Goal: Task Accomplishment & Management: Use online tool/utility

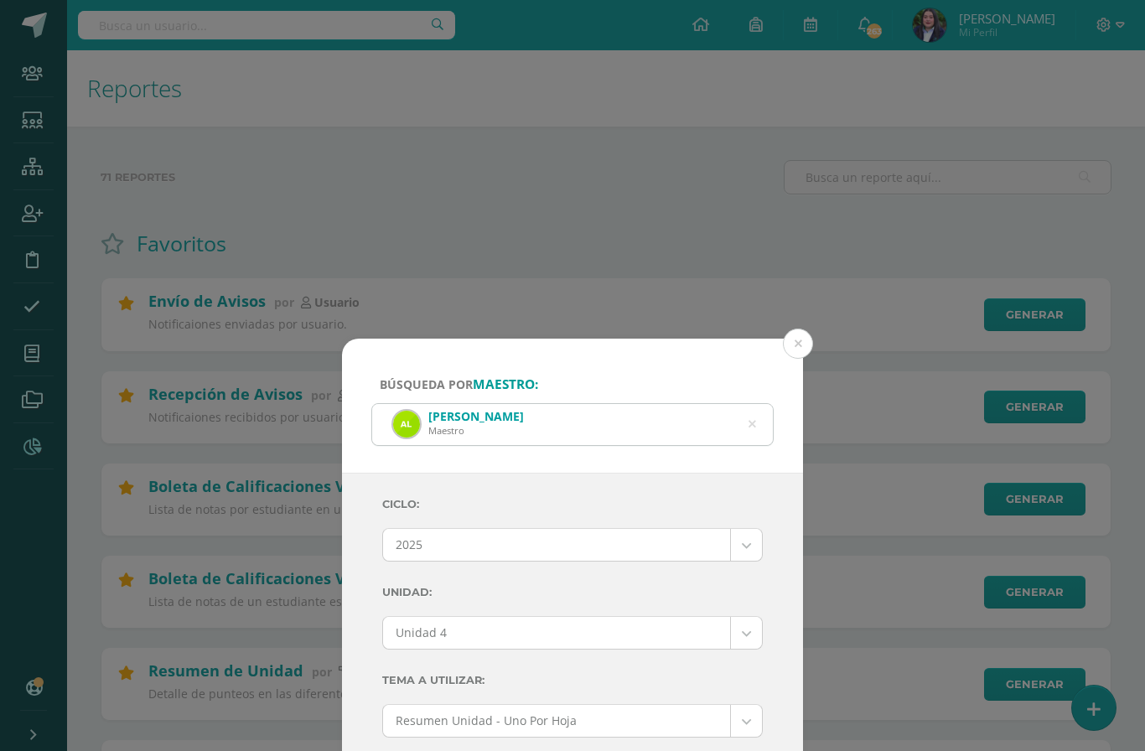
select select "Unidad 4"
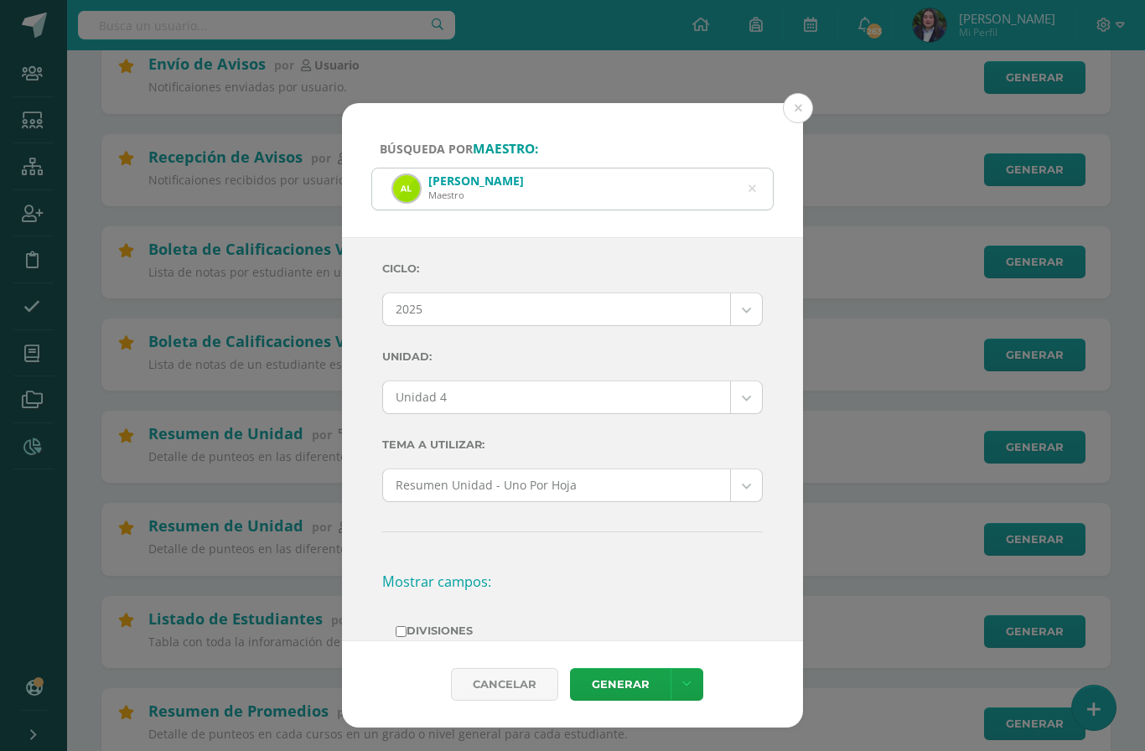
scroll to position [242, 0]
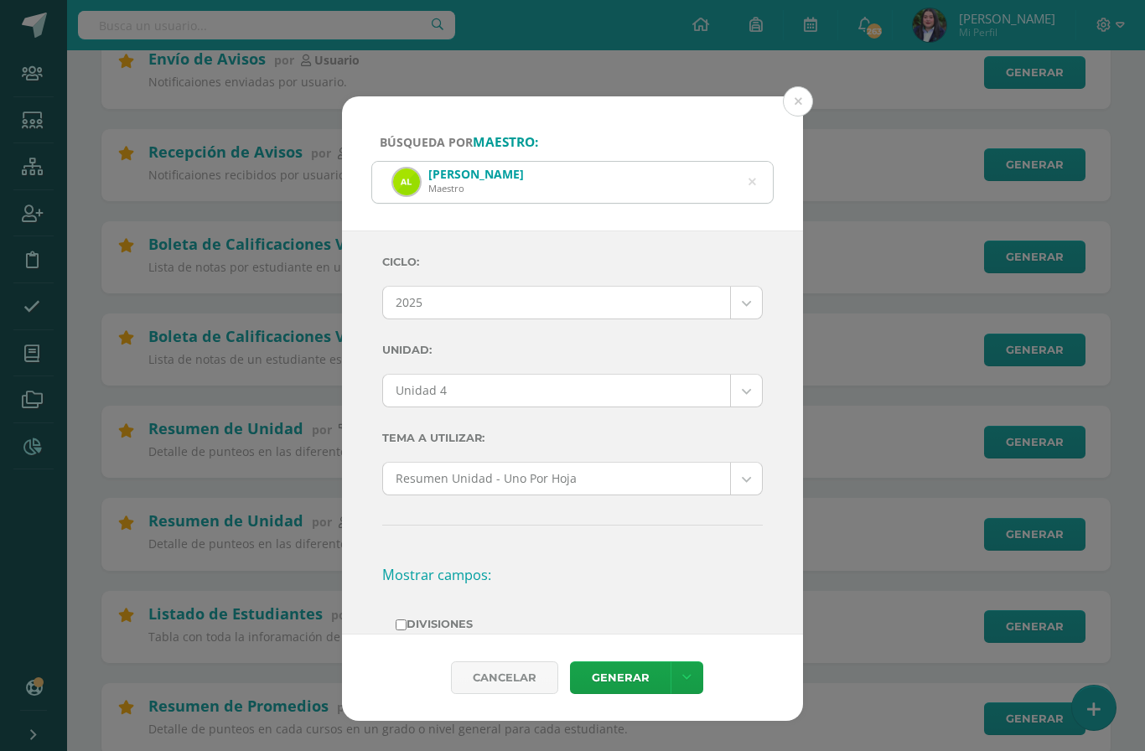
click at [798, 86] on button at bounding box center [798, 101] width 30 height 30
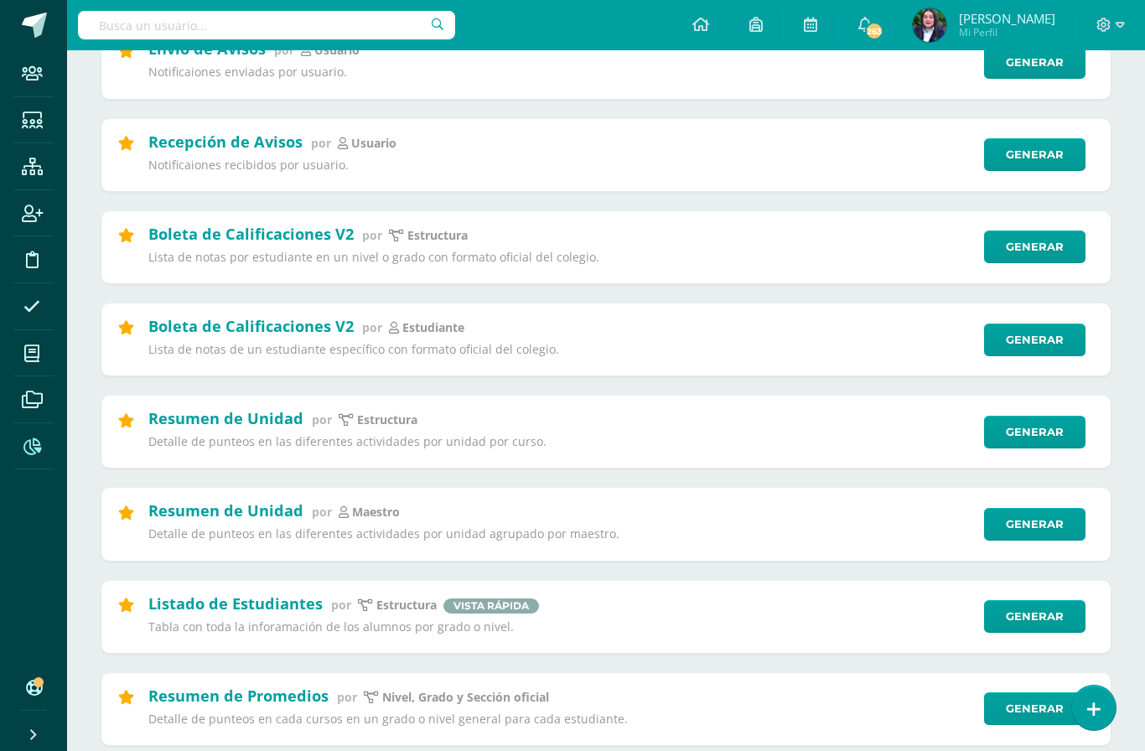
scroll to position [253, 0]
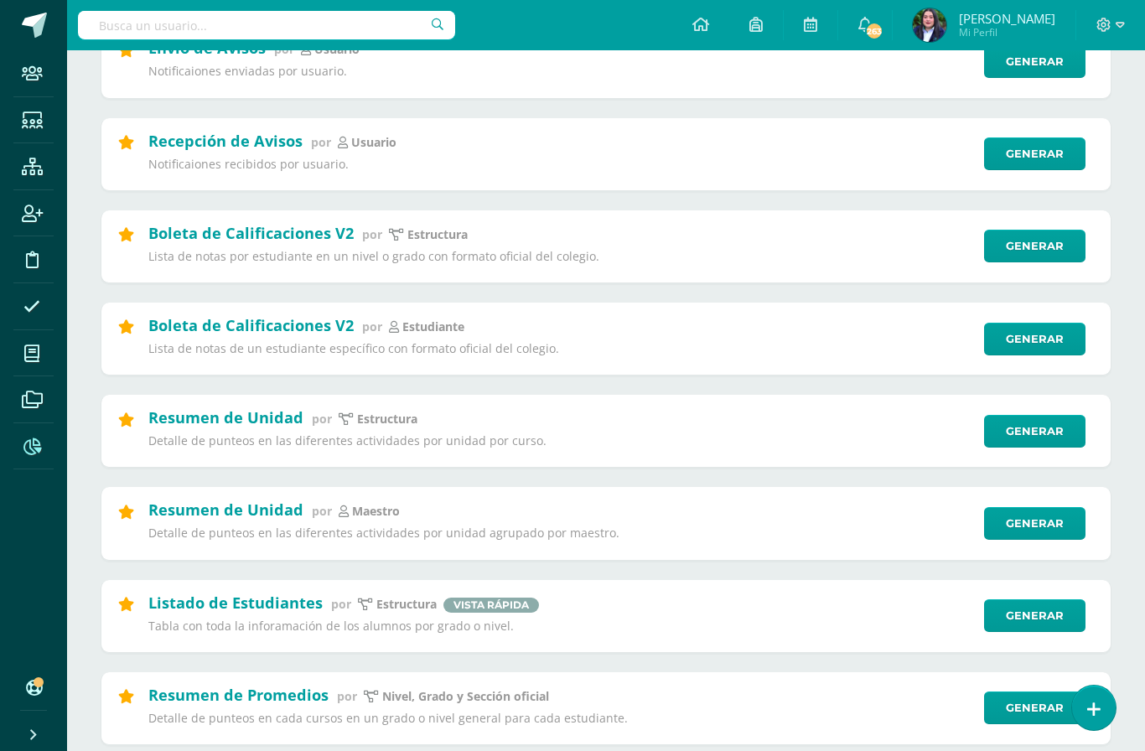
click at [1057, 517] on link "Generar" at bounding box center [1034, 523] width 101 height 33
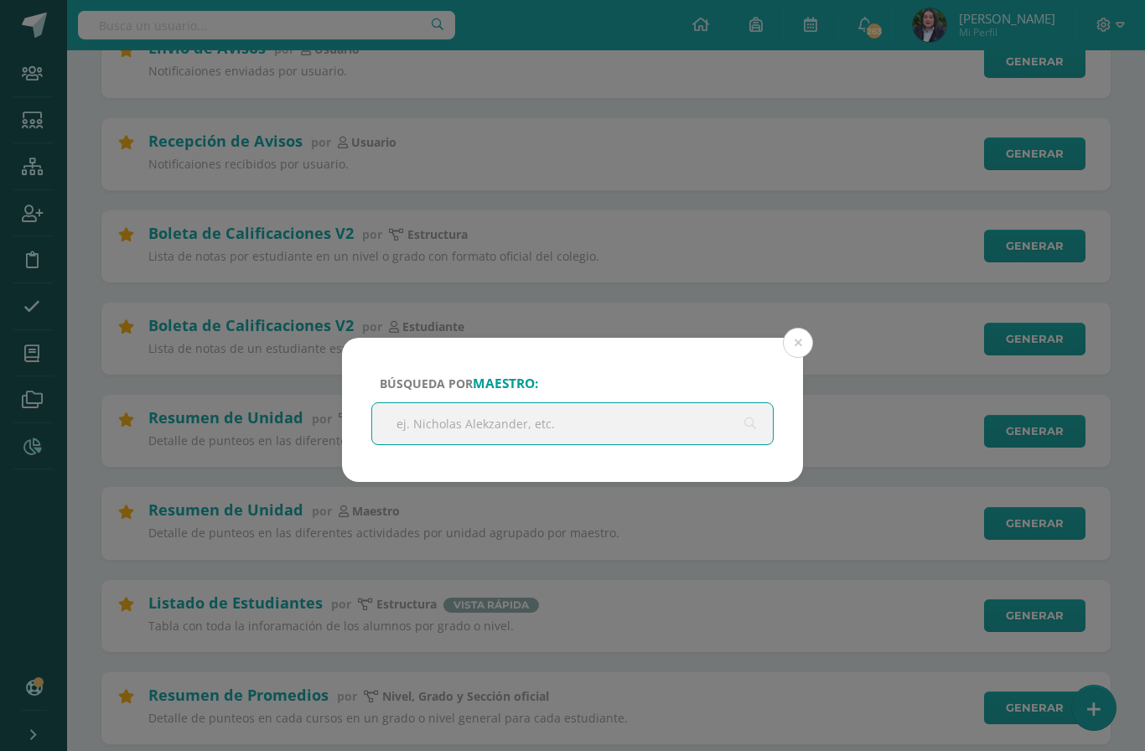
click at [617, 424] on input "text" at bounding box center [572, 423] width 401 height 41
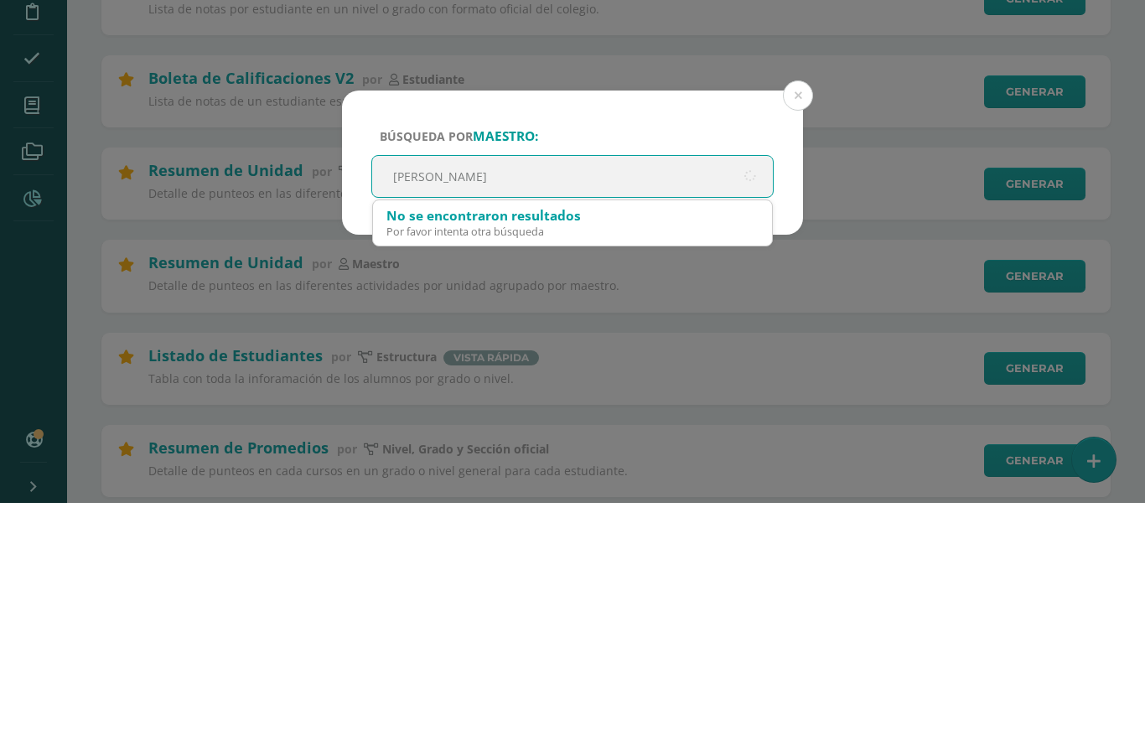
type input "[PERSON_NAME]"
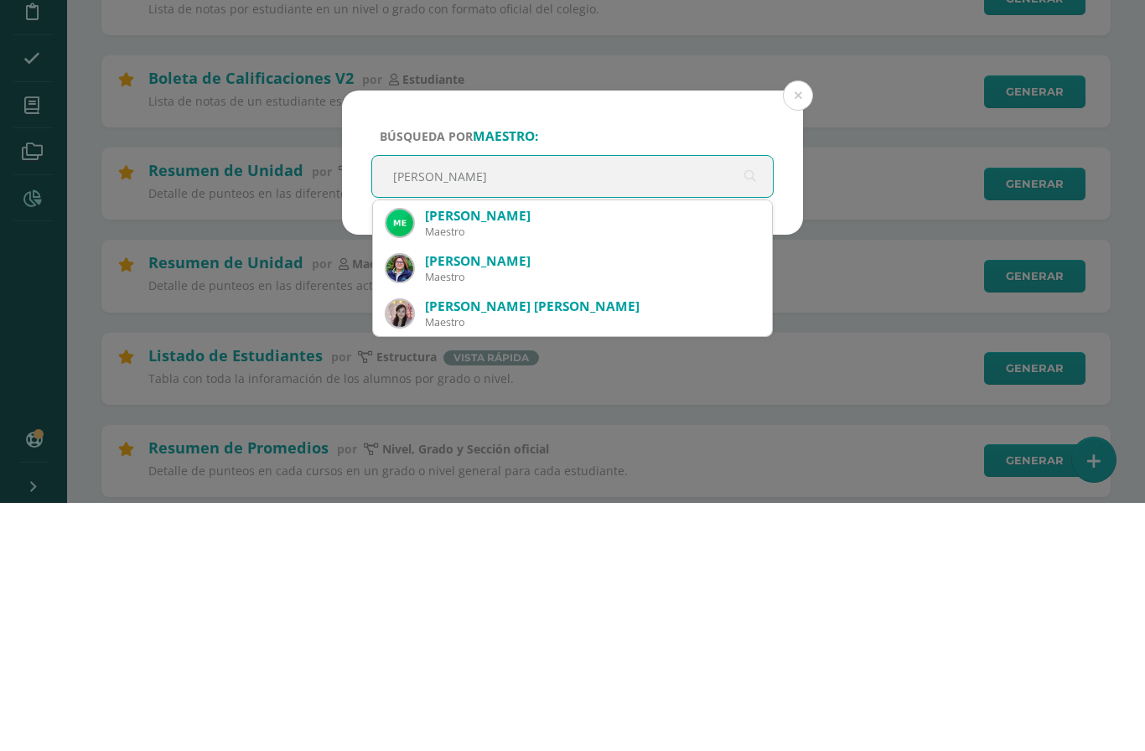
click at [586, 455] on div "[PERSON_NAME]" at bounding box center [592, 464] width 334 height 18
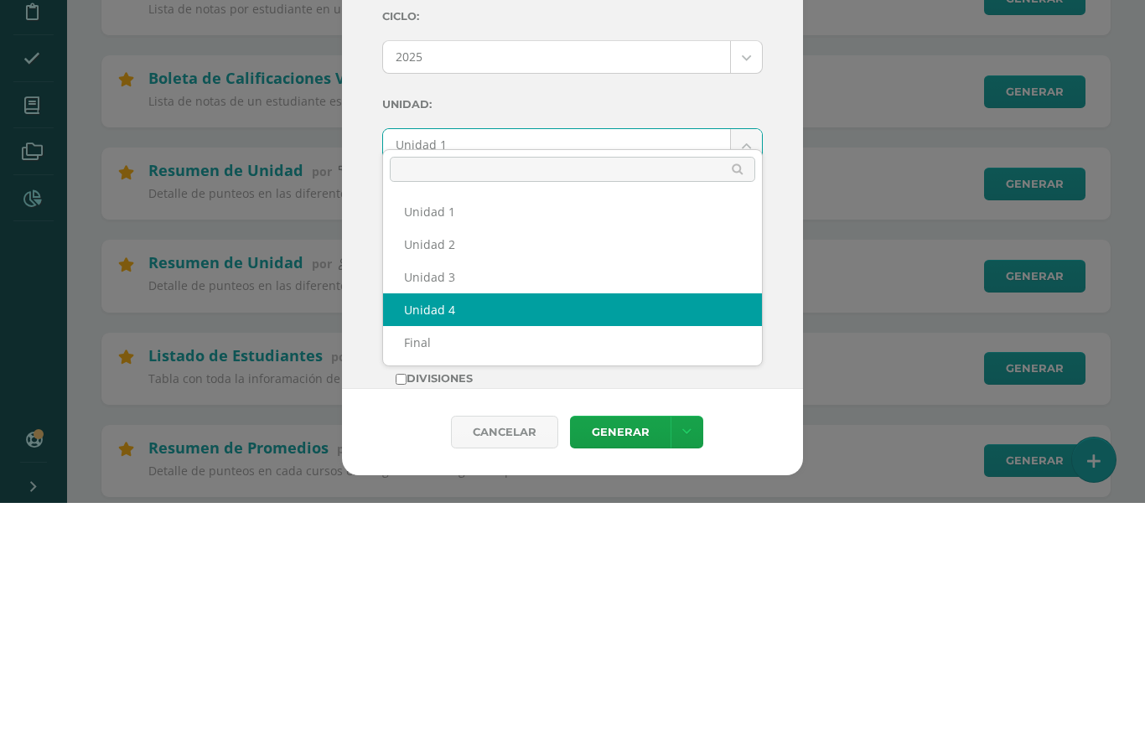
select select "Unidad 4"
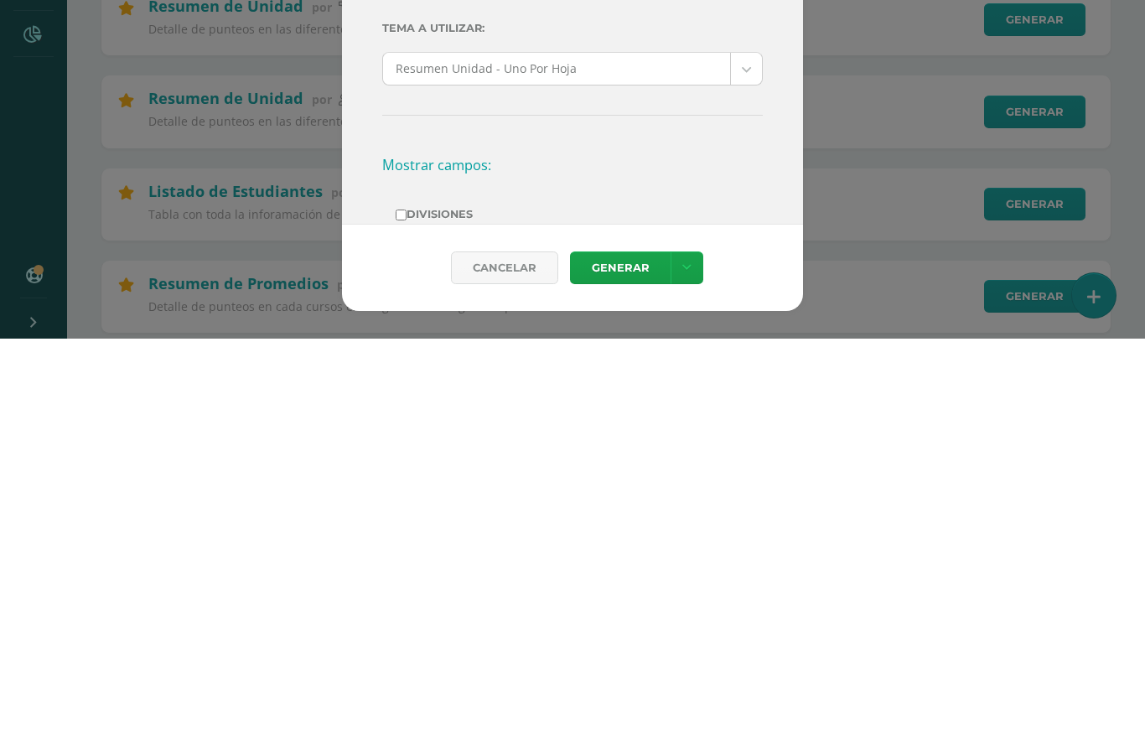
click at [626, 664] on link "Generar" at bounding box center [620, 680] width 101 height 33
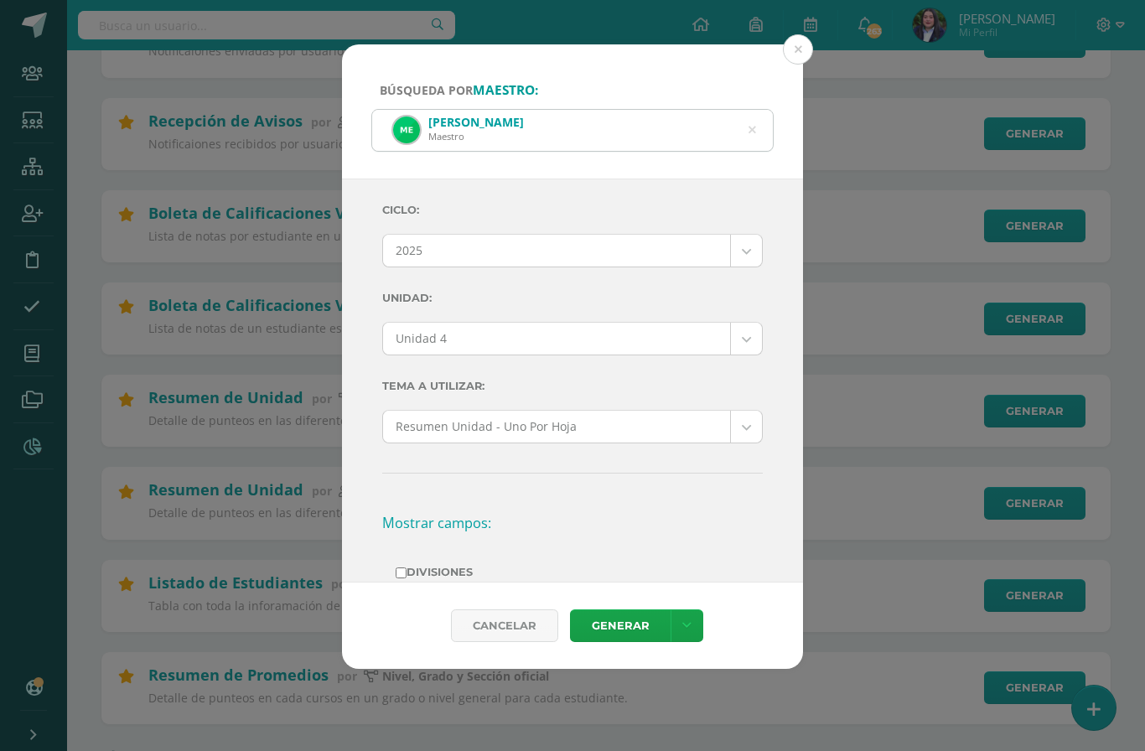
scroll to position [277, 0]
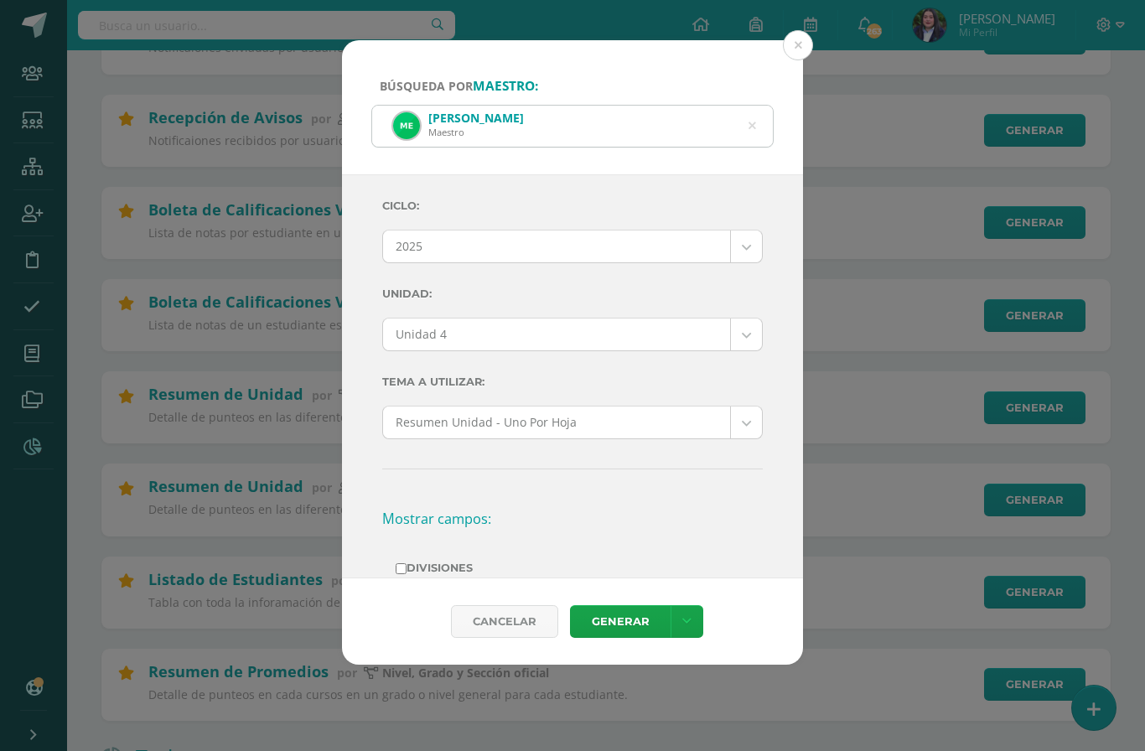
click at [754, 105] on icon at bounding box center [753, 126] width 8 height 43
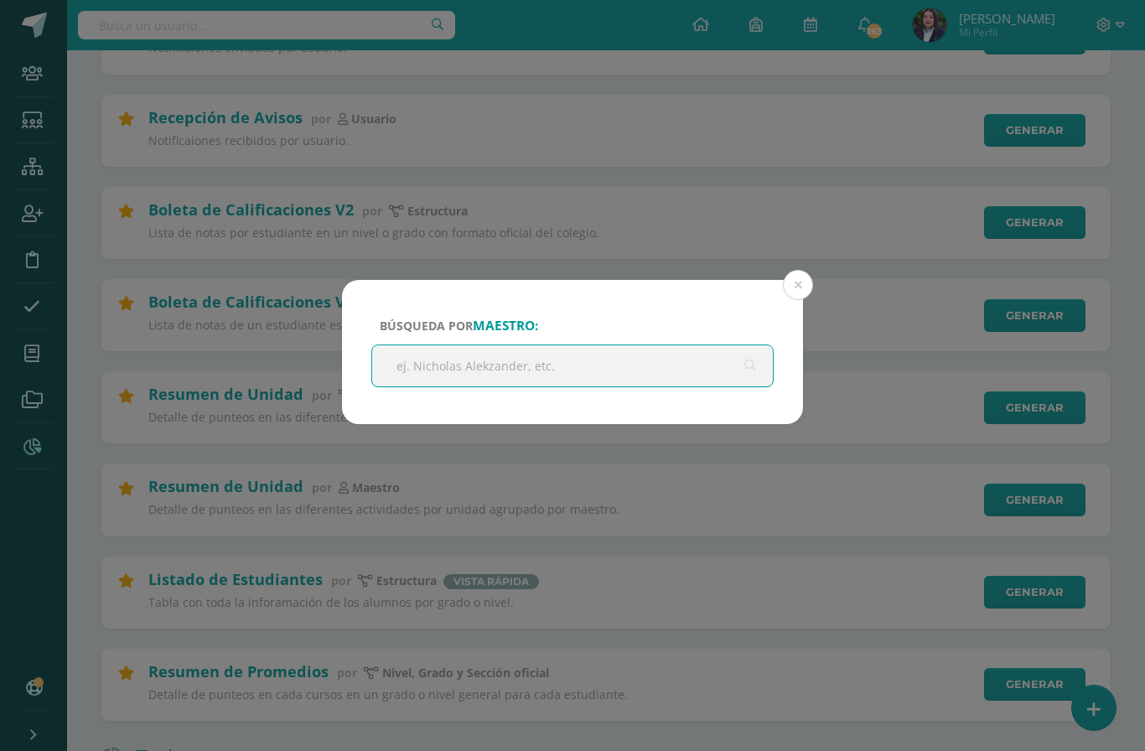
scroll to position [276, 0]
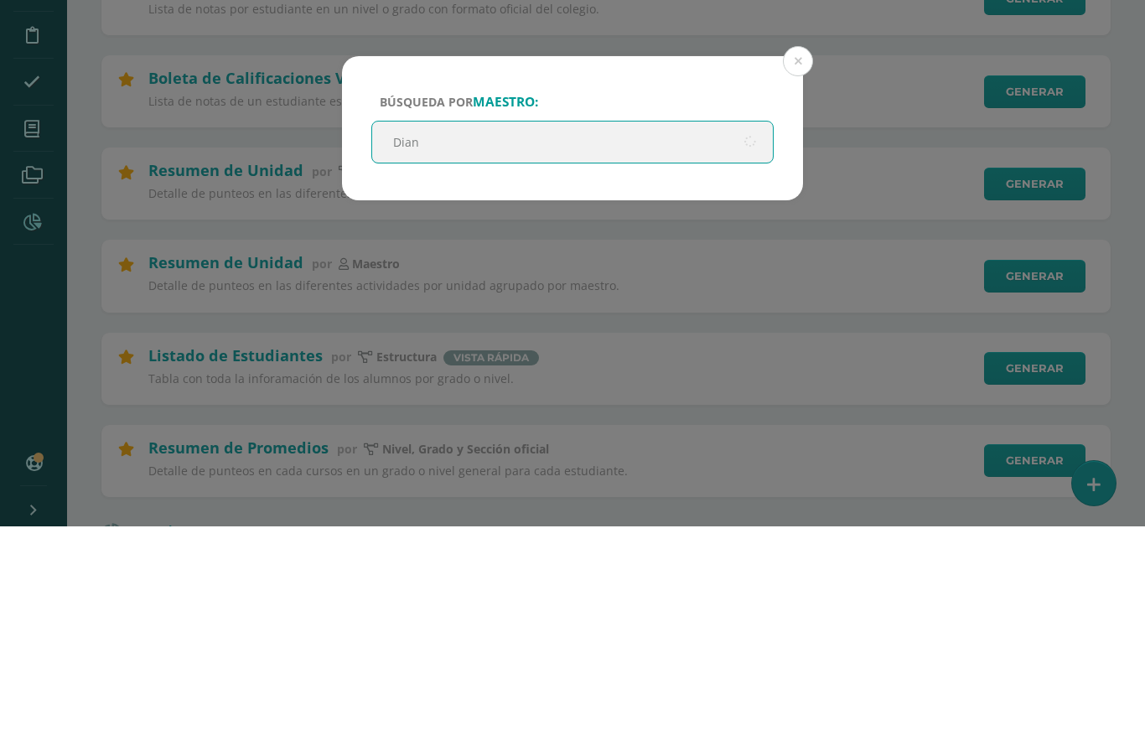
type input "[PERSON_NAME]"
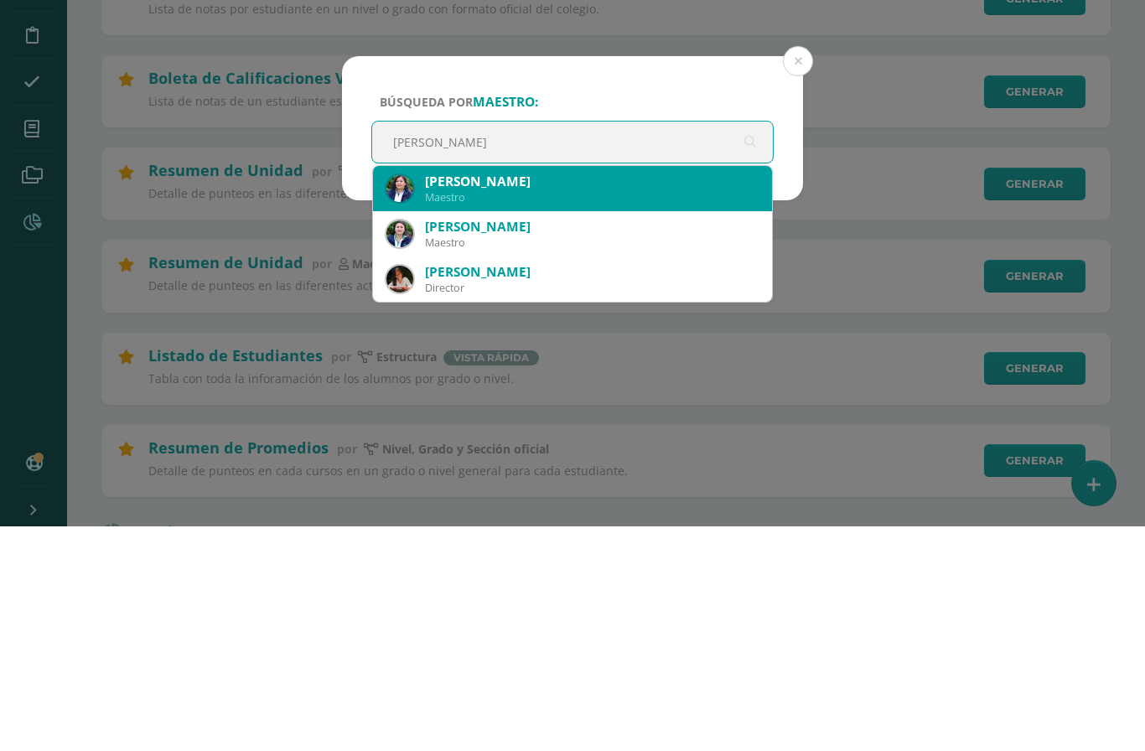
click at [530, 397] on div "[PERSON_NAME]" at bounding box center [592, 406] width 334 height 18
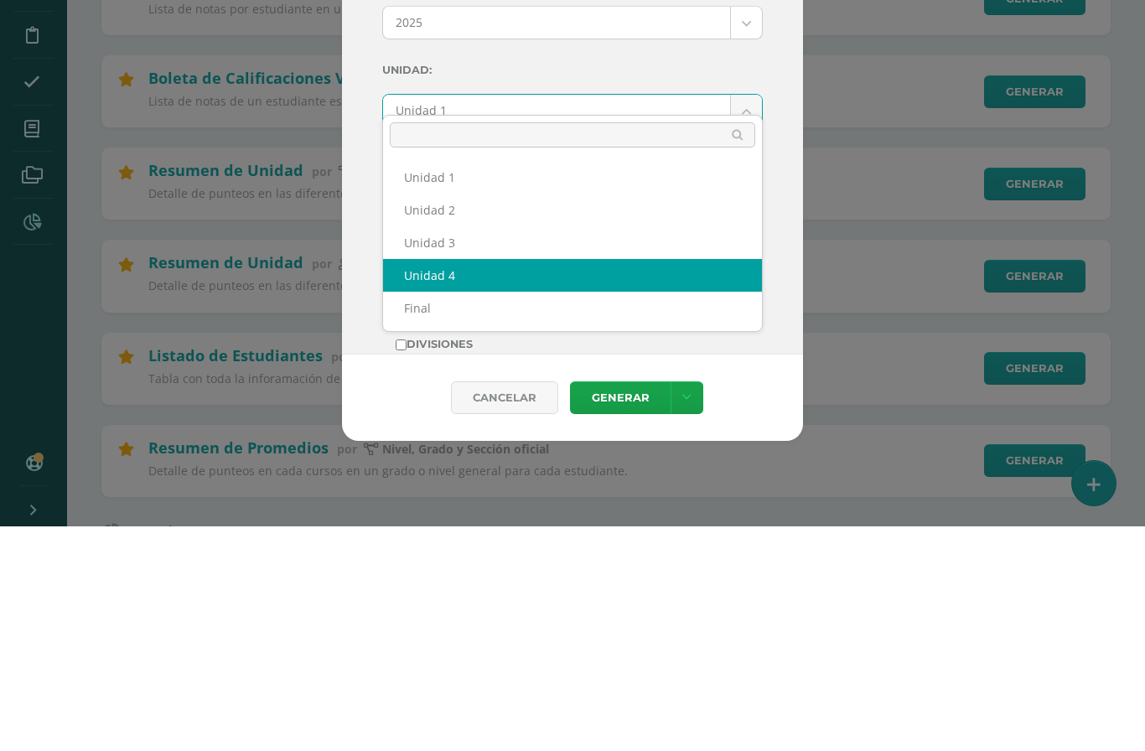
select select "Unidad 4"
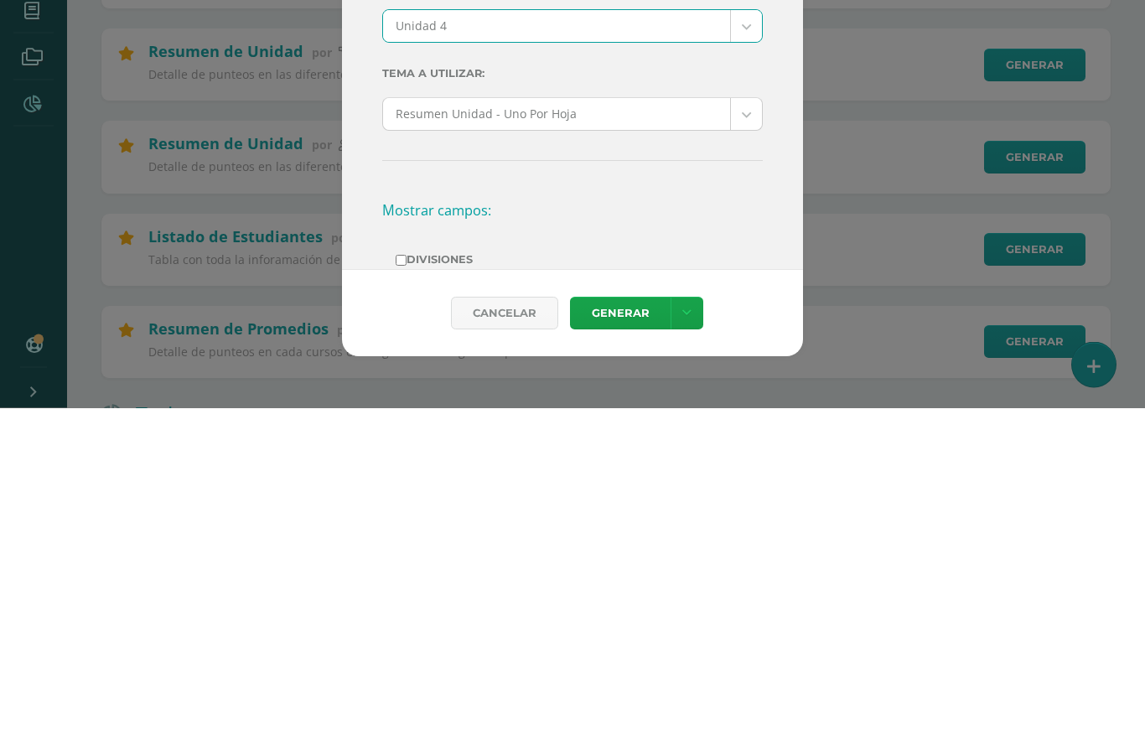
click at [624, 641] on link "Generar" at bounding box center [620, 657] width 101 height 33
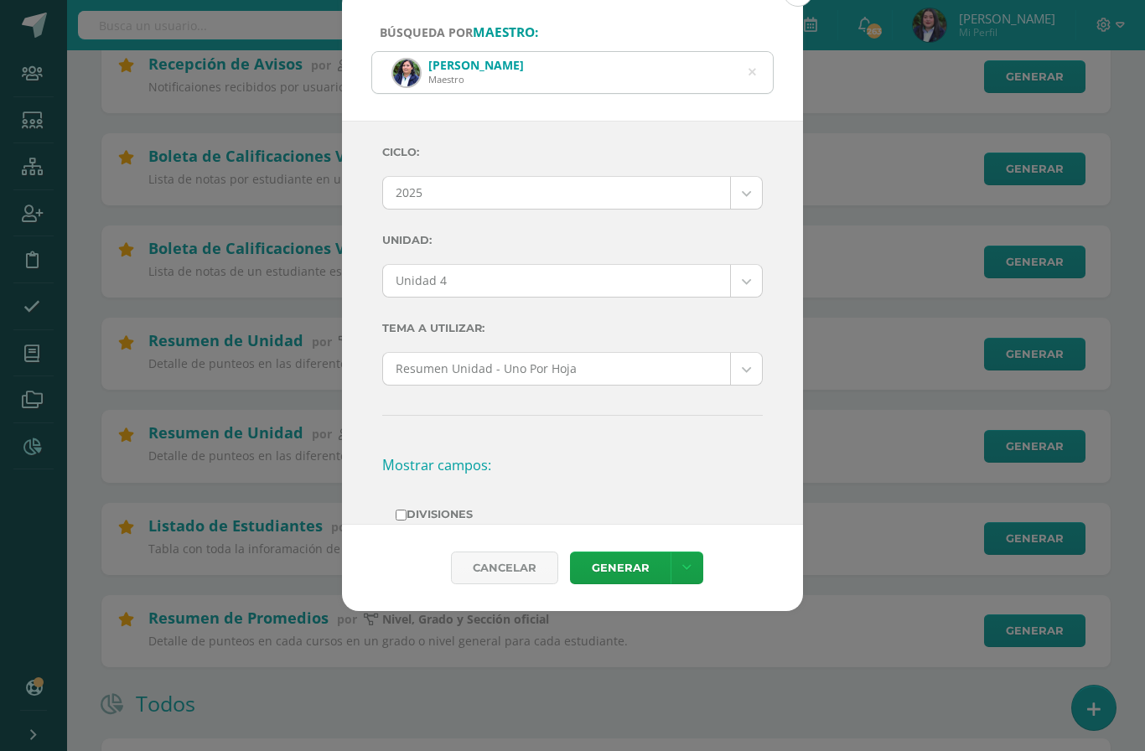
scroll to position [333, 0]
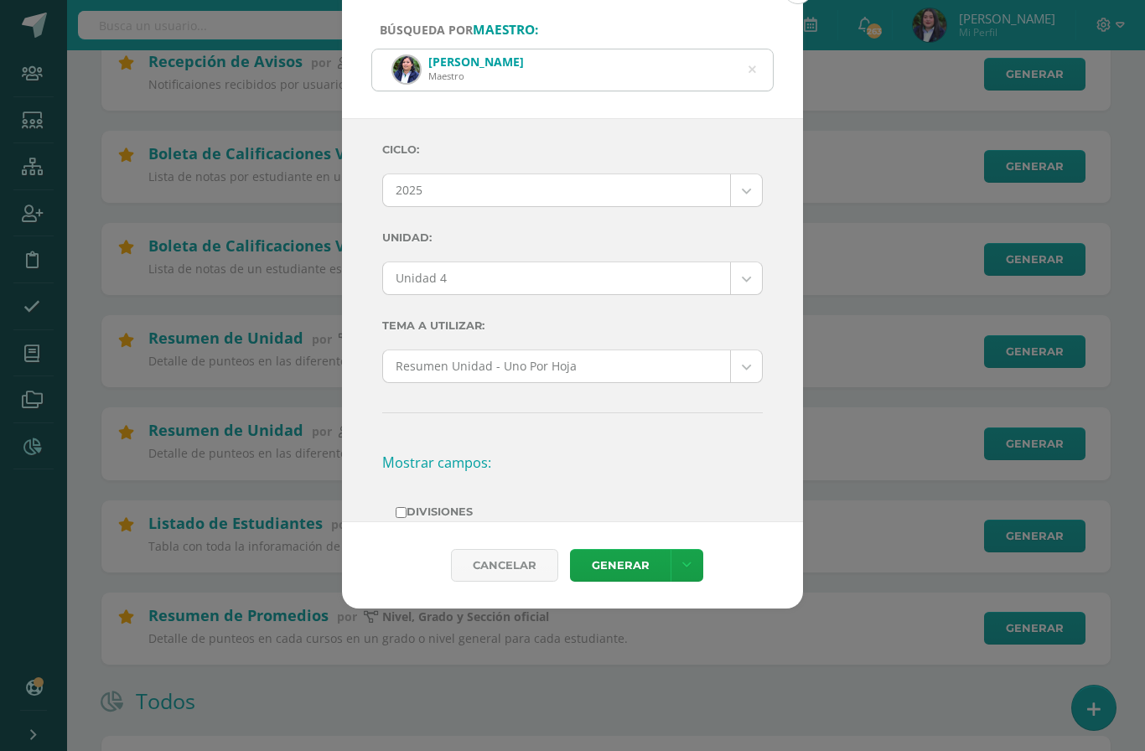
click at [756, 49] on icon at bounding box center [753, 70] width 8 height 43
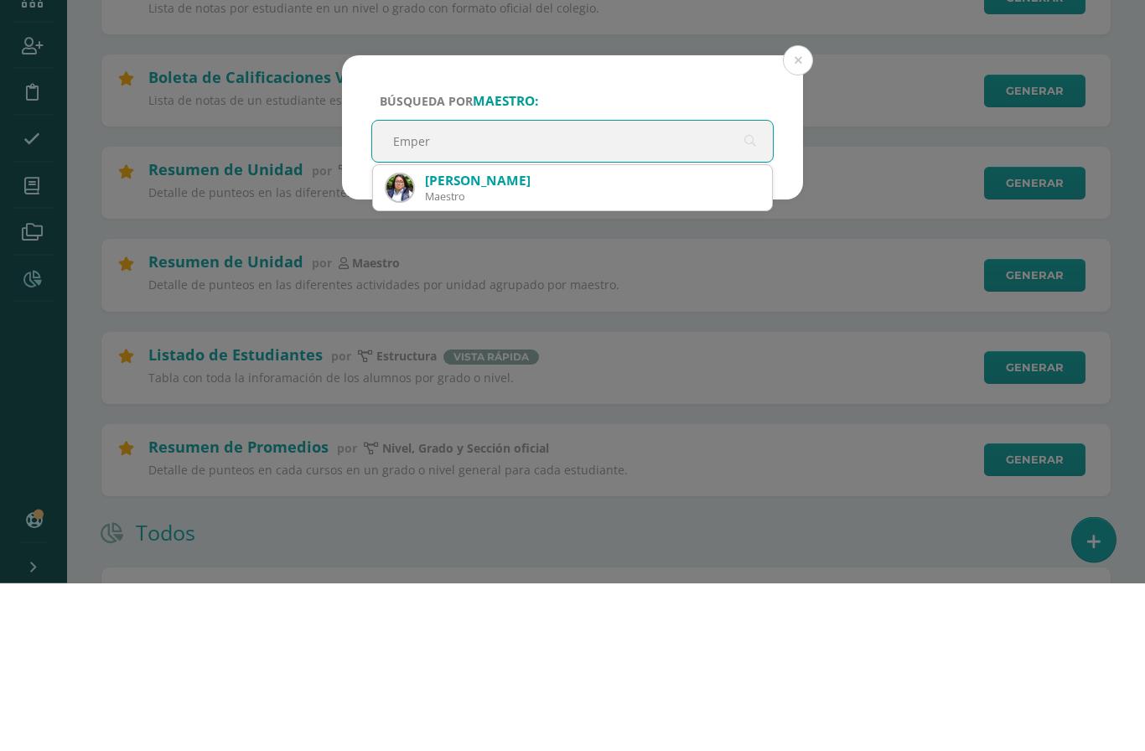
type input "Empera"
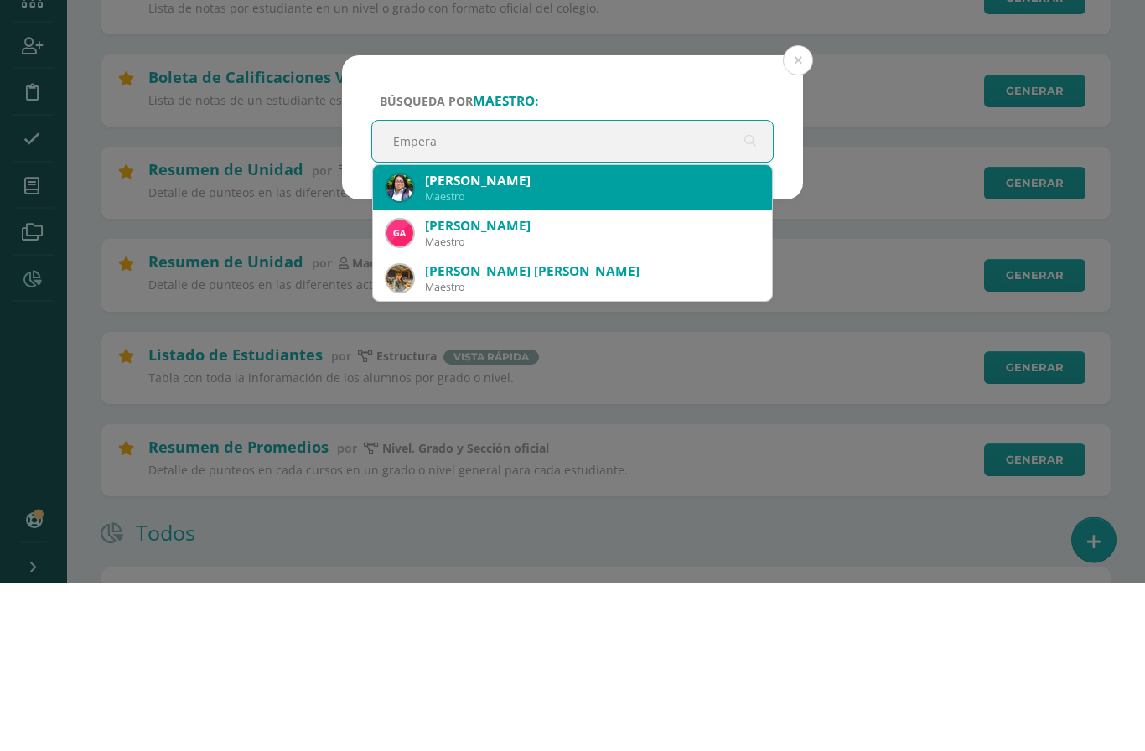
click at [524, 340] on div "[PERSON_NAME]" at bounding box center [592, 349] width 334 height 18
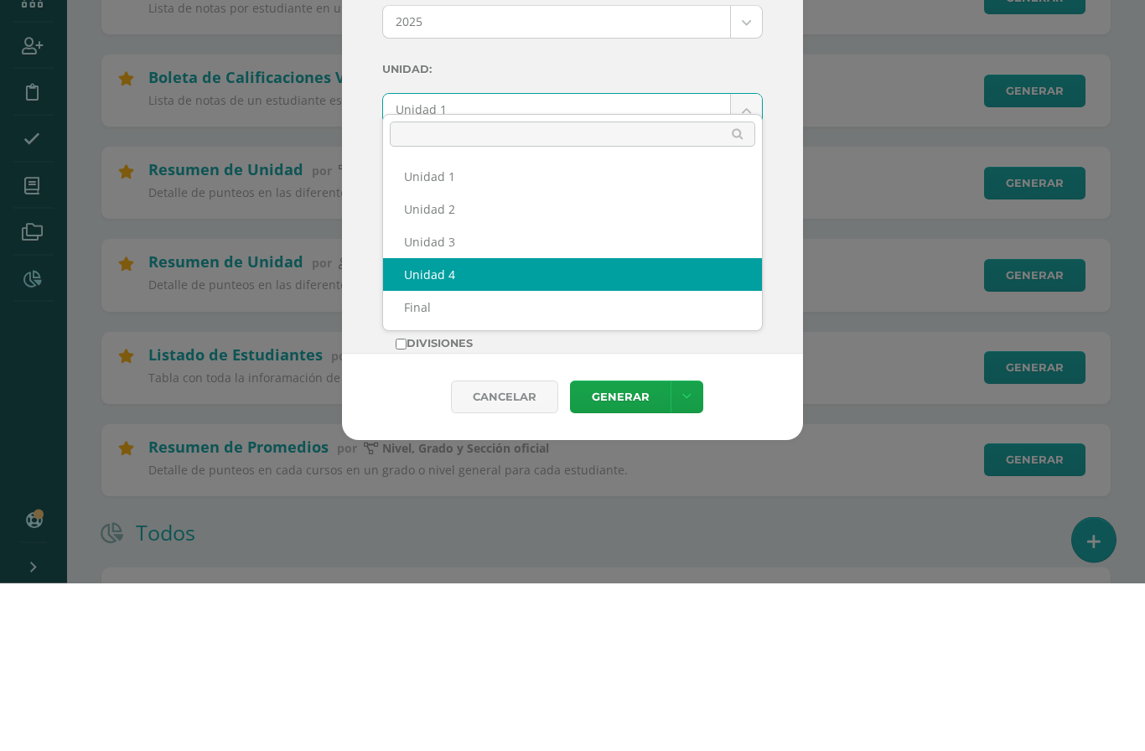
select select "Unidad 4"
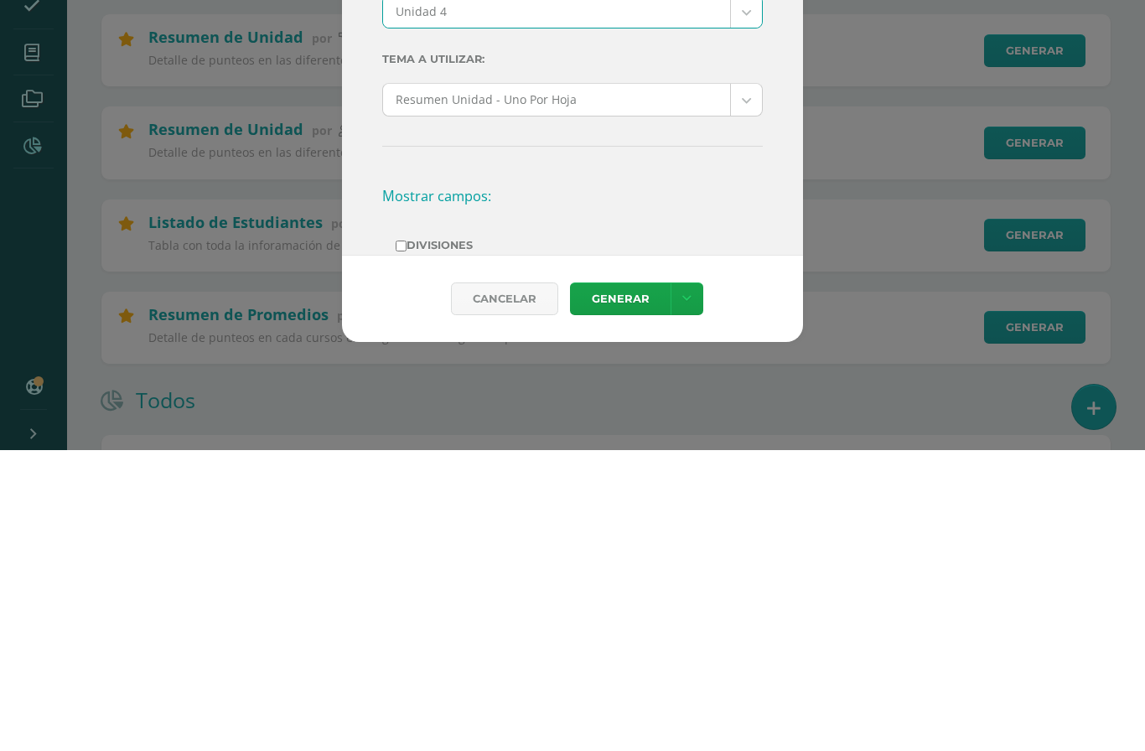
click at [618, 584] on link "Generar" at bounding box center [620, 600] width 101 height 33
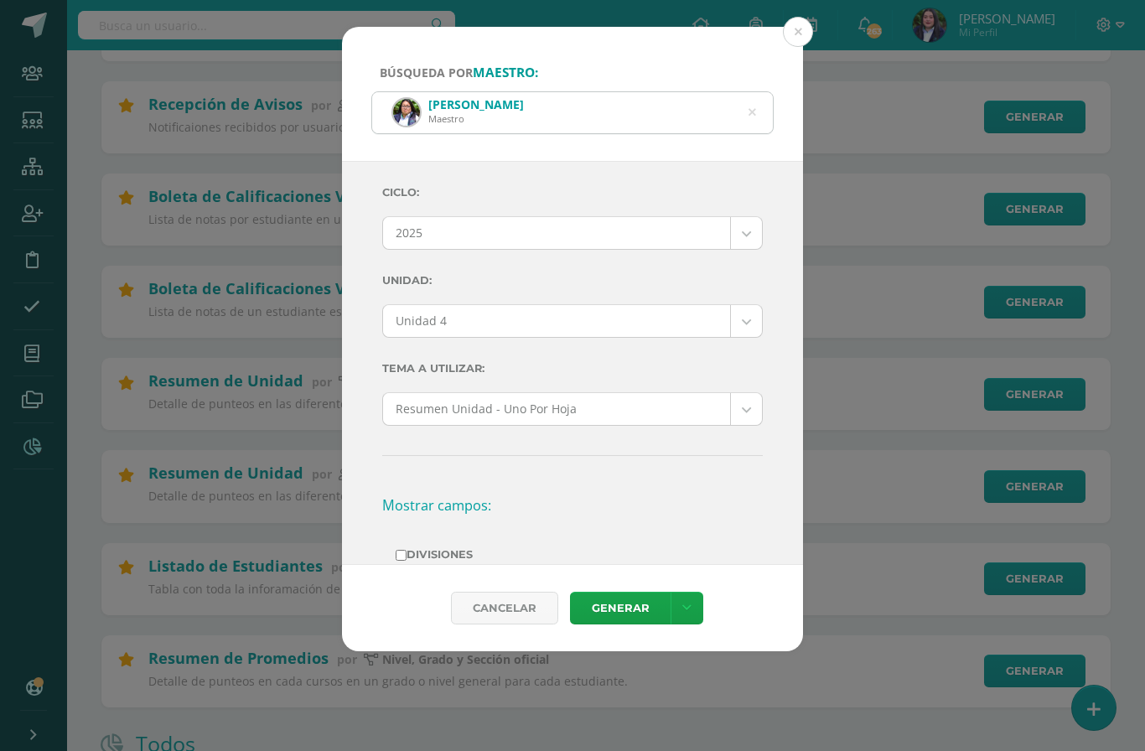
scroll to position [288, 0]
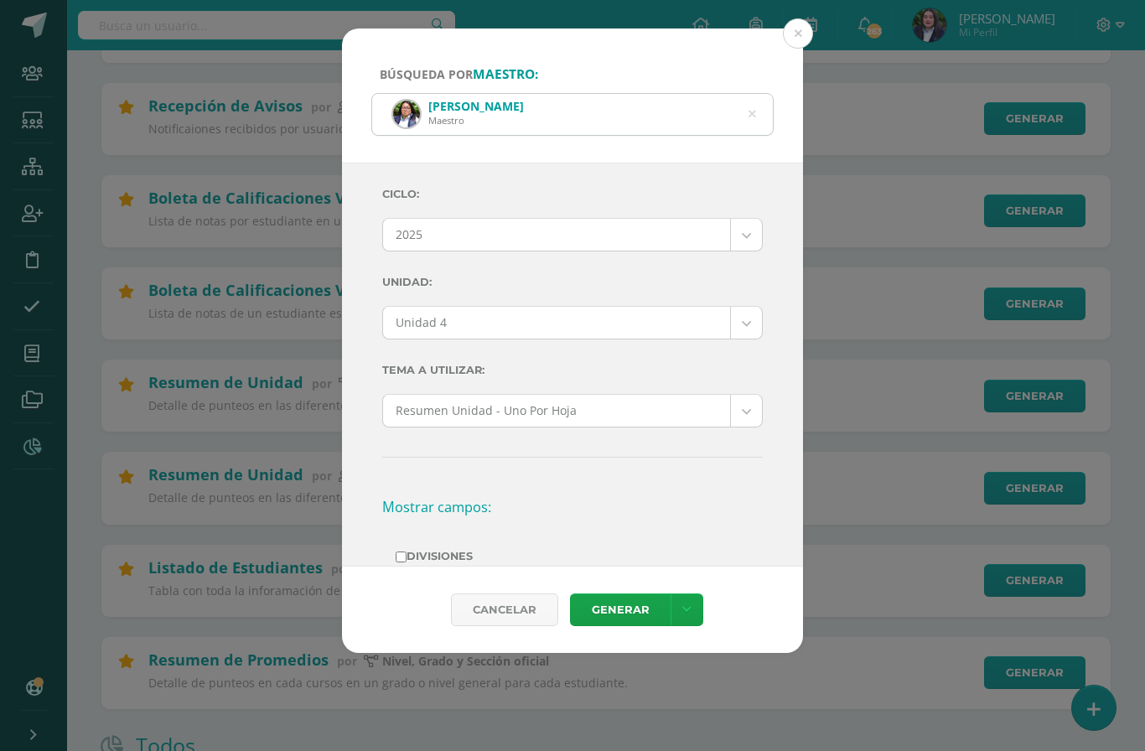
click at [754, 96] on icon at bounding box center [752, 113] width 35 height 35
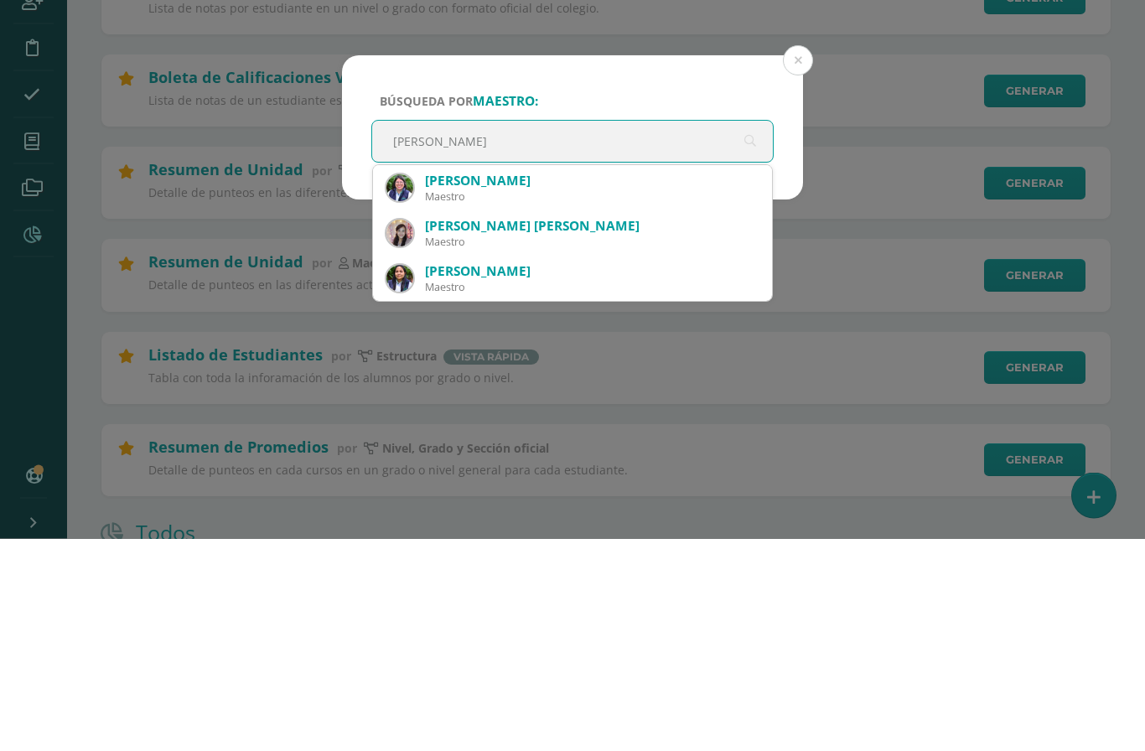
type input "[PERSON_NAME]"
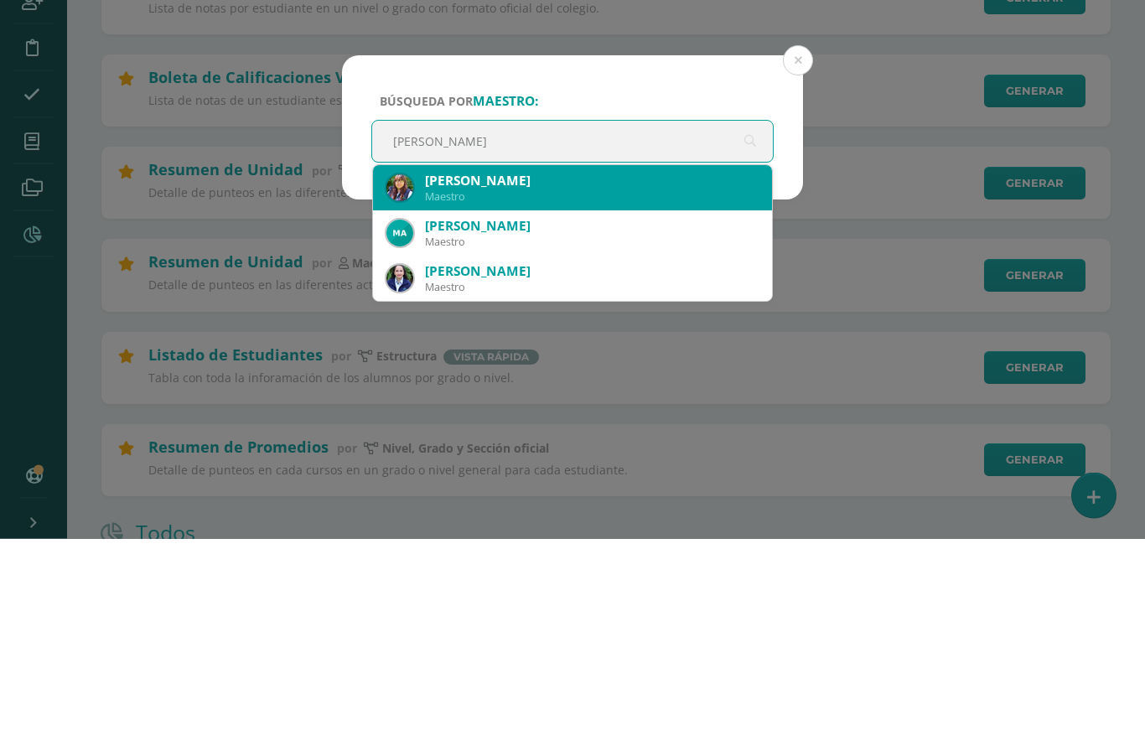
click at [491, 385] on div "[PERSON_NAME]" at bounding box center [592, 394] width 334 height 18
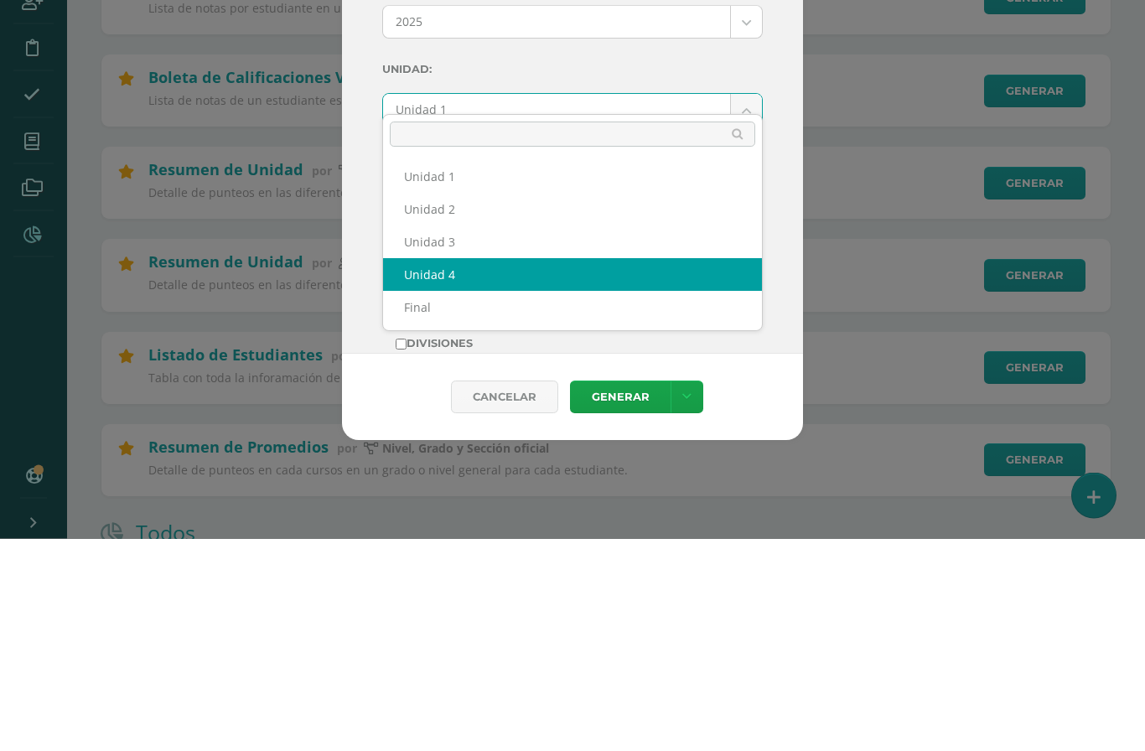
select select "Unidad 4"
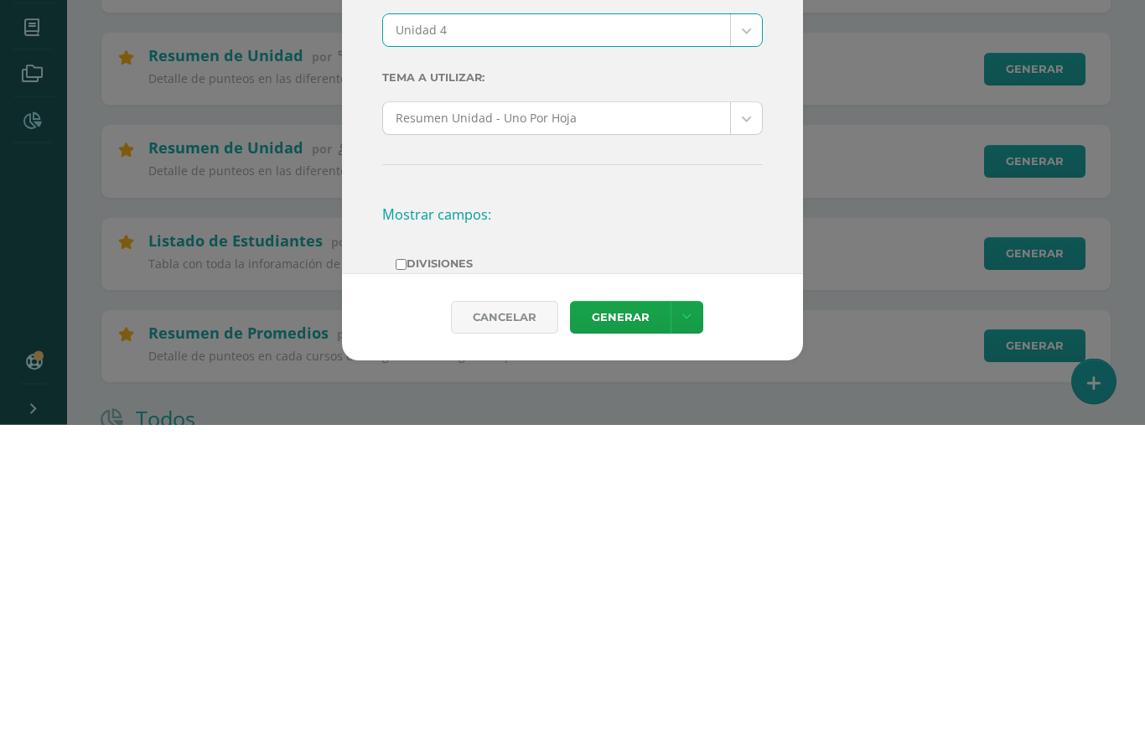
click at [621, 628] on link "Generar" at bounding box center [620, 644] width 101 height 33
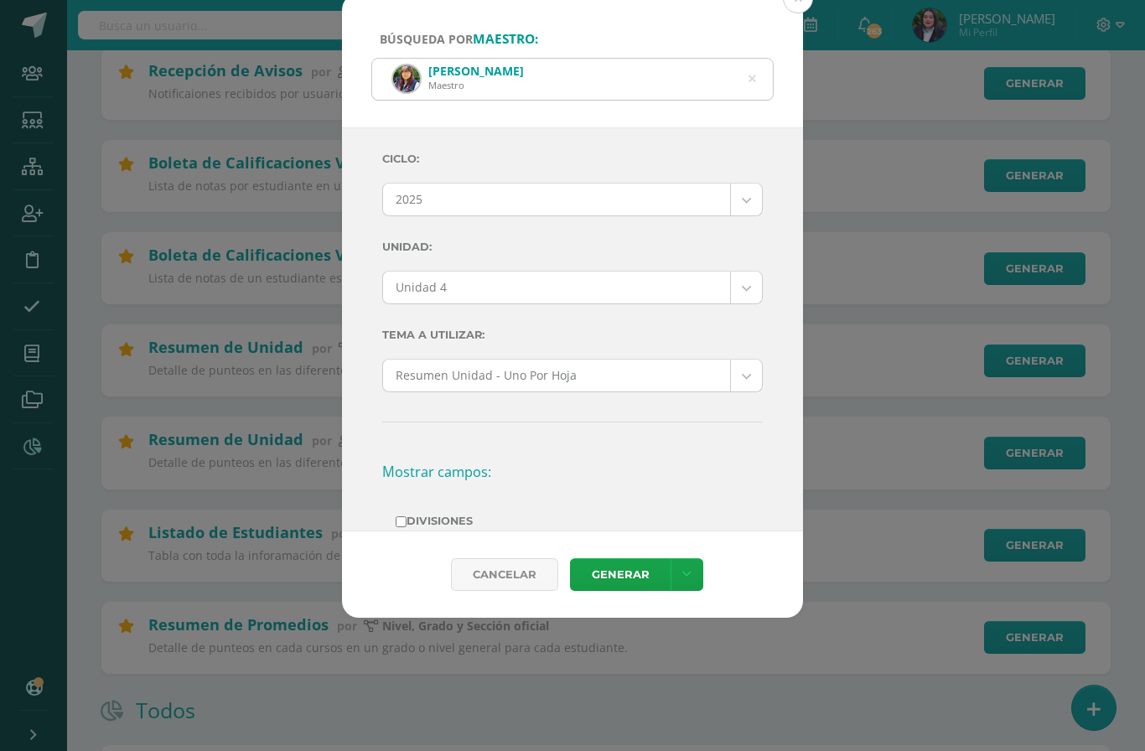
scroll to position [325, 0]
click at [753, 57] on icon at bounding box center [753, 78] width 8 height 43
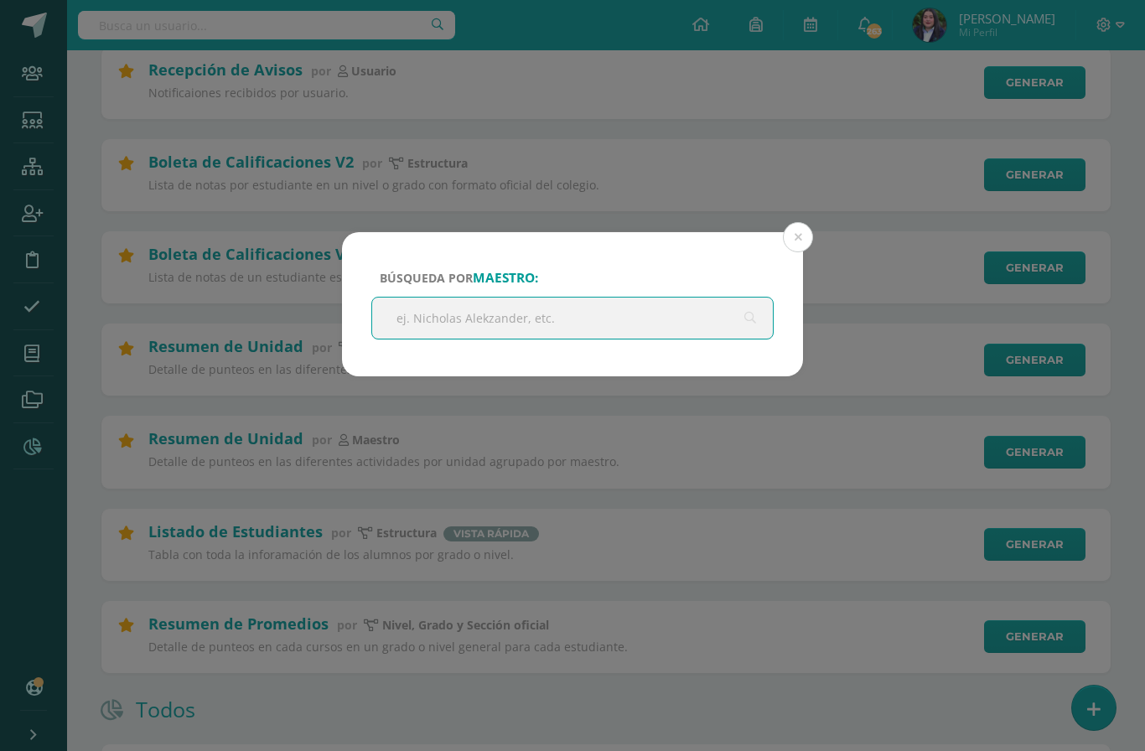
scroll to position [324, 0]
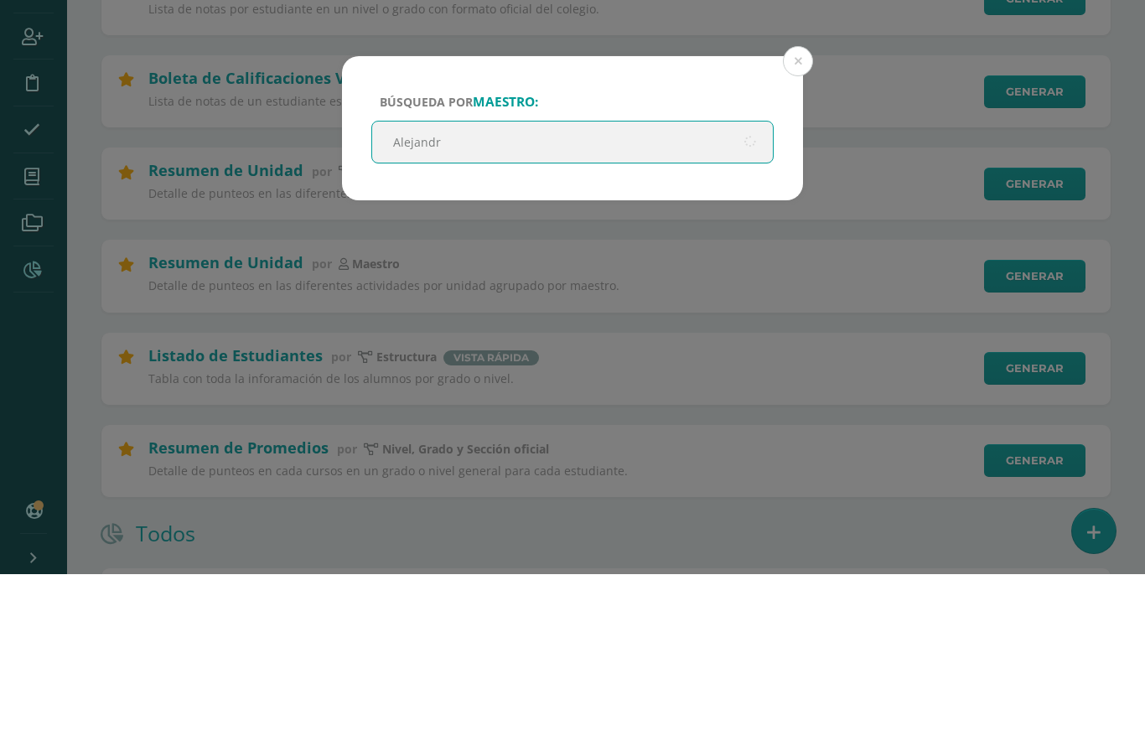
type input "[PERSON_NAME]"
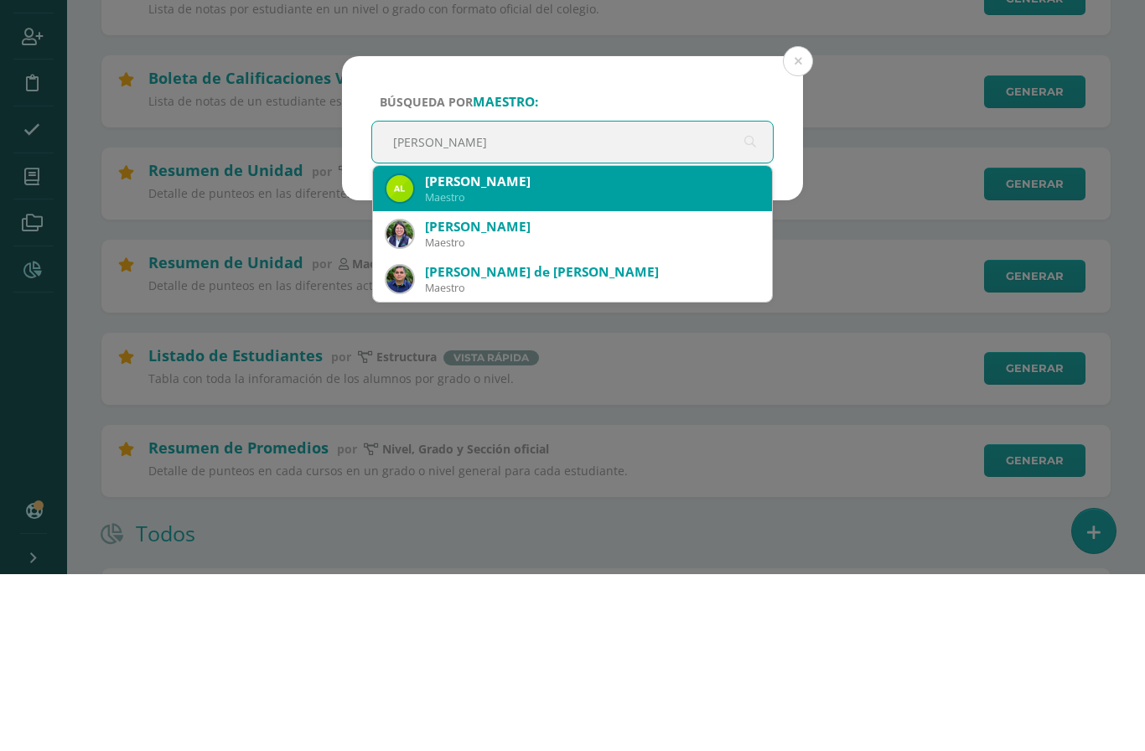
click at [581, 350] on div "[PERSON_NAME]" at bounding box center [592, 359] width 334 height 18
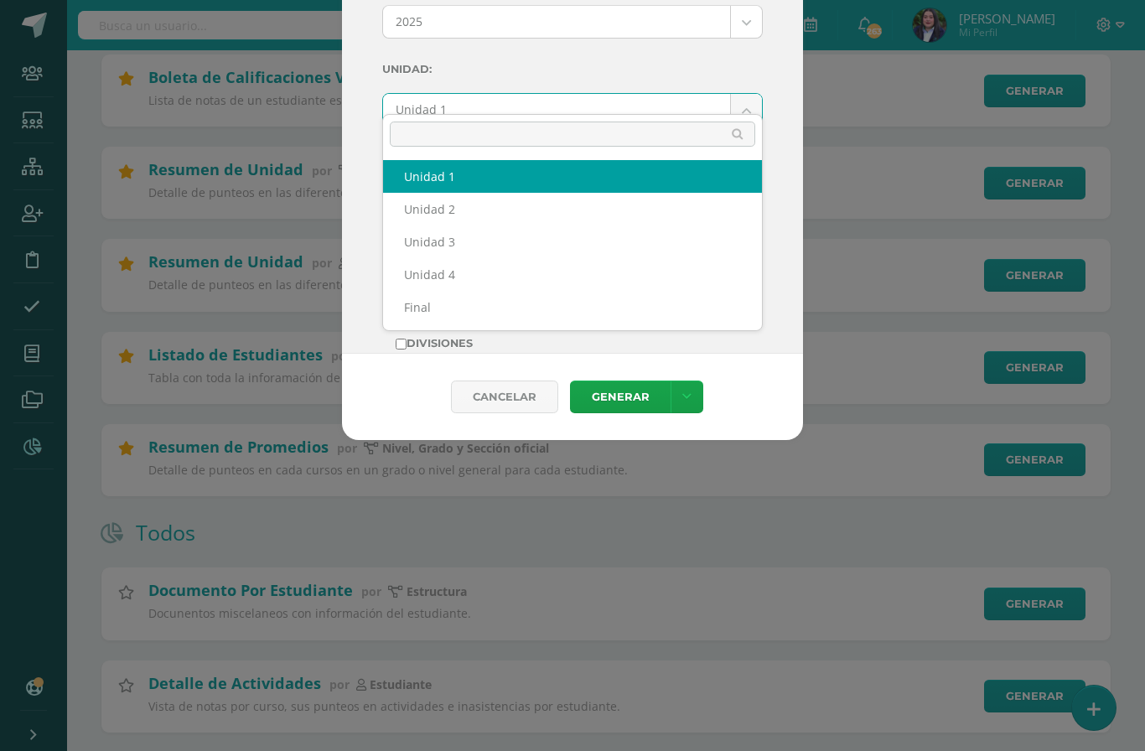
scroll to position [501, 0]
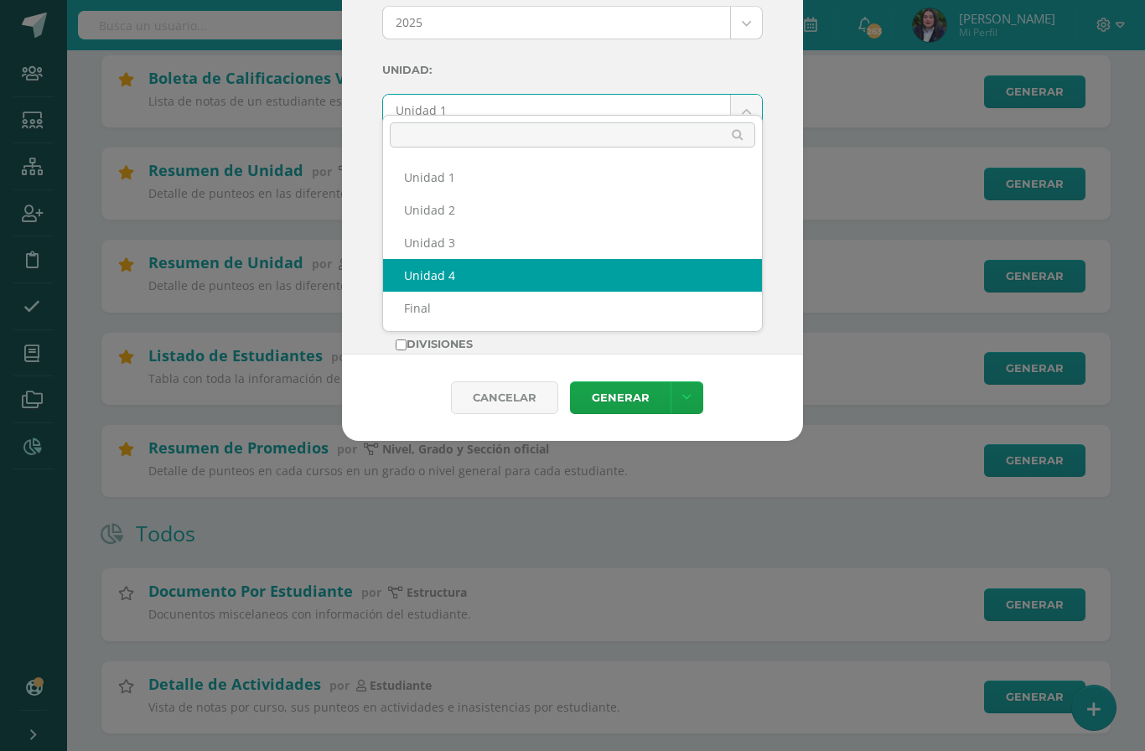
select select "Unidad 4"
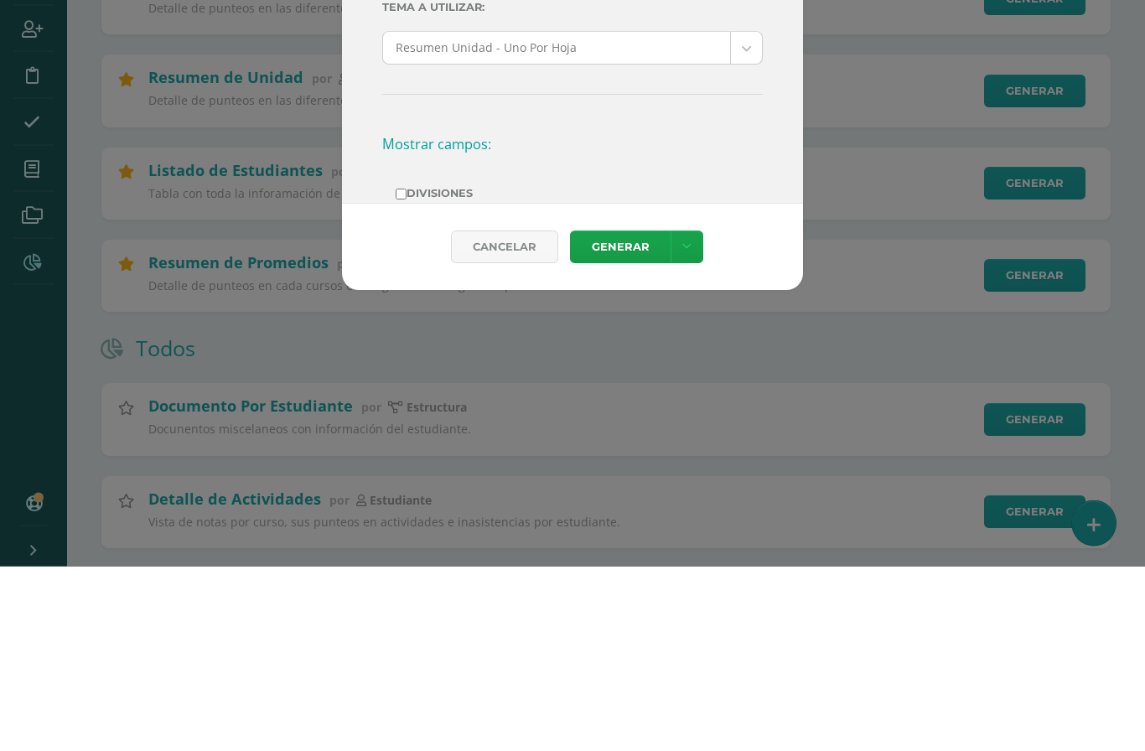
click at [621, 416] on link "Generar" at bounding box center [620, 432] width 101 height 33
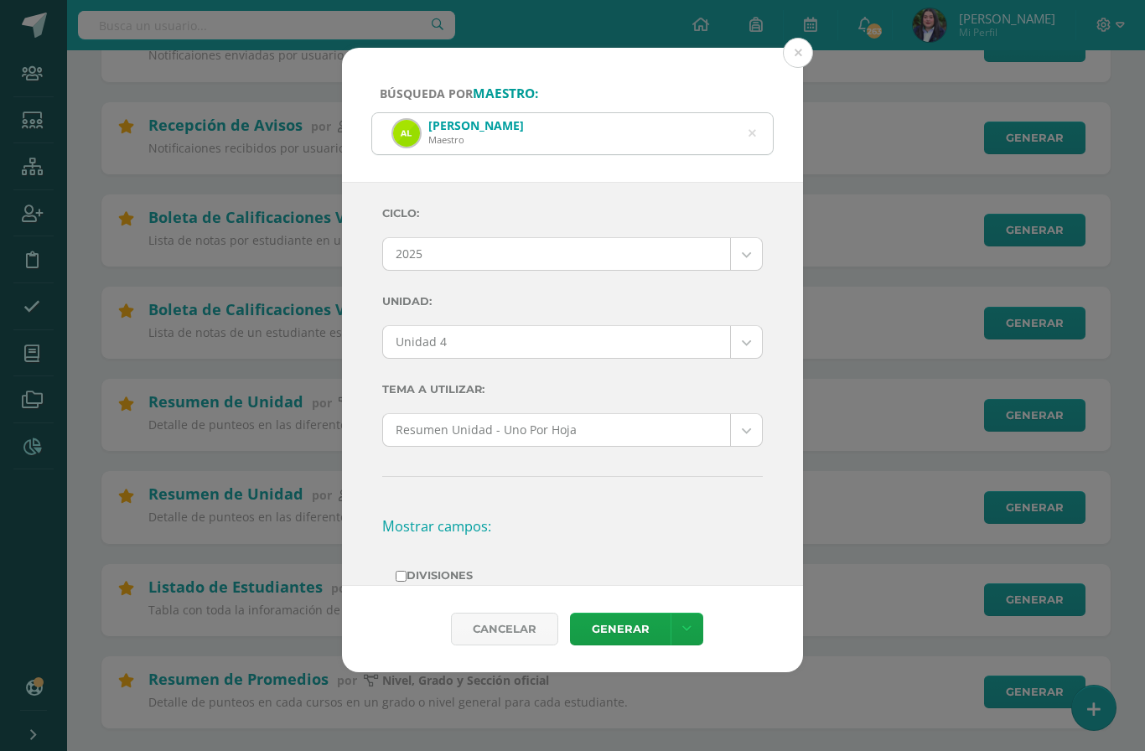
scroll to position [271, 0]
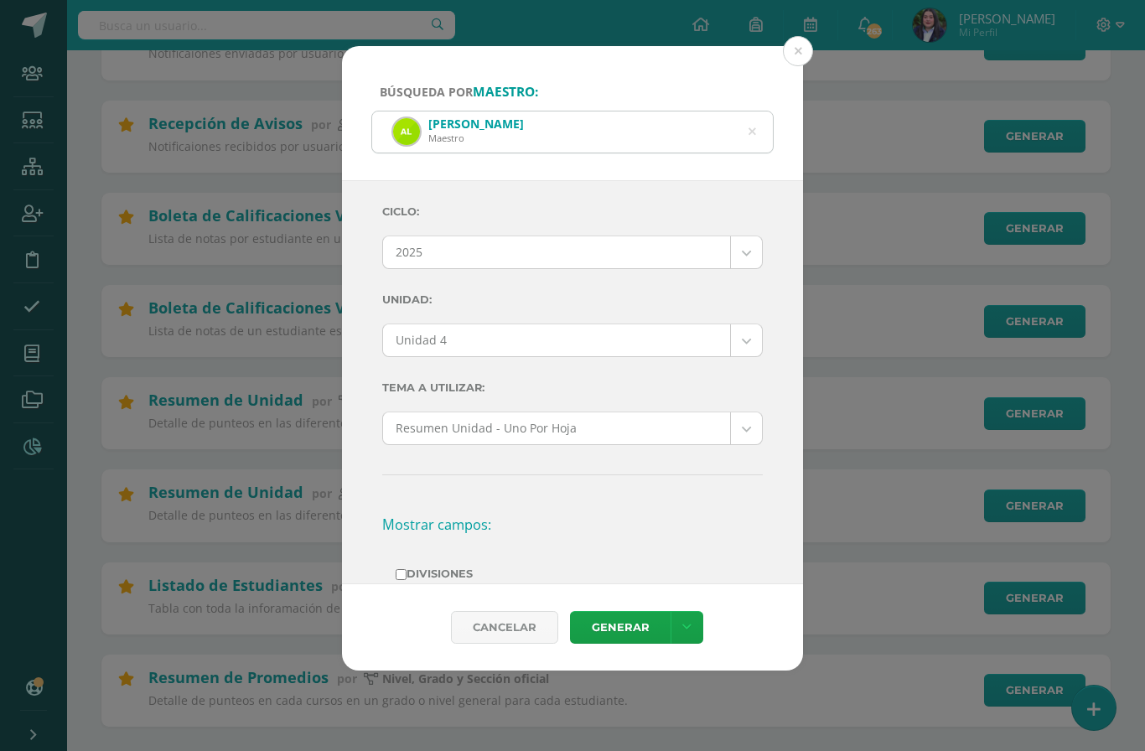
click at [750, 115] on icon at bounding box center [752, 131] width 35 height 35
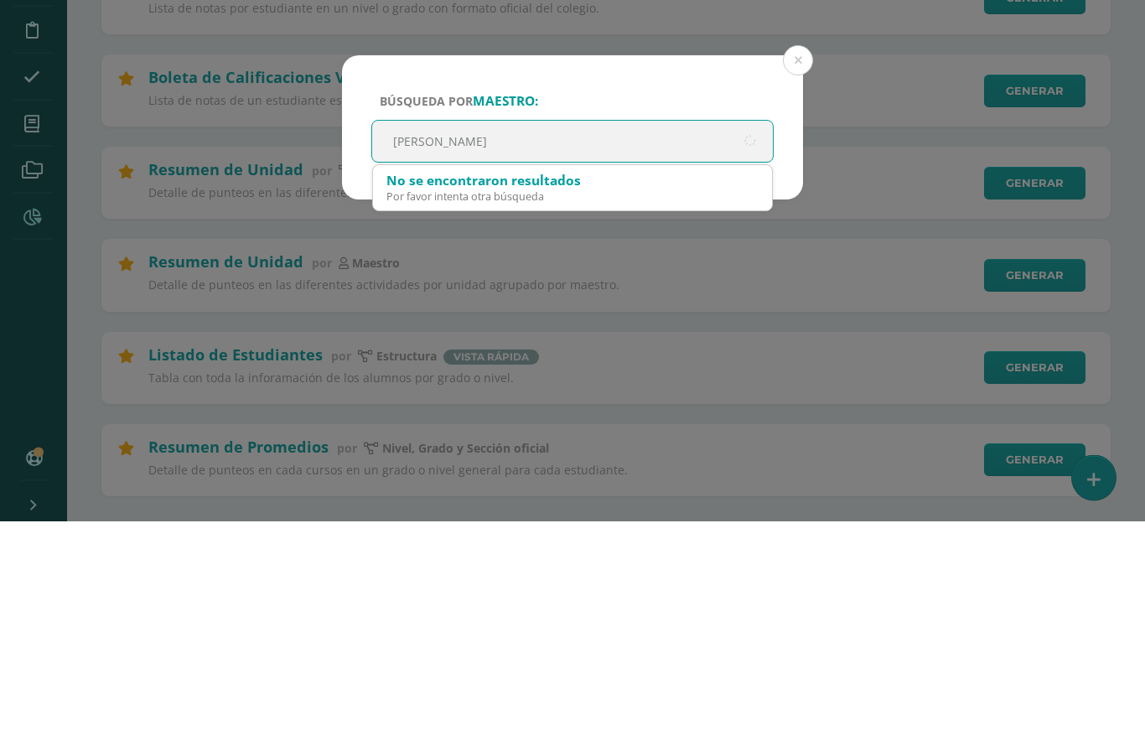
type input "[PERSON_NAME]"
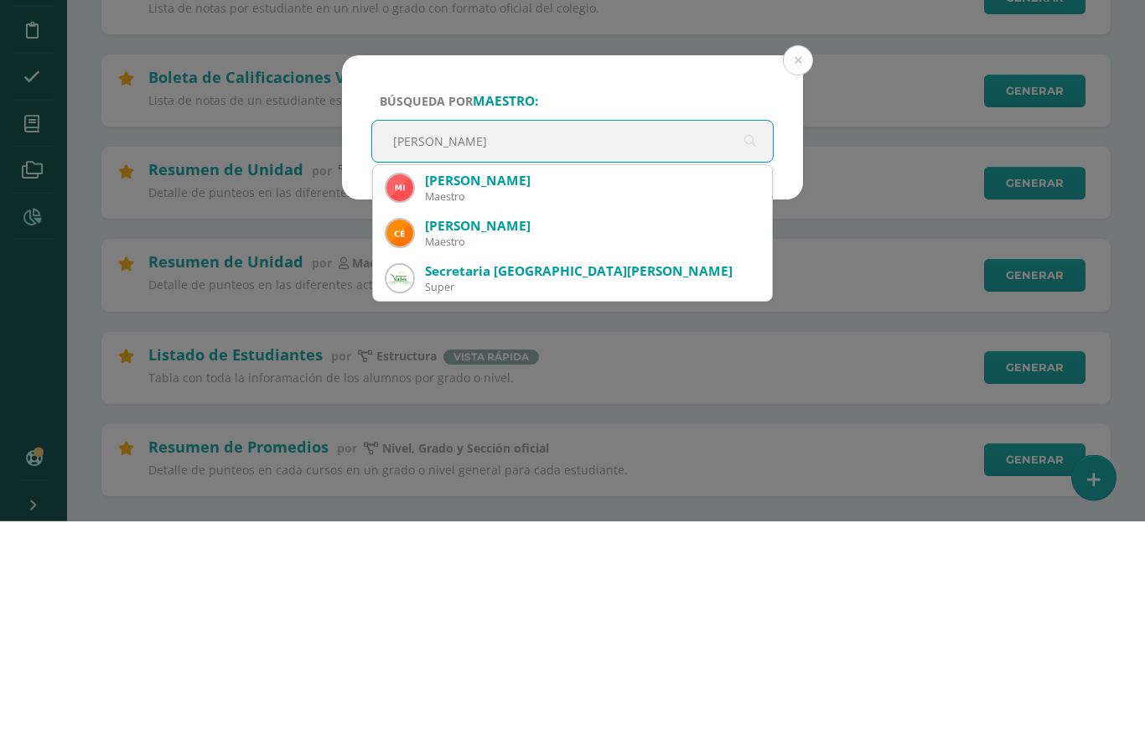
click at [548, 403] on div "[PERSON_NAME]" at bounding box center [592, 412] width 334 height 18
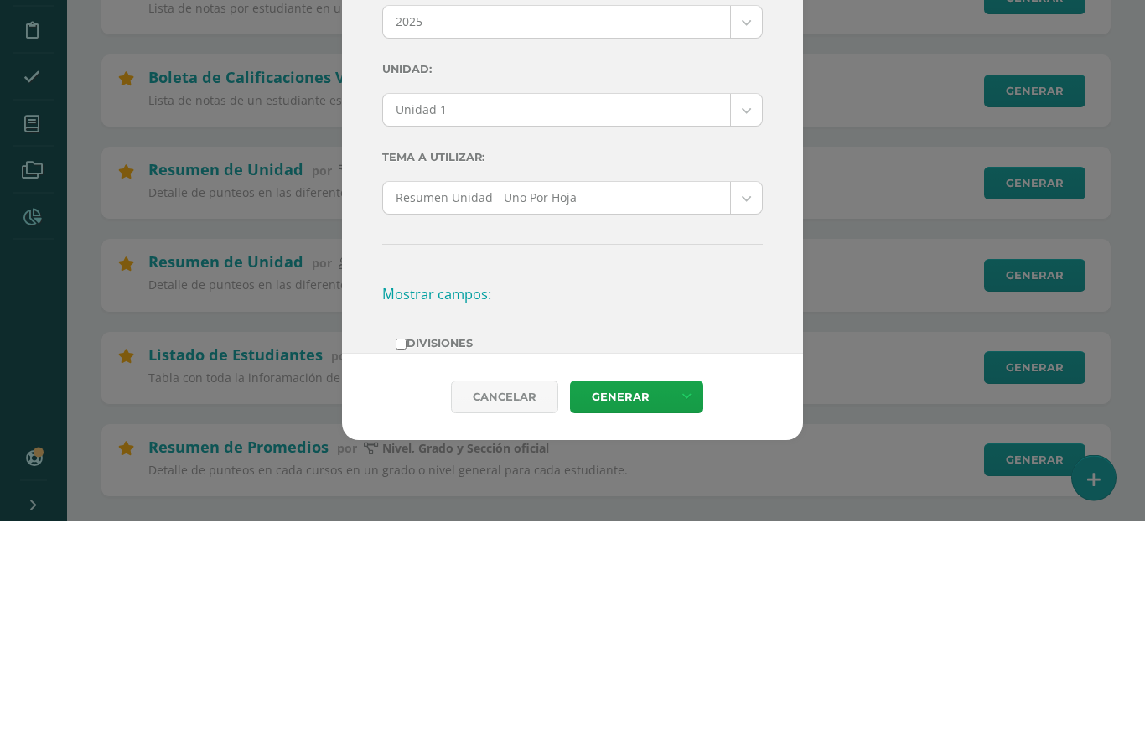
click at [765, 180] on div "Ciclo: 2025 2025 2024 2023 2022 2021 2020 2019 Unidad: Unidad 1 Unidad 1 Unidad…" at bounding box center [572, 382] width 461 height 404
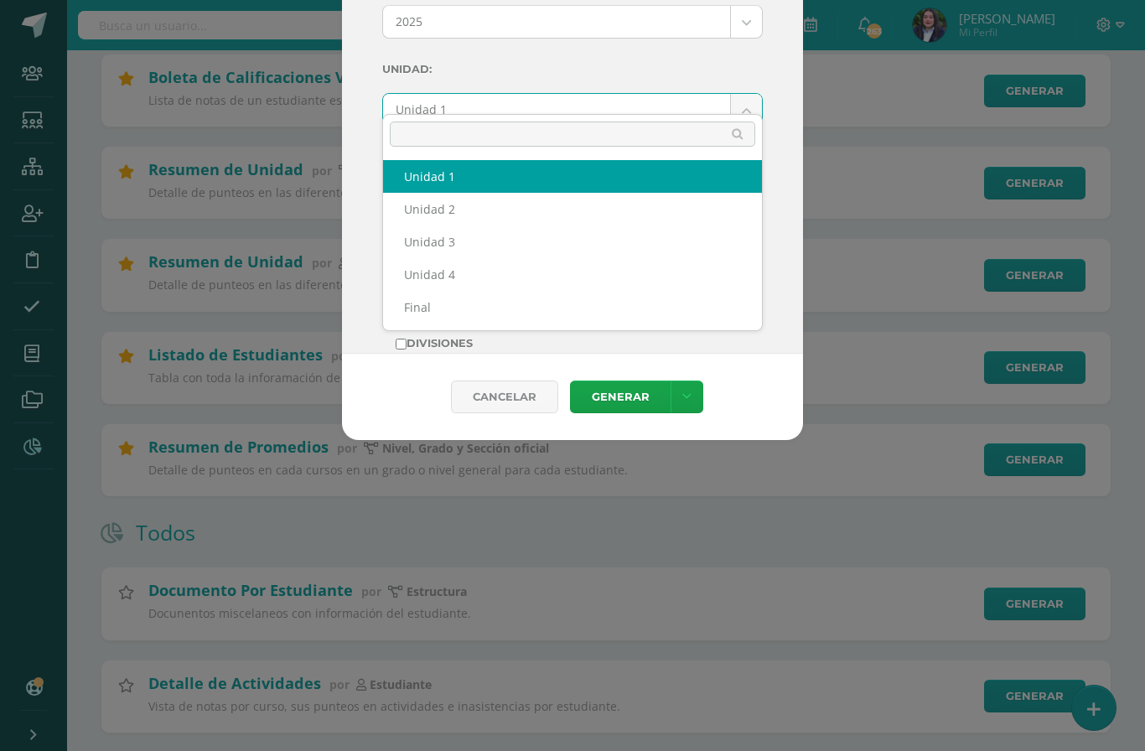
scroll to position [501, 0]
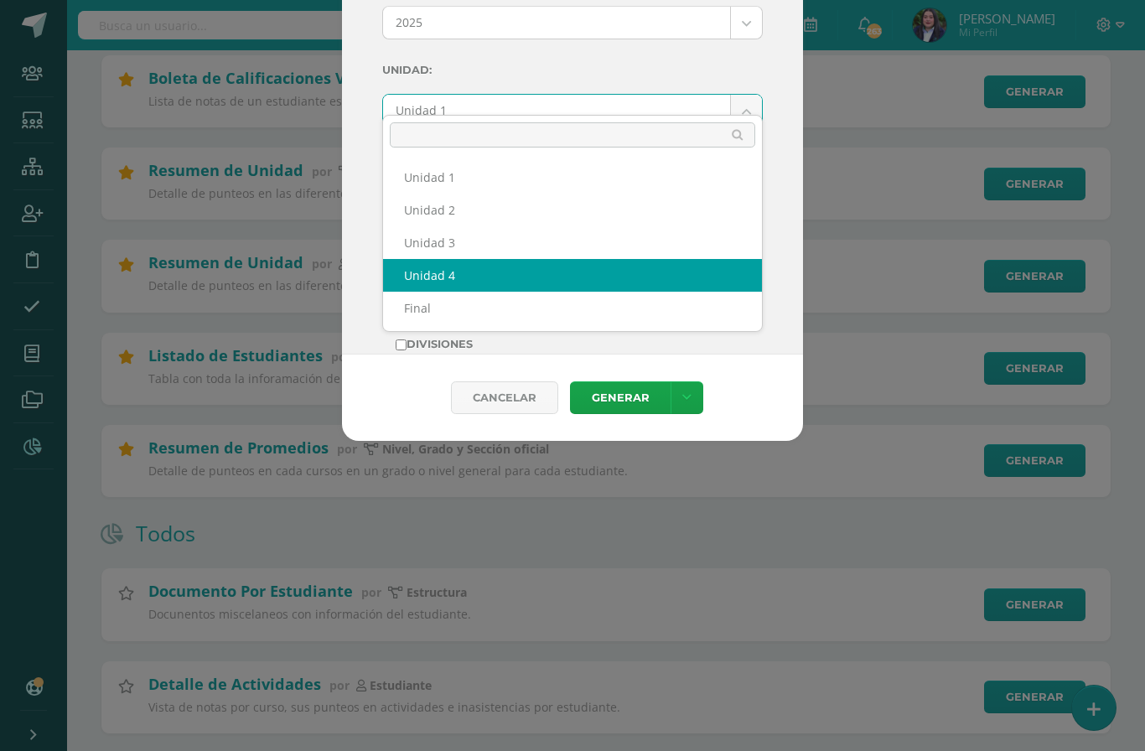
select select "Unidad 4"
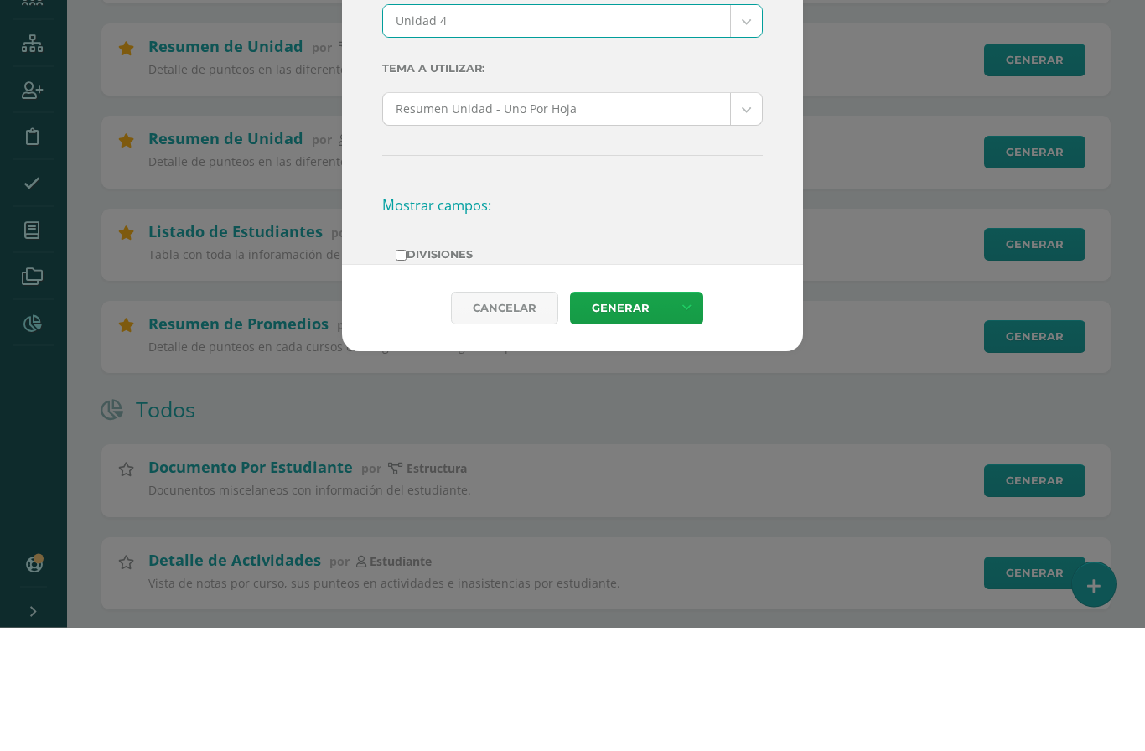
click at [621, 416] on link "Generar" at bounding box center [620, 432] width 101 height 33
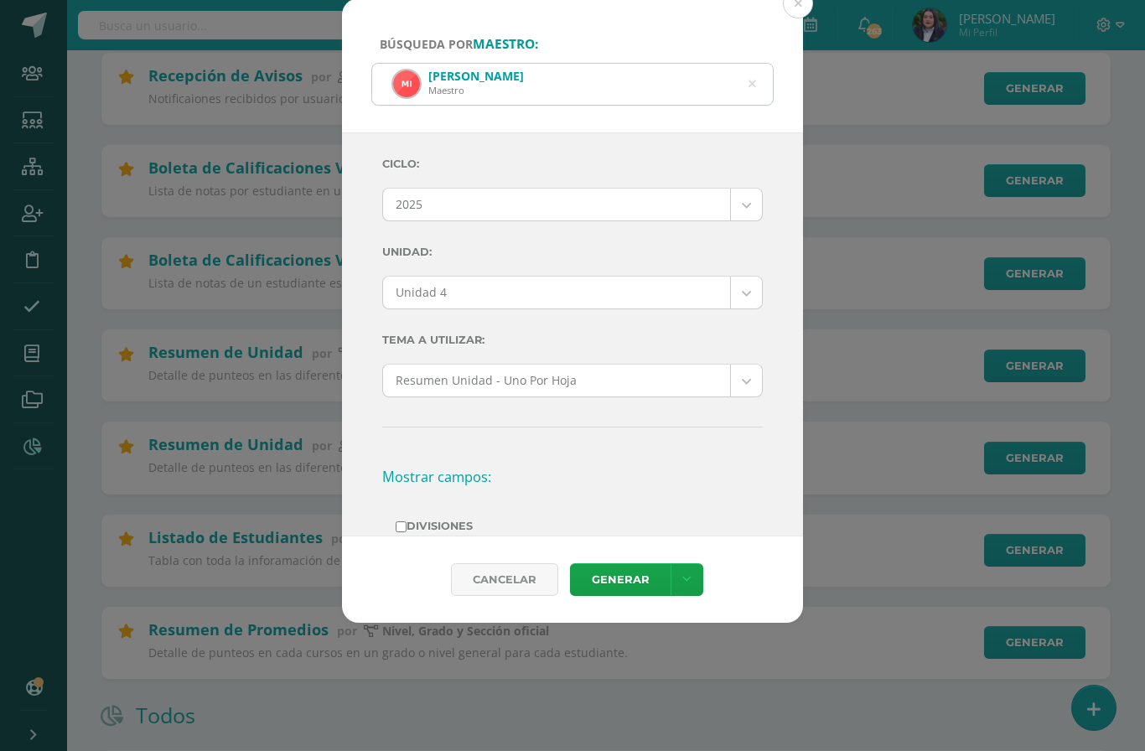
scroll to position [316, 0]
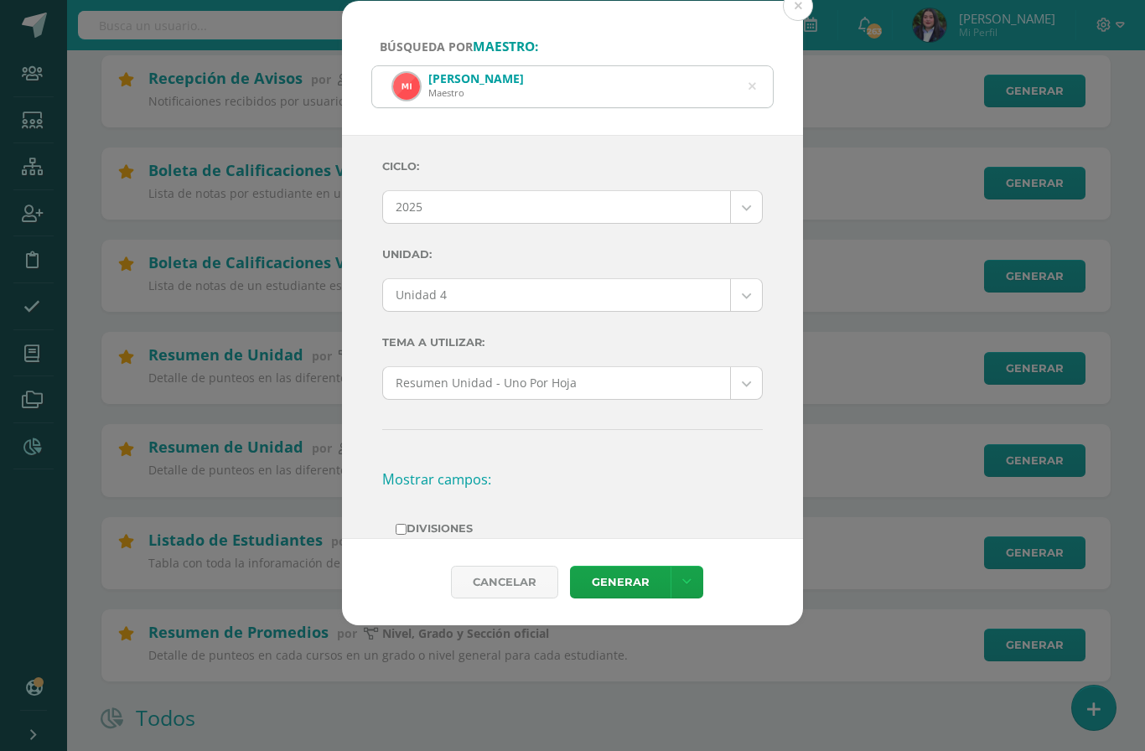
click at [754, 69] on icon at bounding box center [752, 86] width 35 height 35
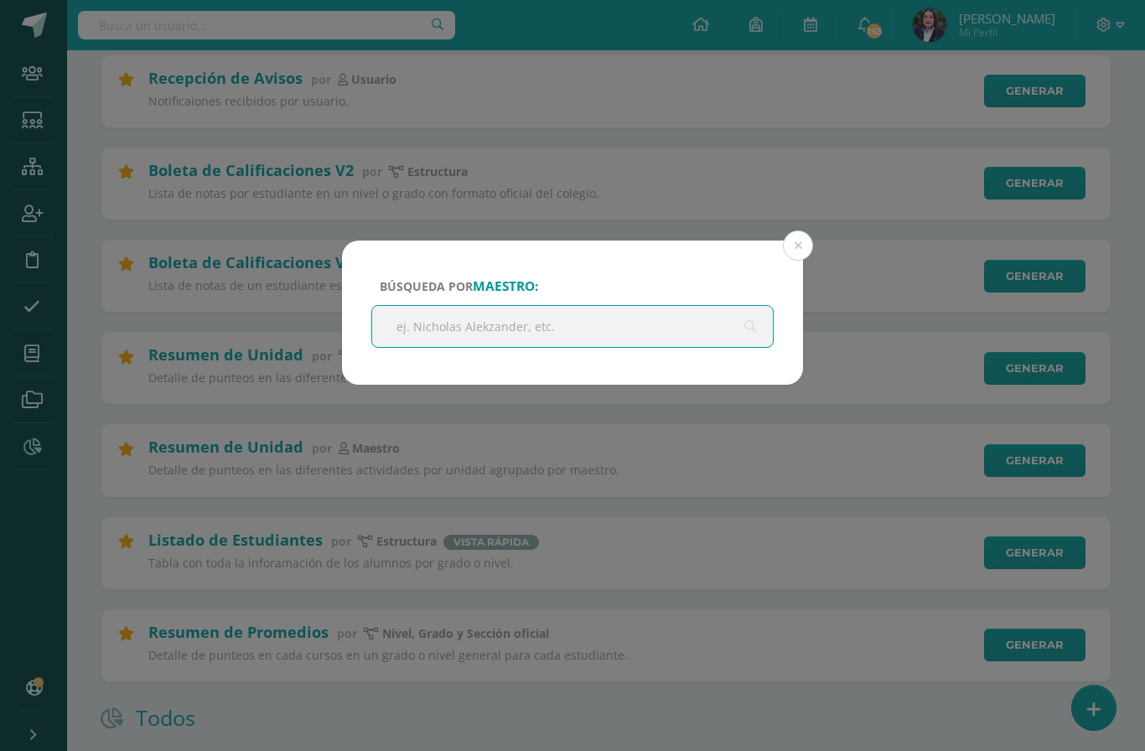
scroll to position [315, 0]
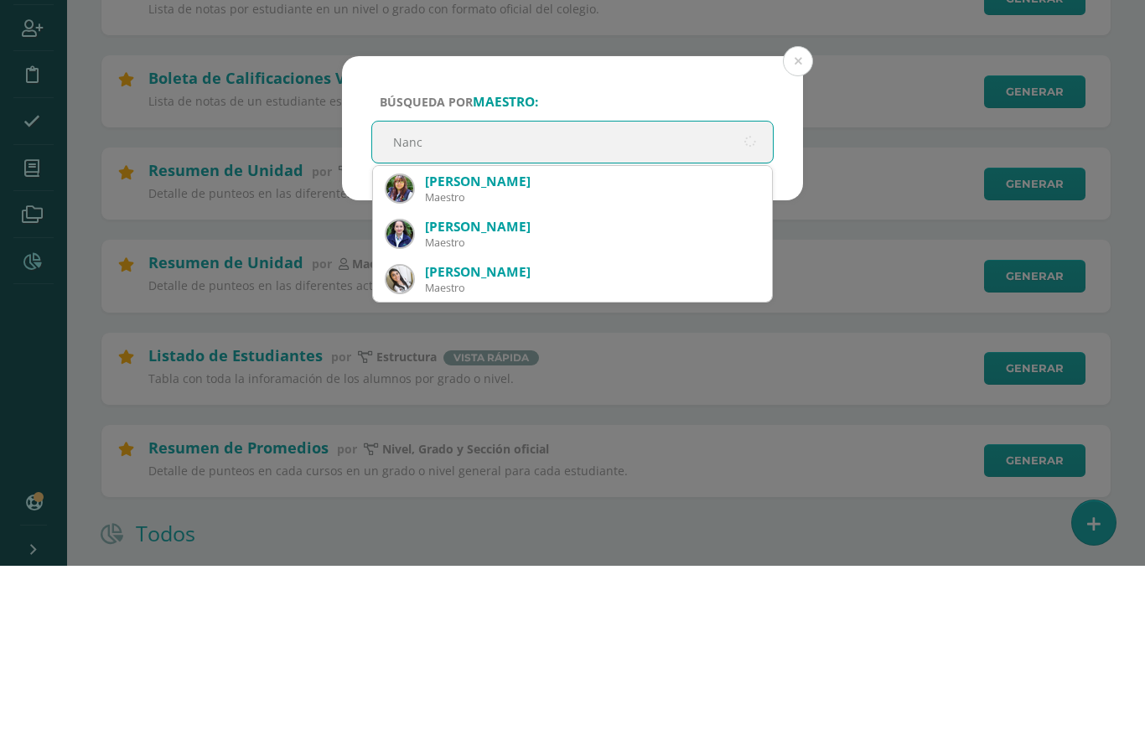
type input "Nancy"
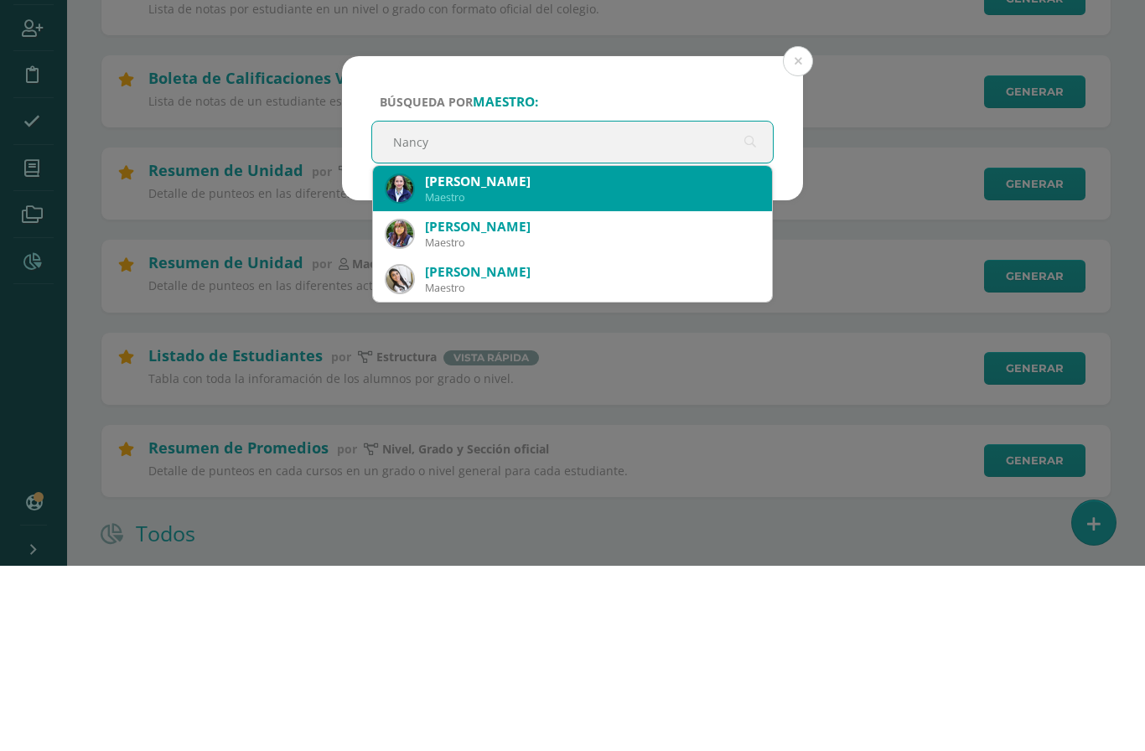
click at [552, 358] on div "[PERSON_NAME]" at bounding box center [592, 367] width 334 height 18
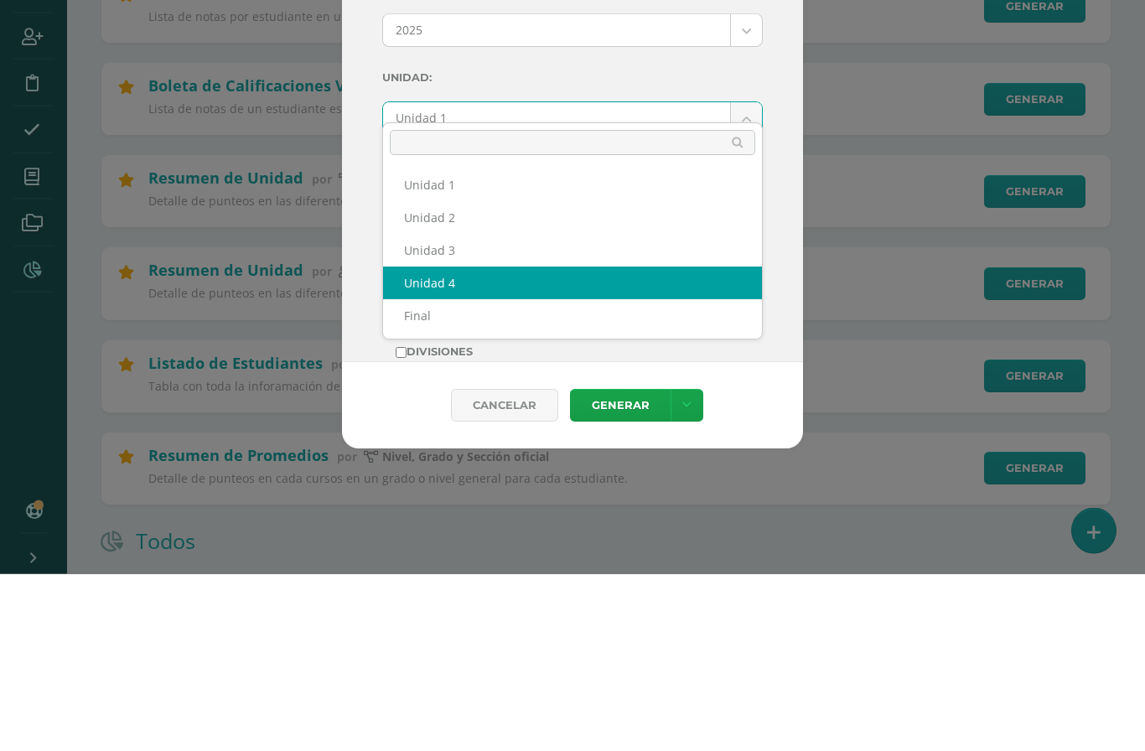
select select "Unidad 4"
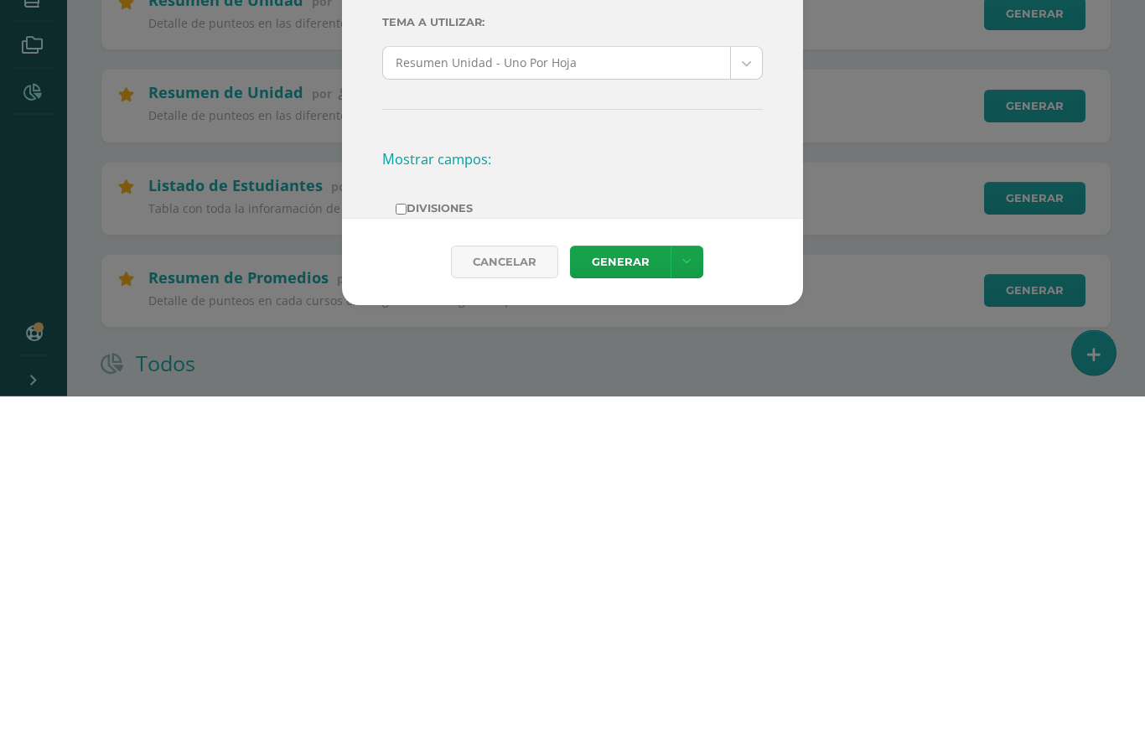
click at [627, 601] on link "Generar" at bounding box center [620, 617] width 101 height 33
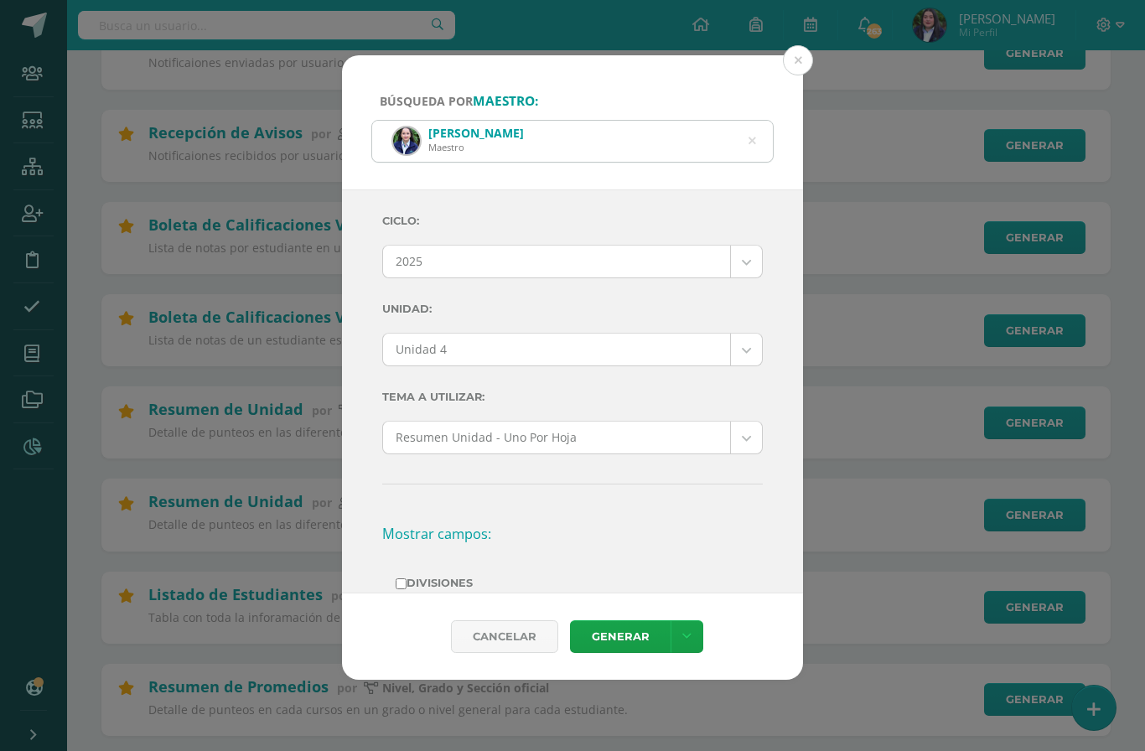
scroll to position [257, 0]
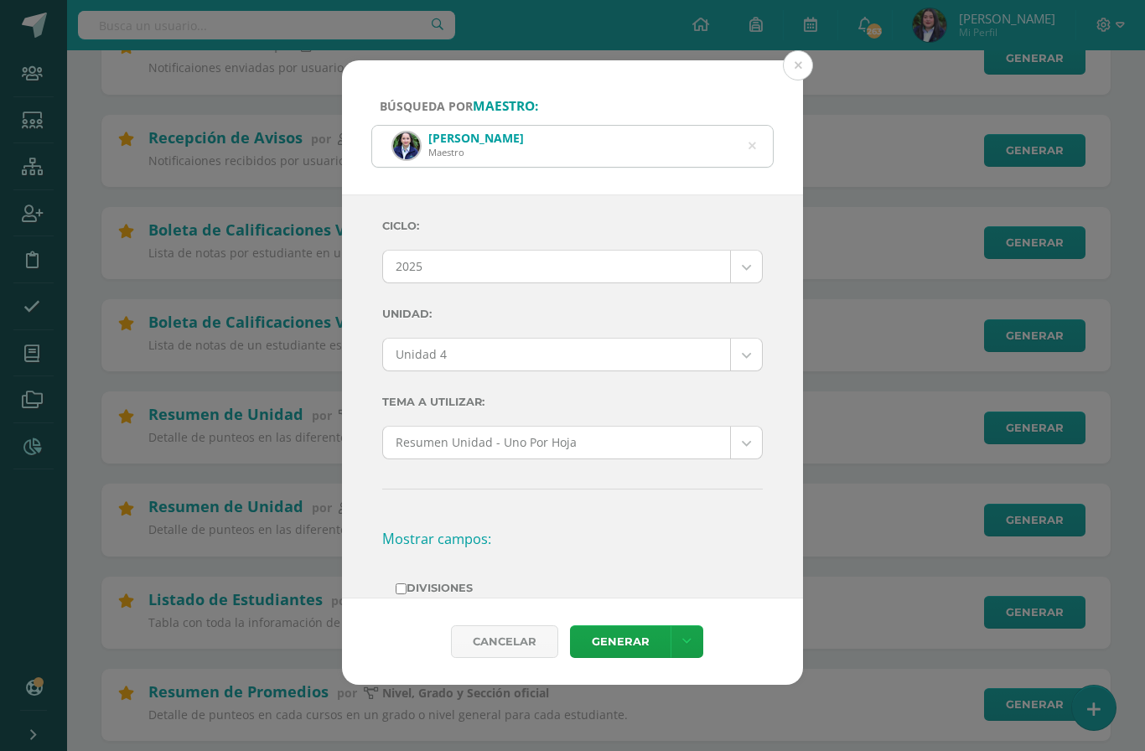
click at [763, 126] on div "[PERSON_NAME]" at bounding box center [572, 146] width 401 height 41
click at [749, 128] on icon at bounding box center [752, 145] width 35 height 35
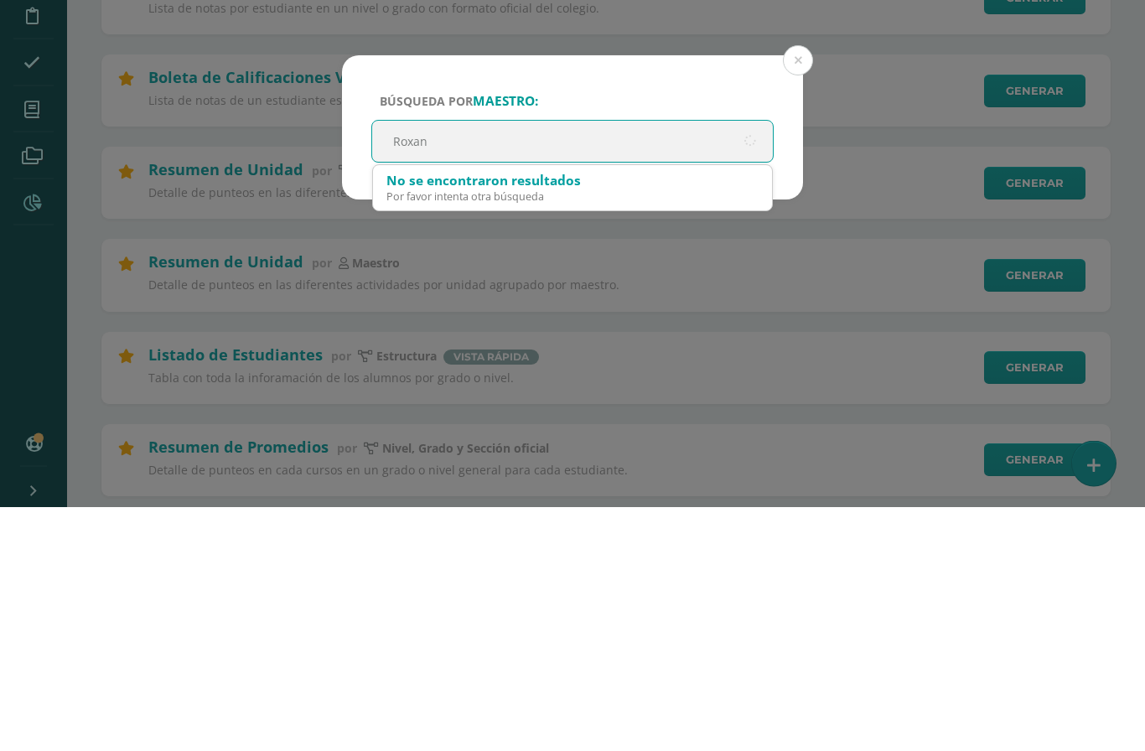
type input "[PERSON_NAME]"
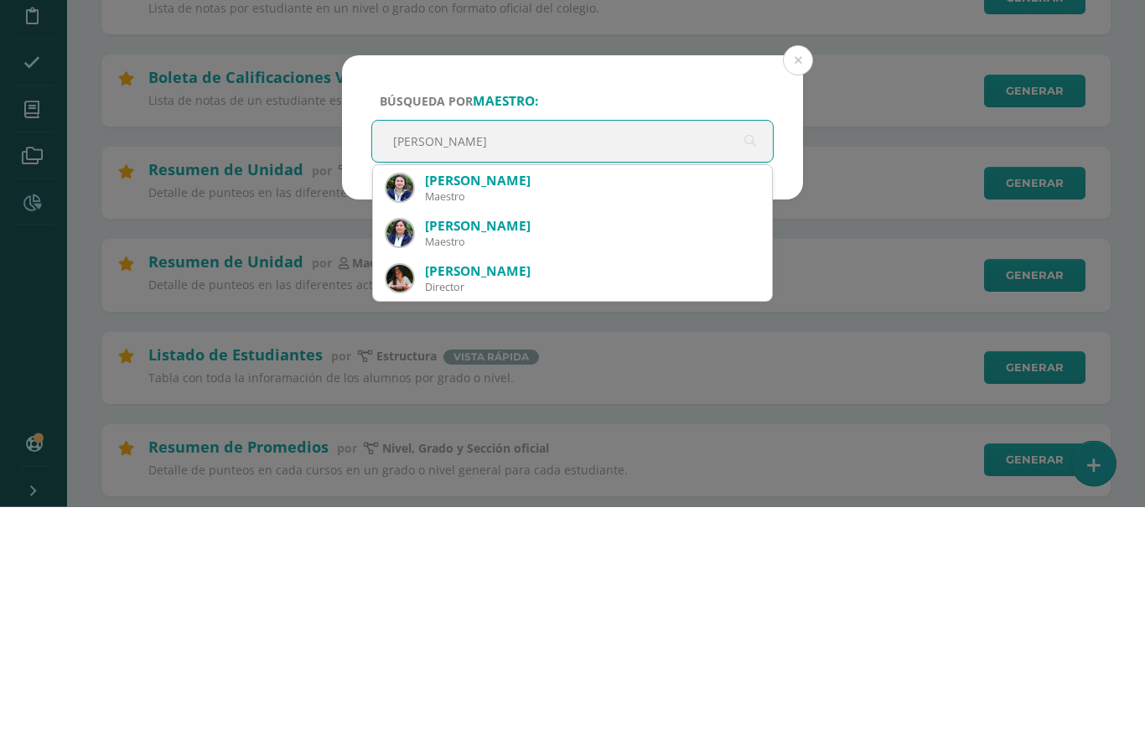
click at [538, 417] on div "[PERSON_NAME]" at bounding box center [592, 426] width 334 height 18
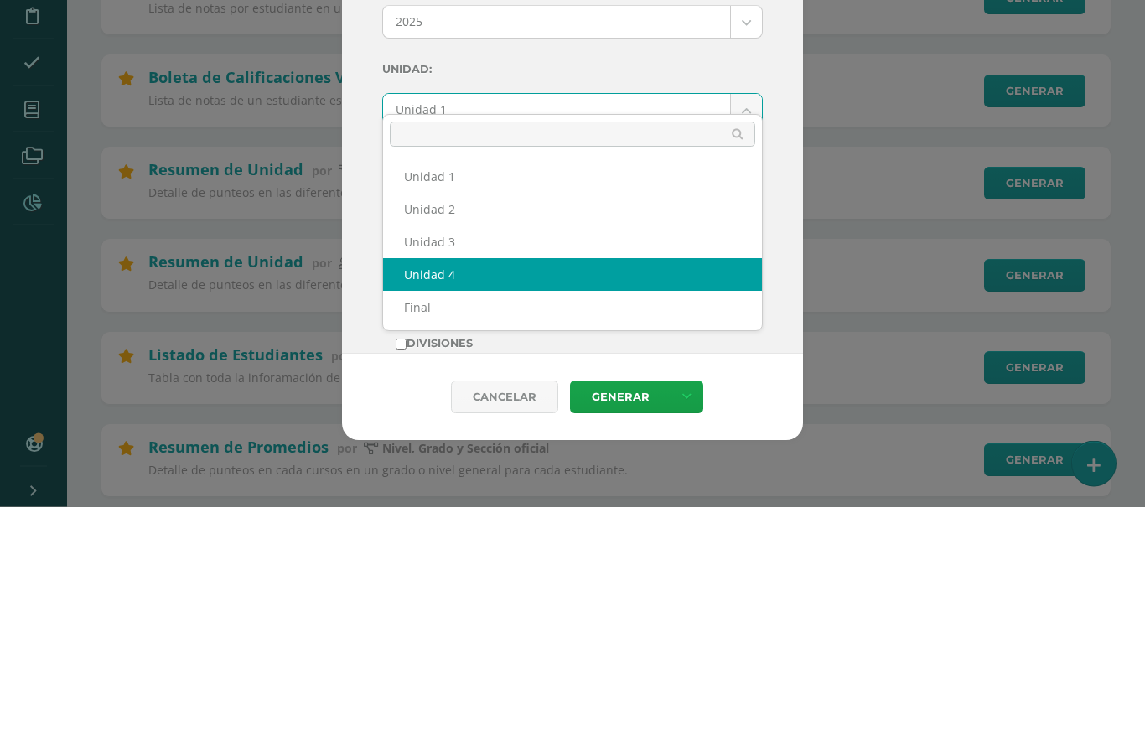
select select "Unidad 4"
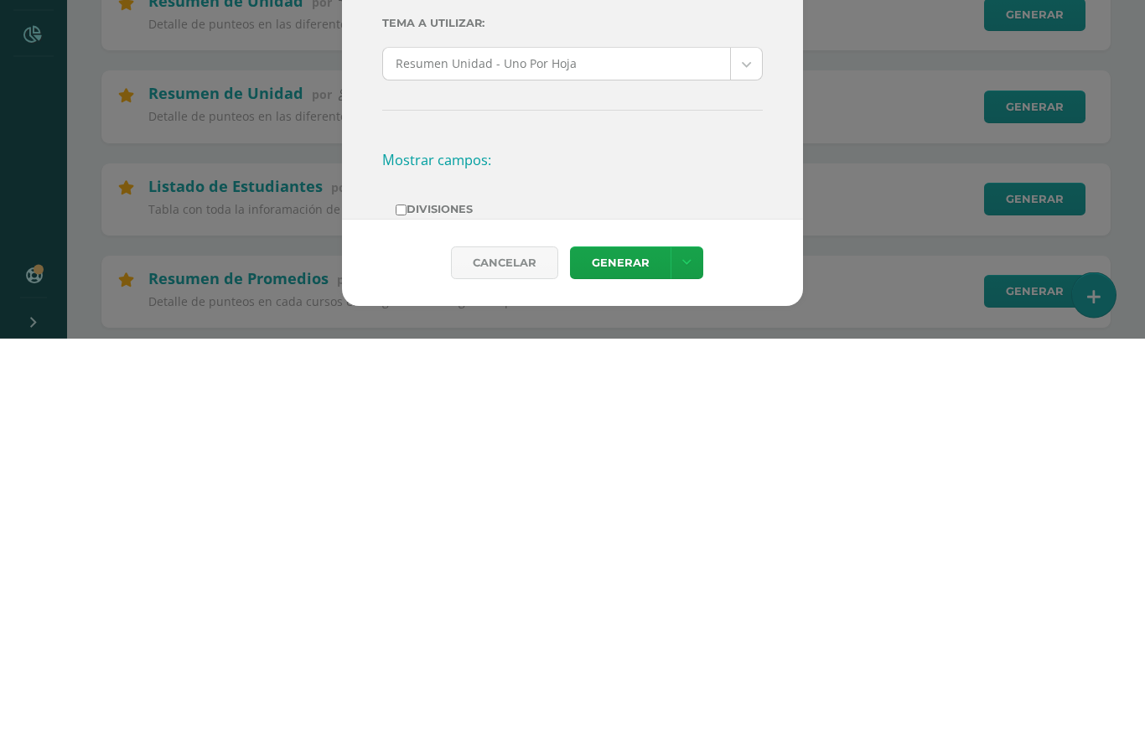
click at [632, 660] on link "Generar" at bounding box center [620, 676] width 101 height 33
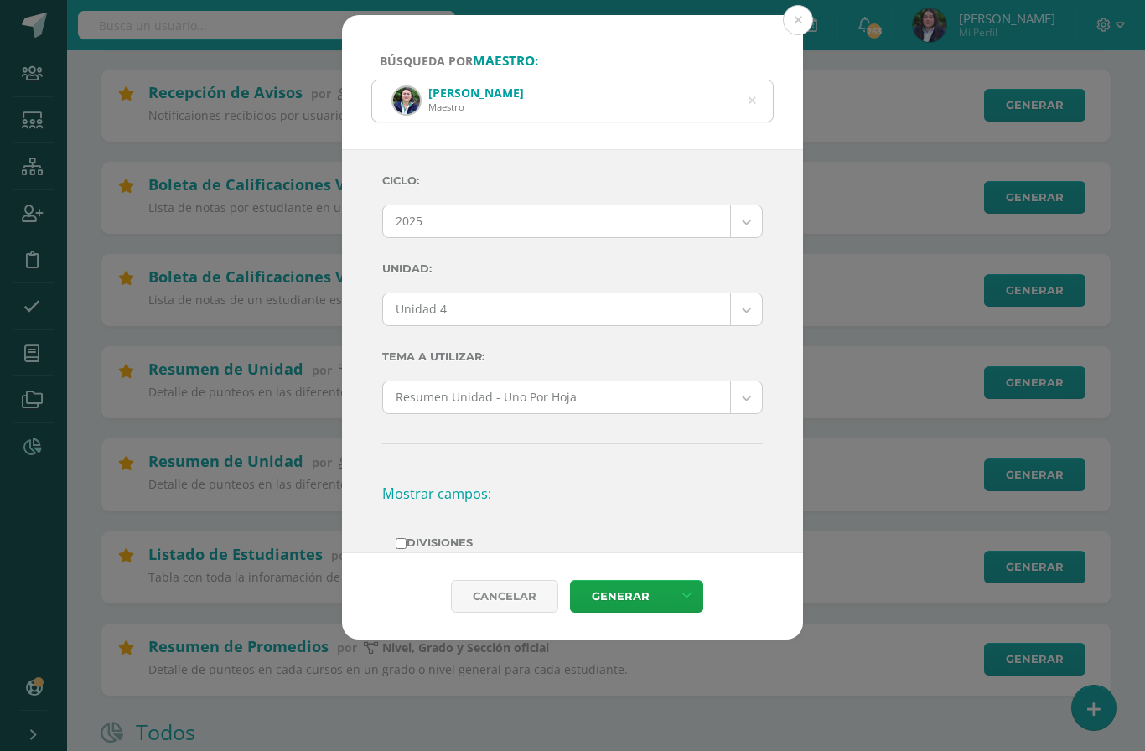
scroll to position [301, 0]
click at [754, 84] on icon at bounding box center [752, 101] width 35 height 35
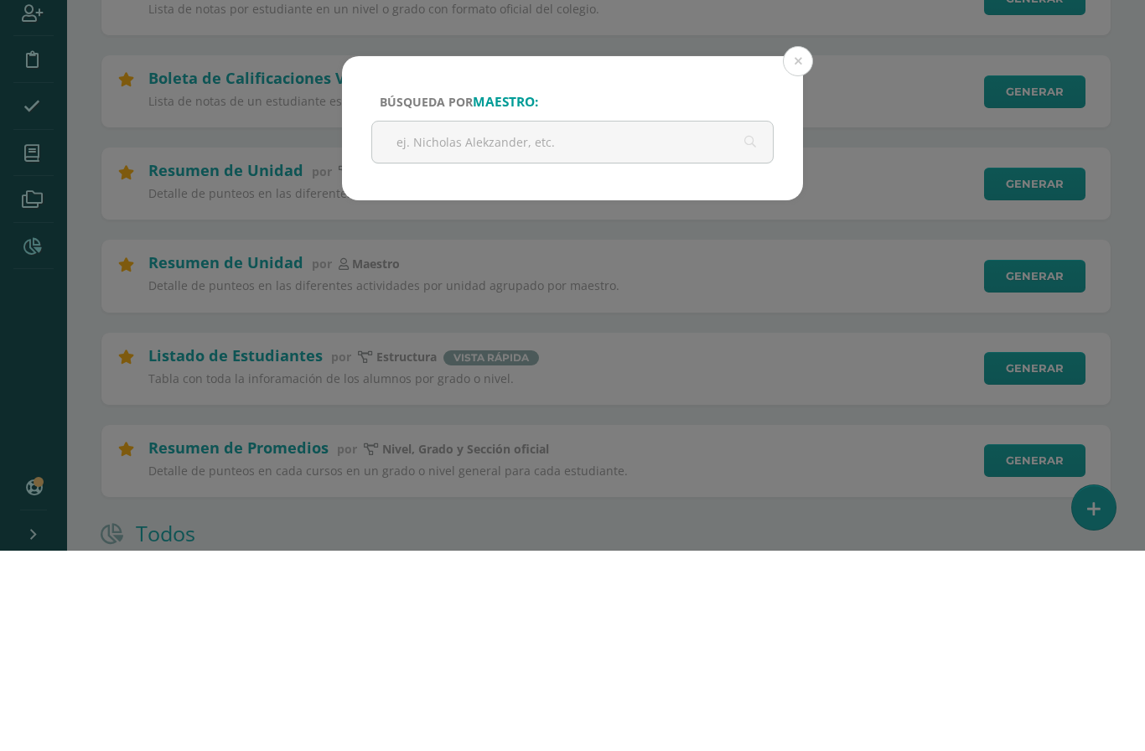
scroll to position [501, 0]
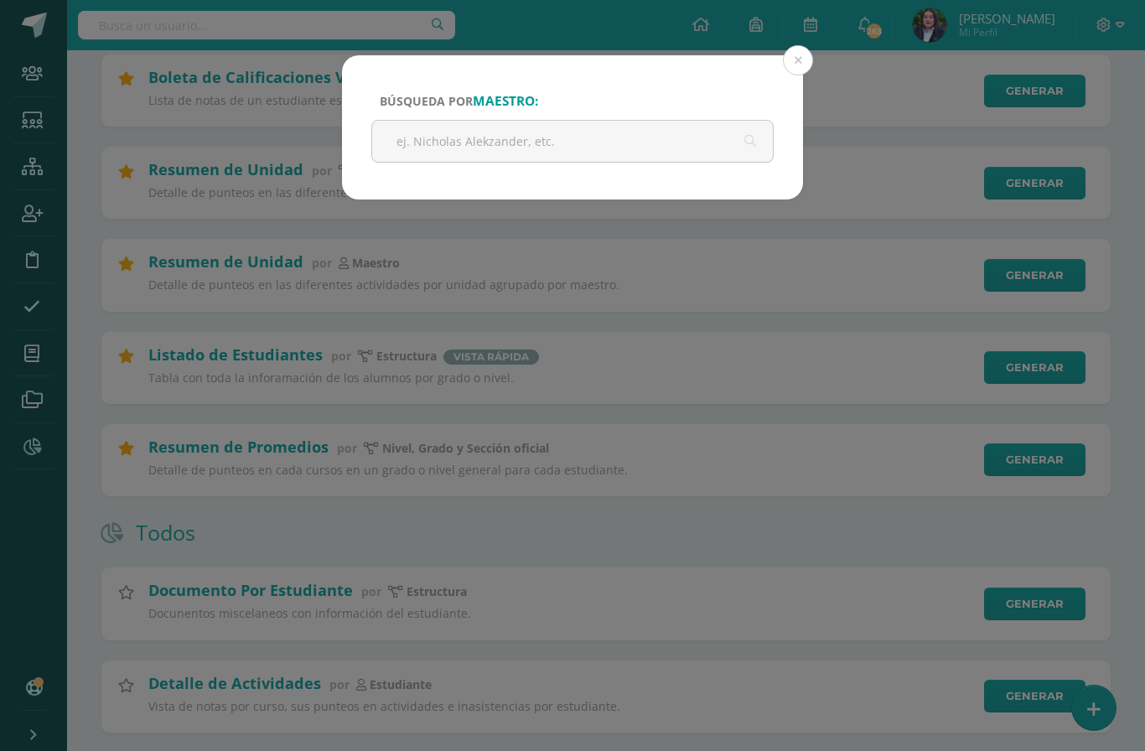
click at [635, 131] on input "text" at bounding box center [572, 141] width 401 height 41
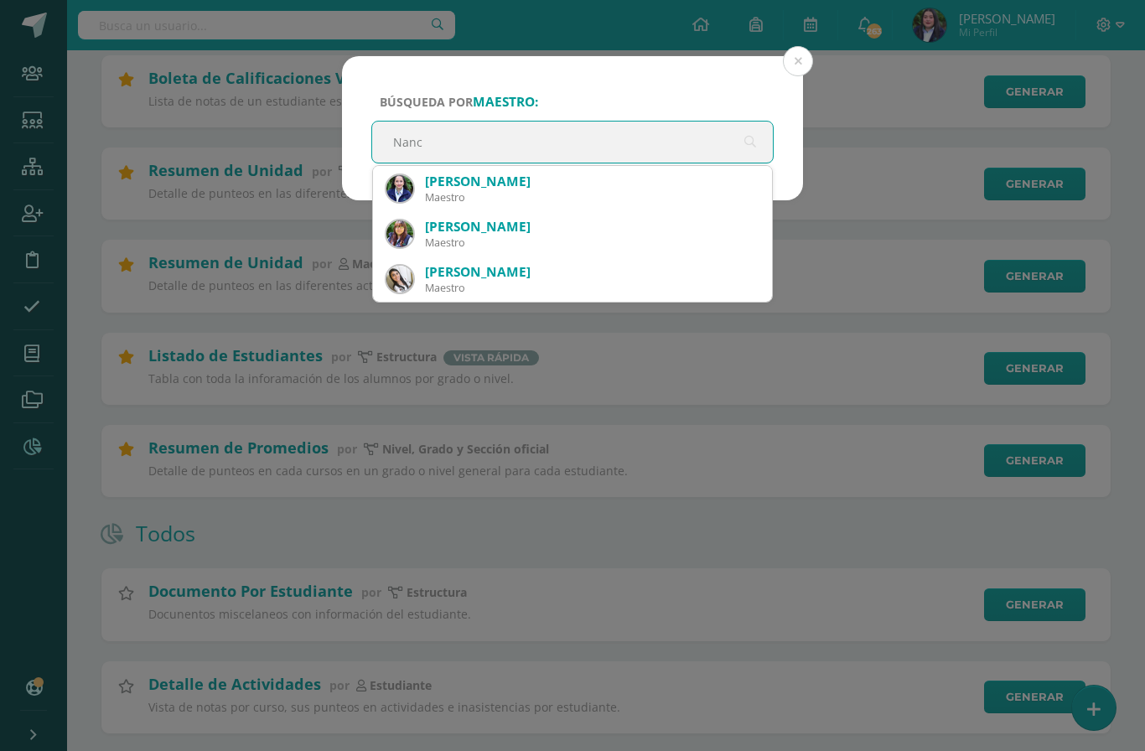
type input "Nancy"
click at [522, 184] on div "[PERSON_NAME]" at bounding box center [592, 182] width 334 height 18
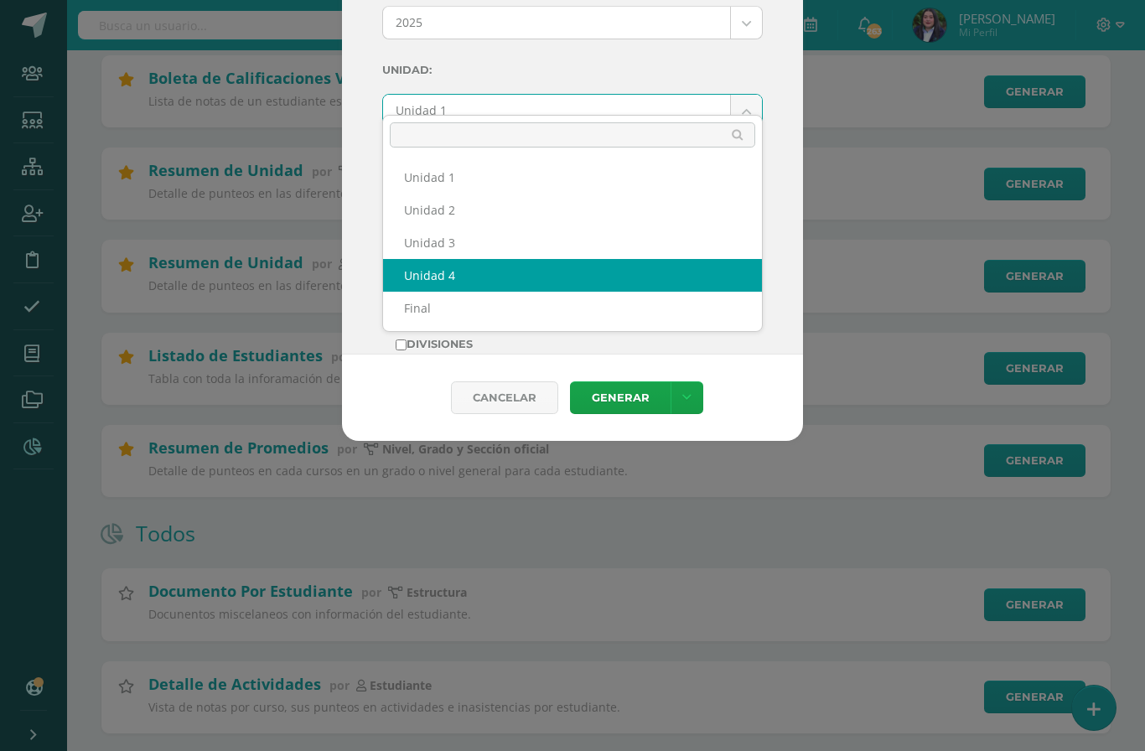
select select "Unidad 4"
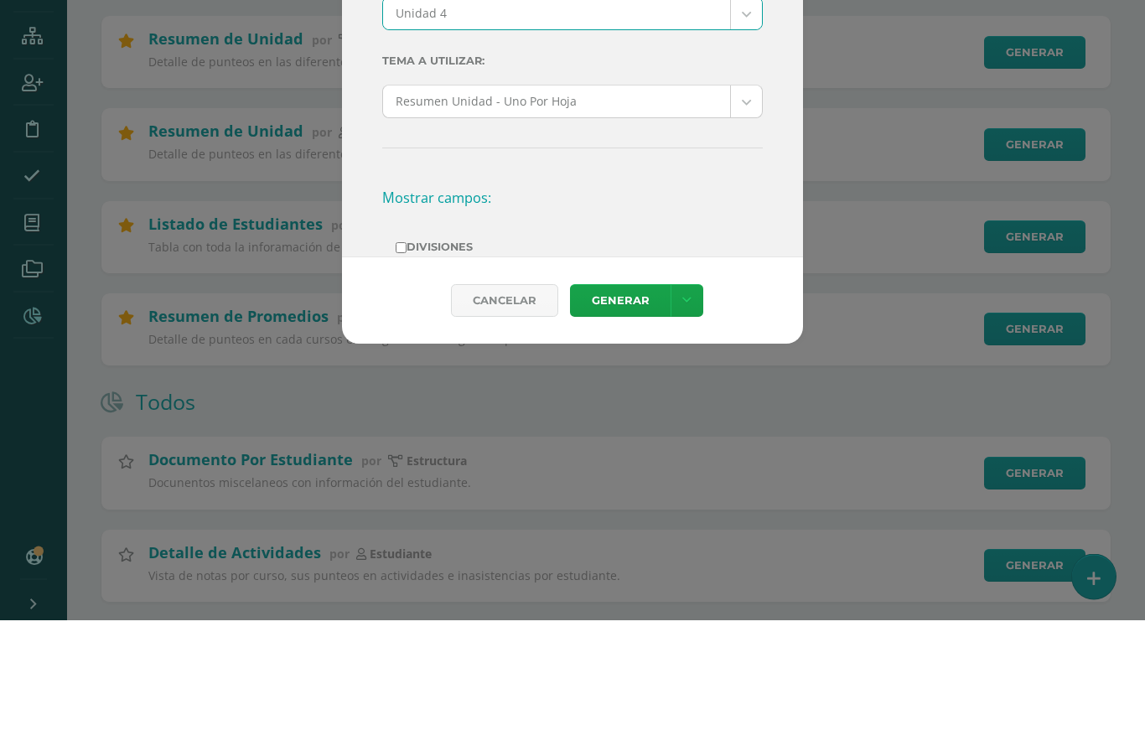
click at [626, 416] on link "Generar" at bounding box center [620, 432] width 101 height 33
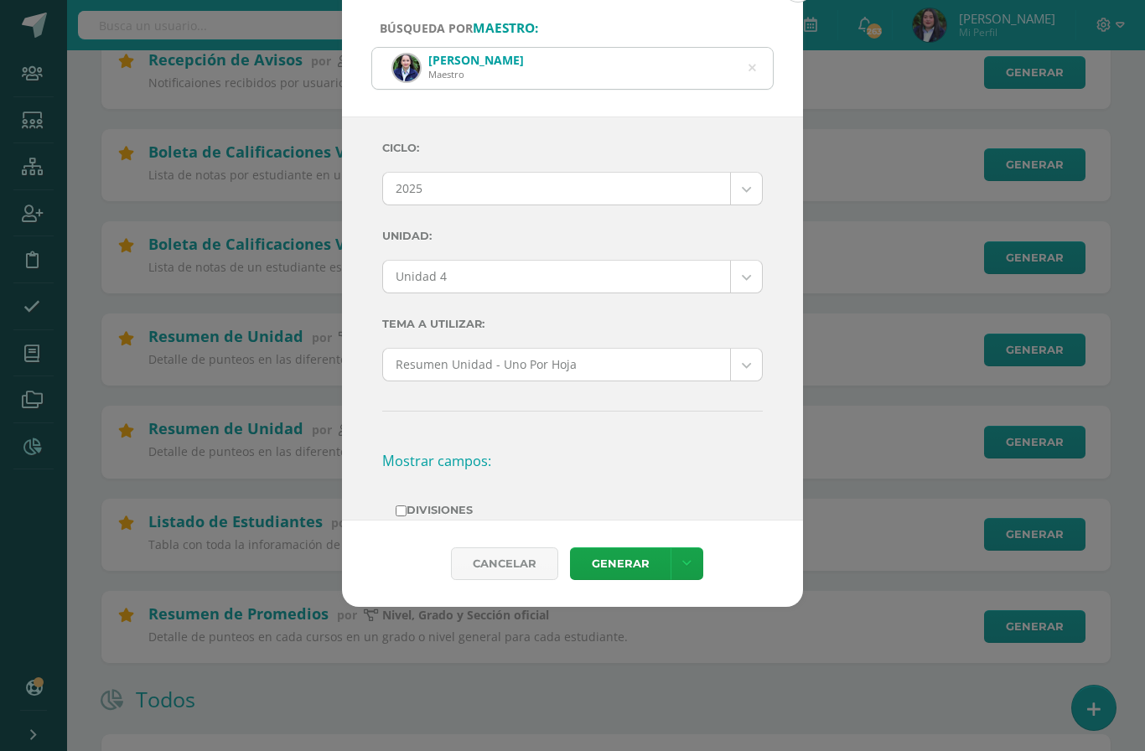
scroll to position [334, 0]
click at [750, 65] on icon at bounding box center [752, 69] width 43 height 8
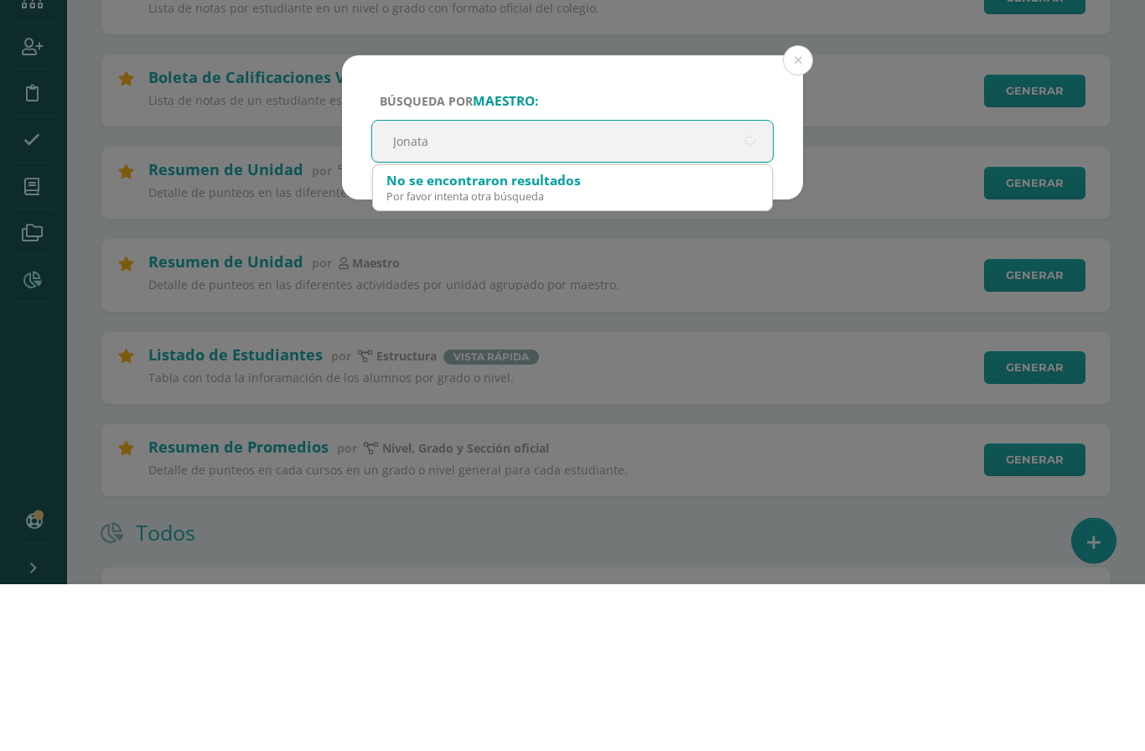
type input "[PERSON_NAME]"
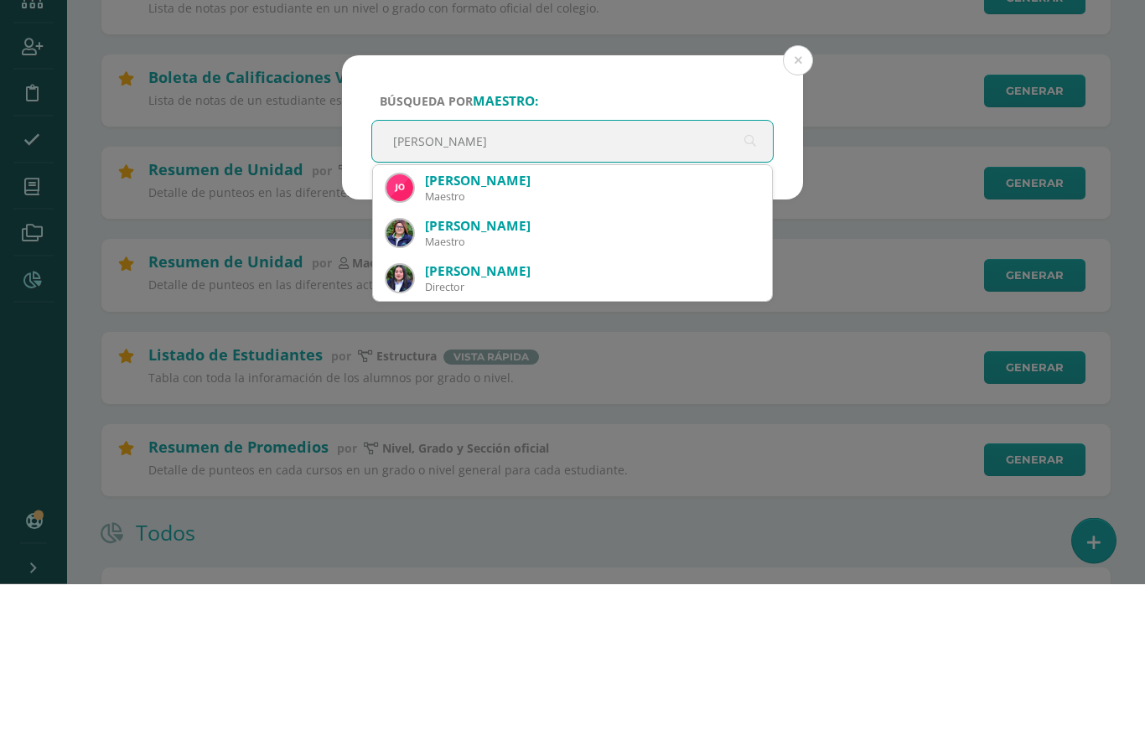
click at [543, 340] on div "[PERSON_NAME]" at bounding box center [592, 349] width 334 height 18
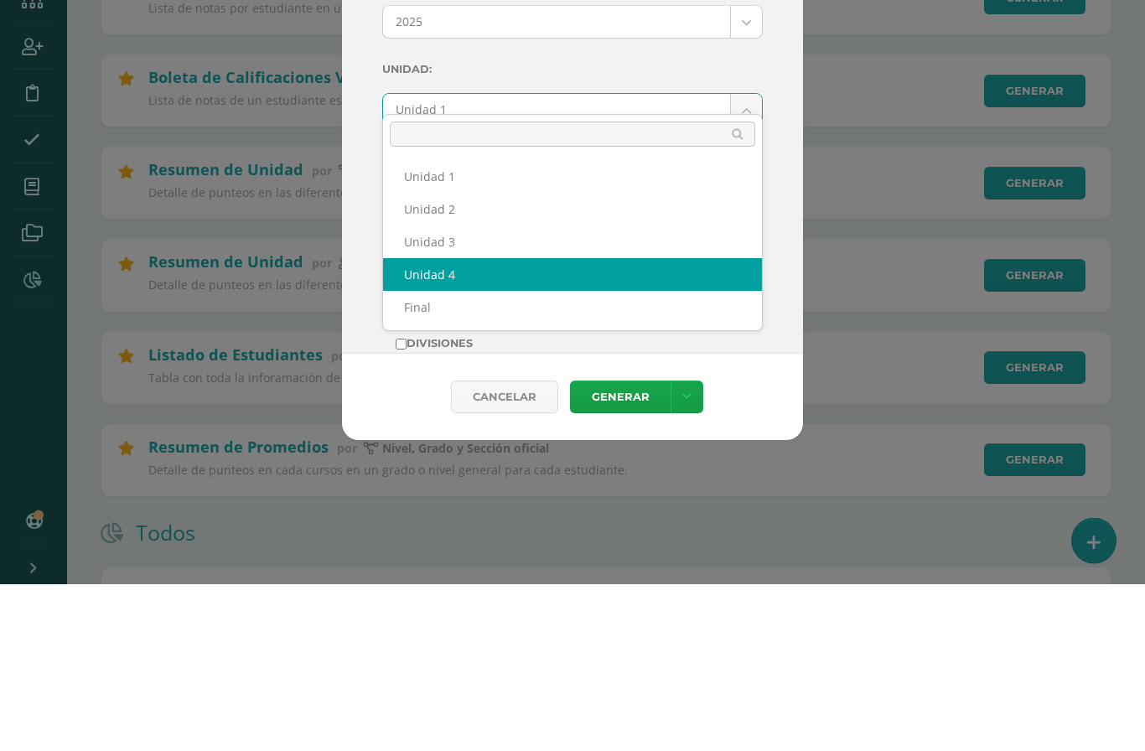
select select "Unidad 4"
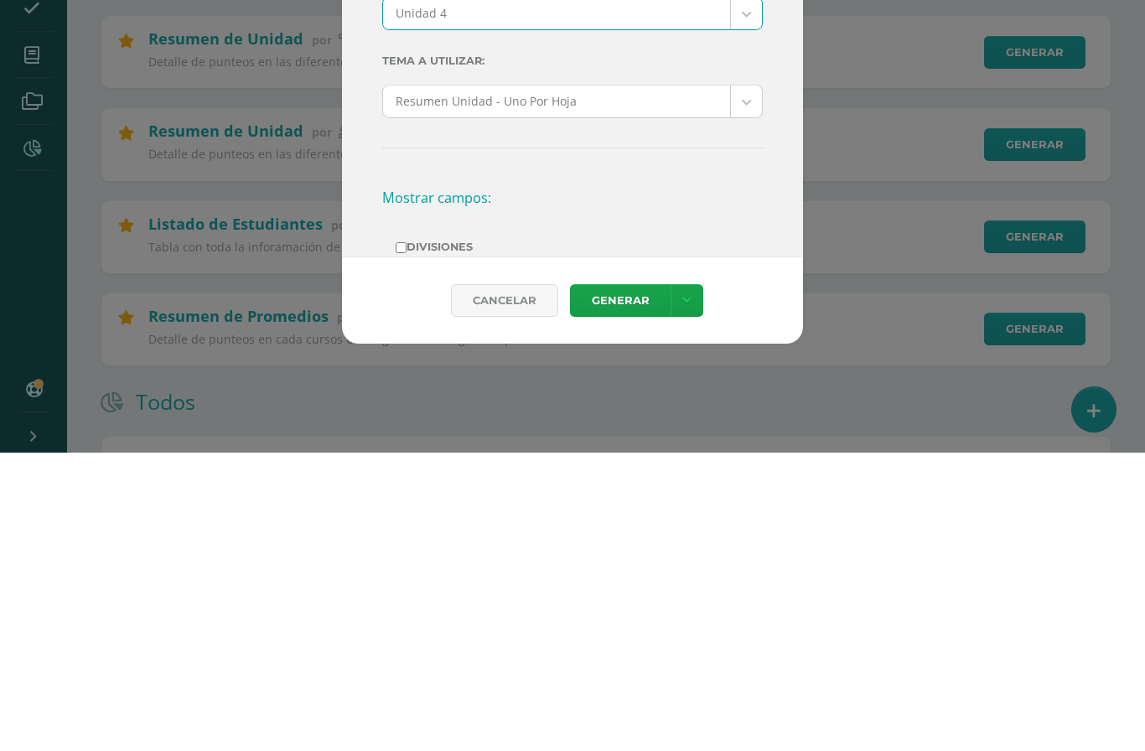
click at [614, 583] on link "Generar" at bounding box center [620, 599] width 101 height 33
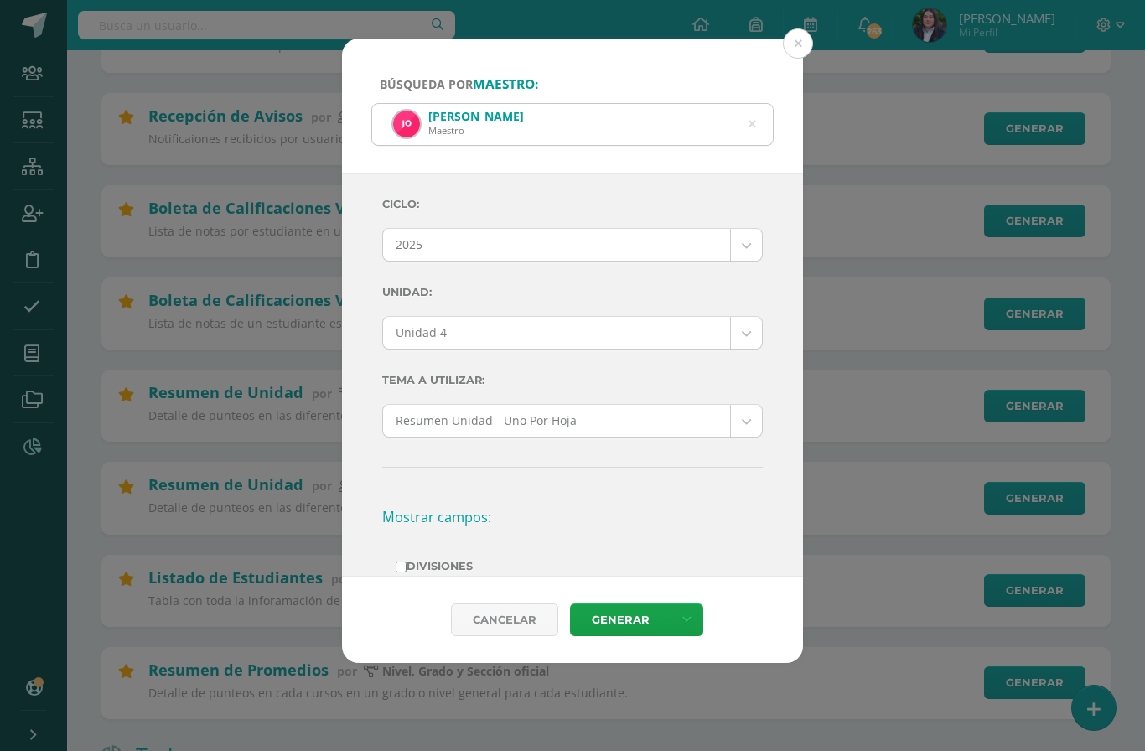
scroll to position [279, 0]
click at [745, 104] on div "[PERSON_NAME] Maestro" at bounding box center [572, 123] width 401 height 41
click at [749, 113] on icon at bounding box center [752, 123] width 35 height 35
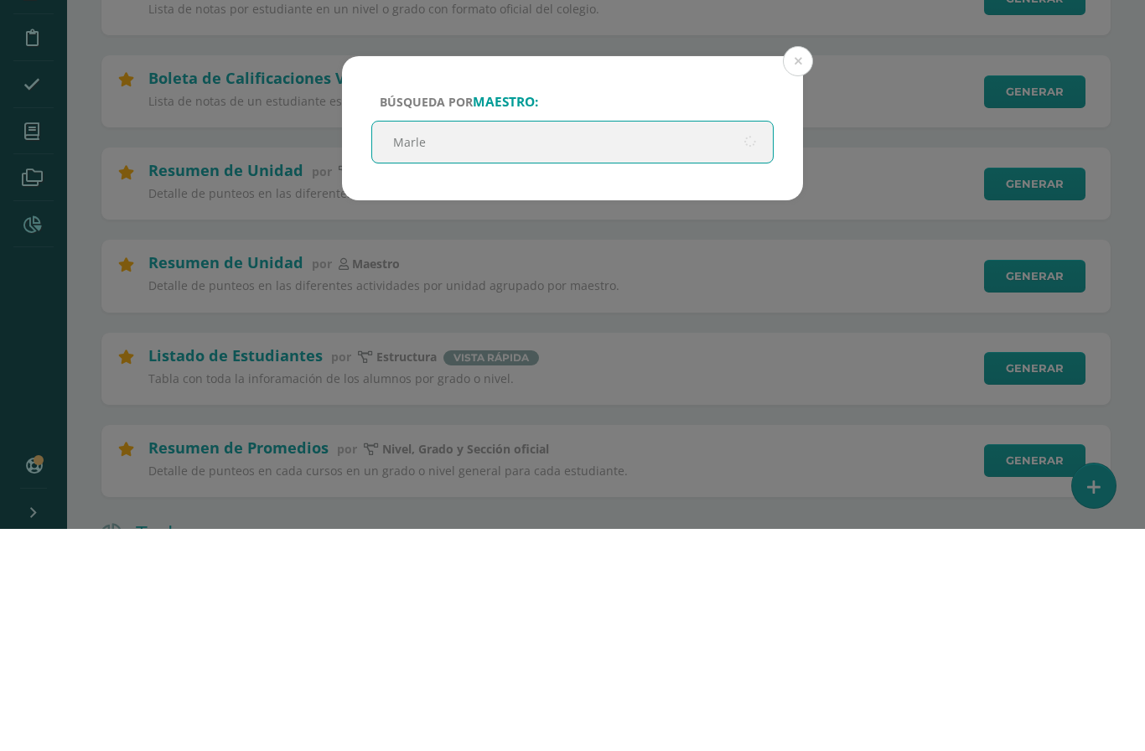
type input "Marlen"
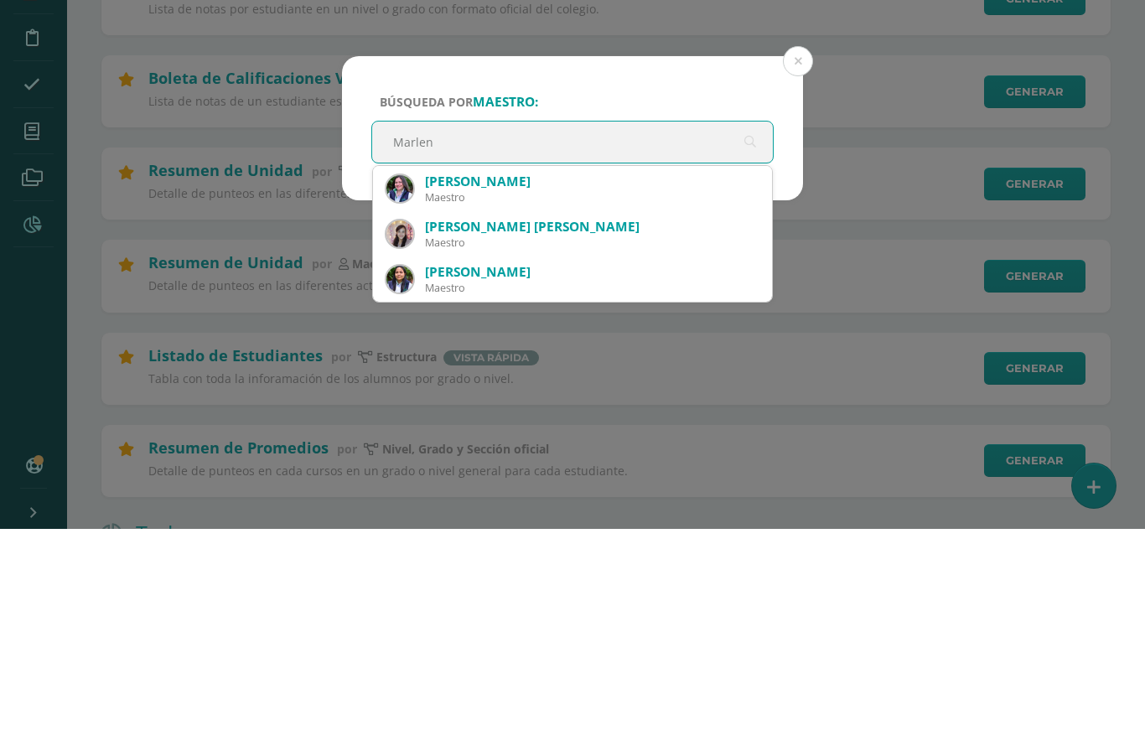
click at [493, 395] on div "[PERSON_NAME]" at bounding box center [592, 404] width 334 height 18
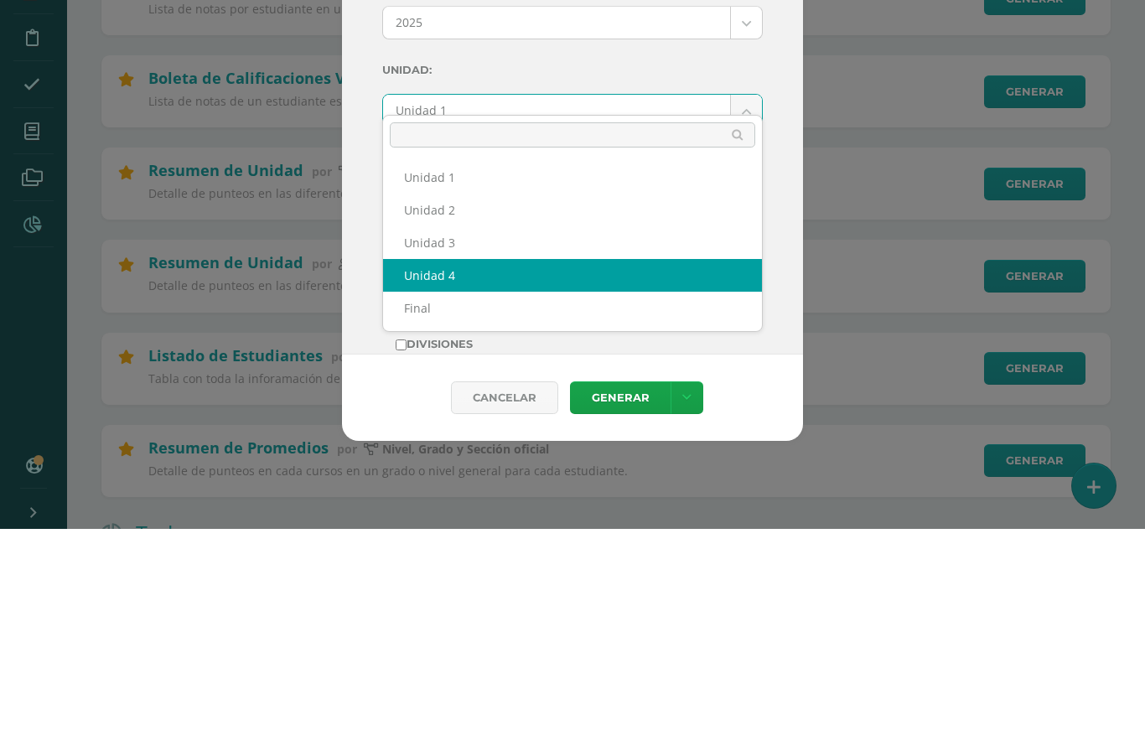
select select "Unidad 4"
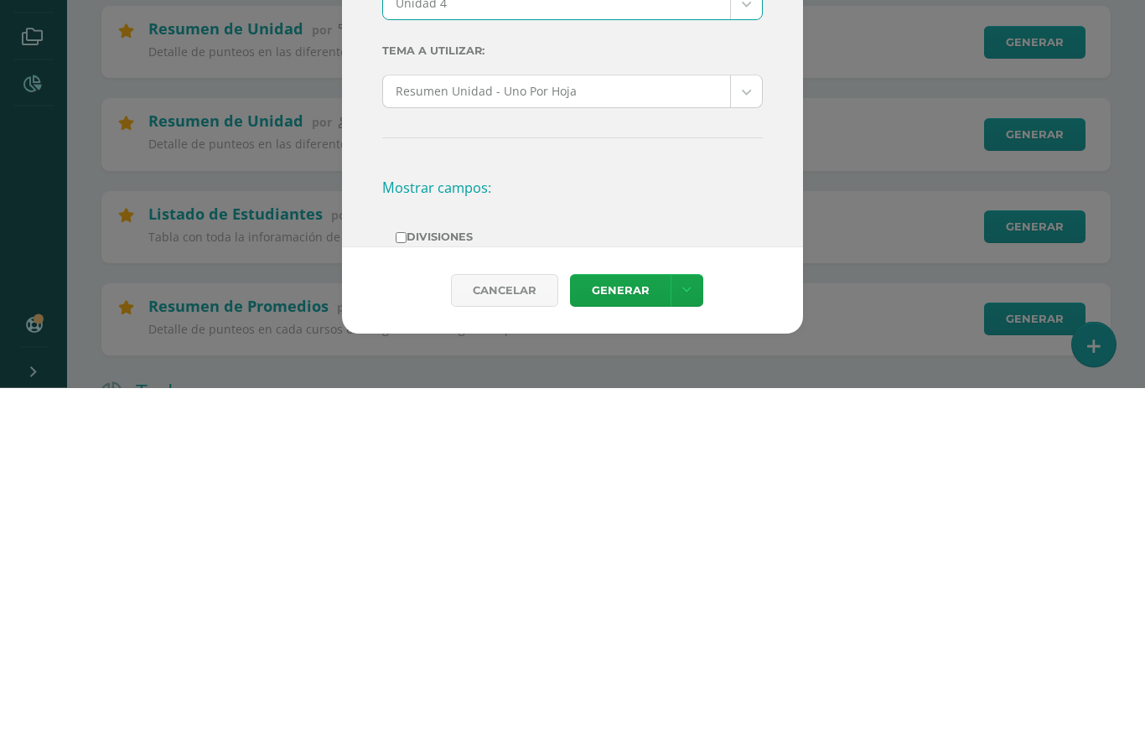
click at [636, 638] on link "Generar" at bounding box center [620, 654] width 101 height 33
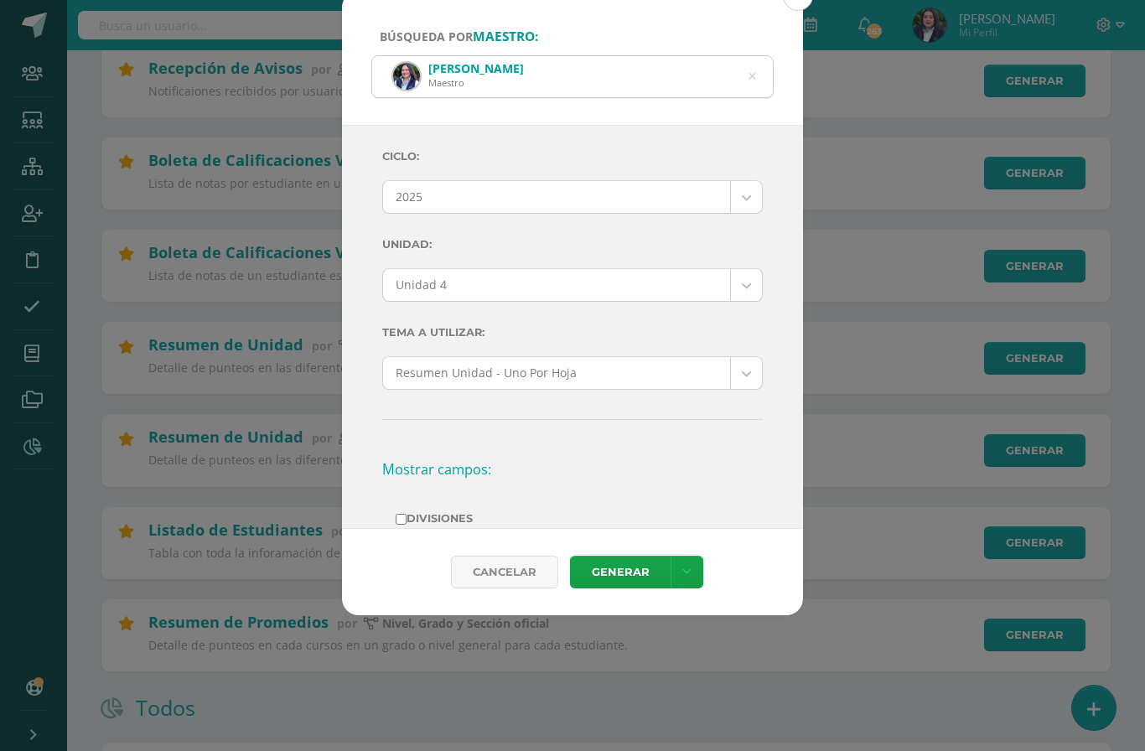
scroll to position [327, 0]
click at [636, 584] on link "Generar" at bounding box center [620, 571] width 101 height 33
click at [754, 72] on icon at bounding box center [752, 76] width 43 height 8
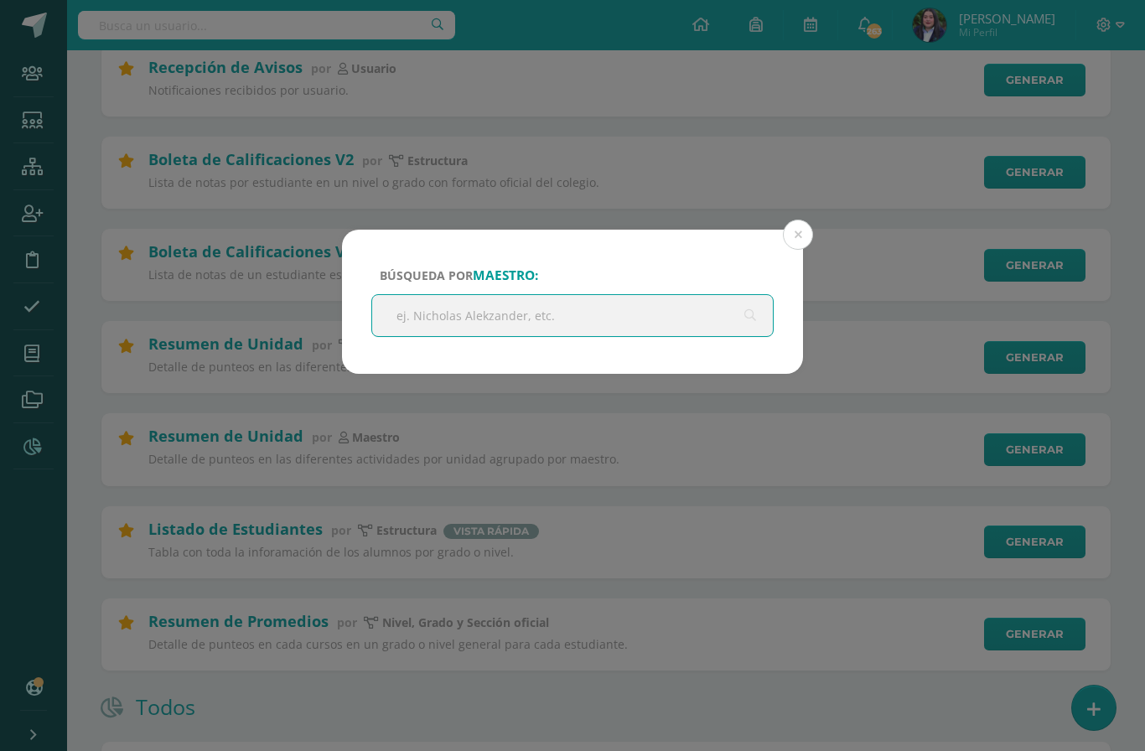
scroll to position [326, 0]
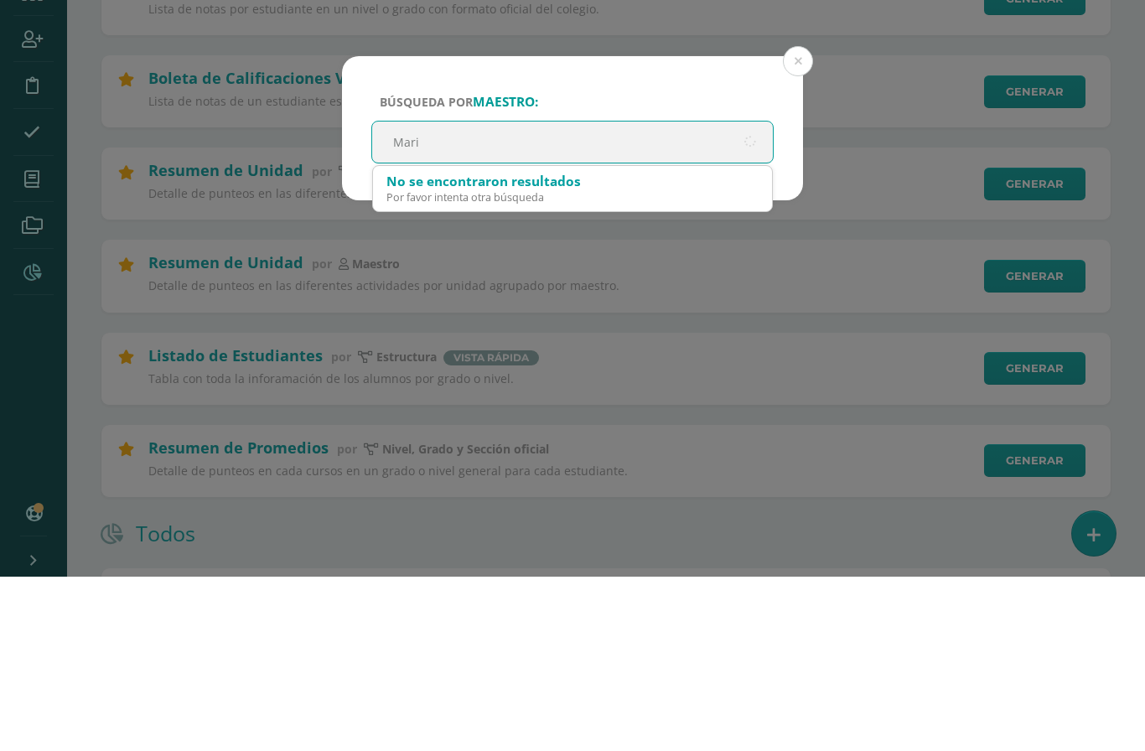
type input "Mario"
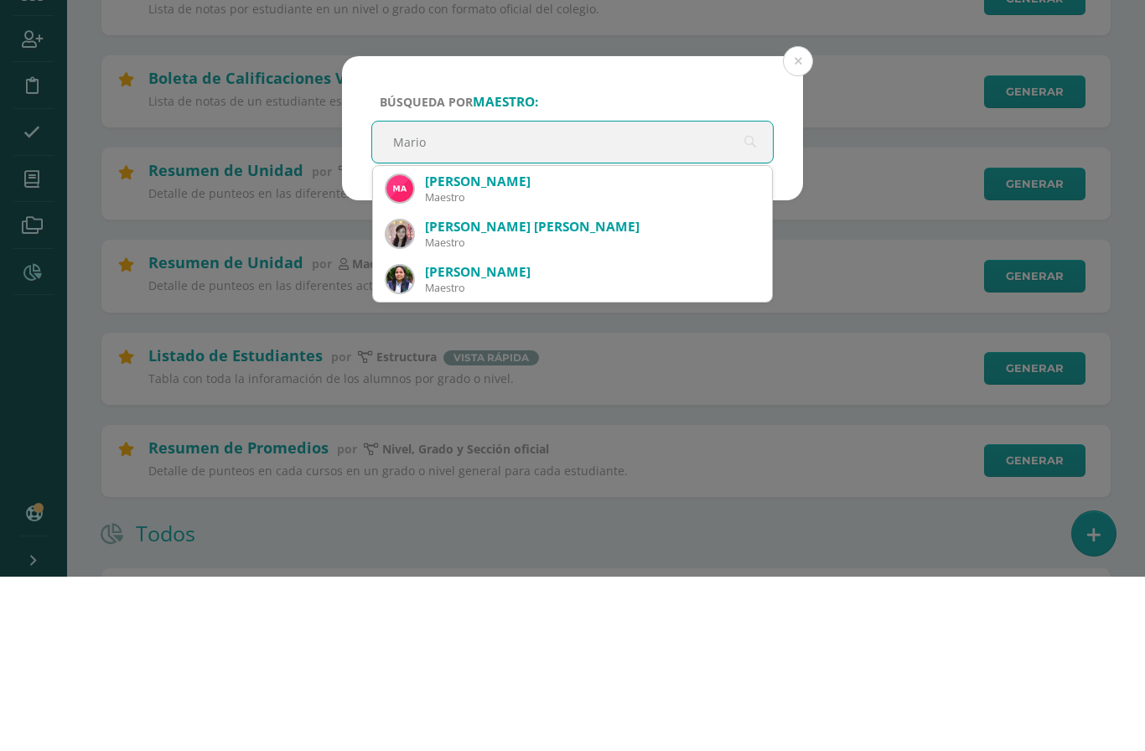
click at [476, 365] on div "Maestro" at bounding box center [592, 372] width 334 height 14
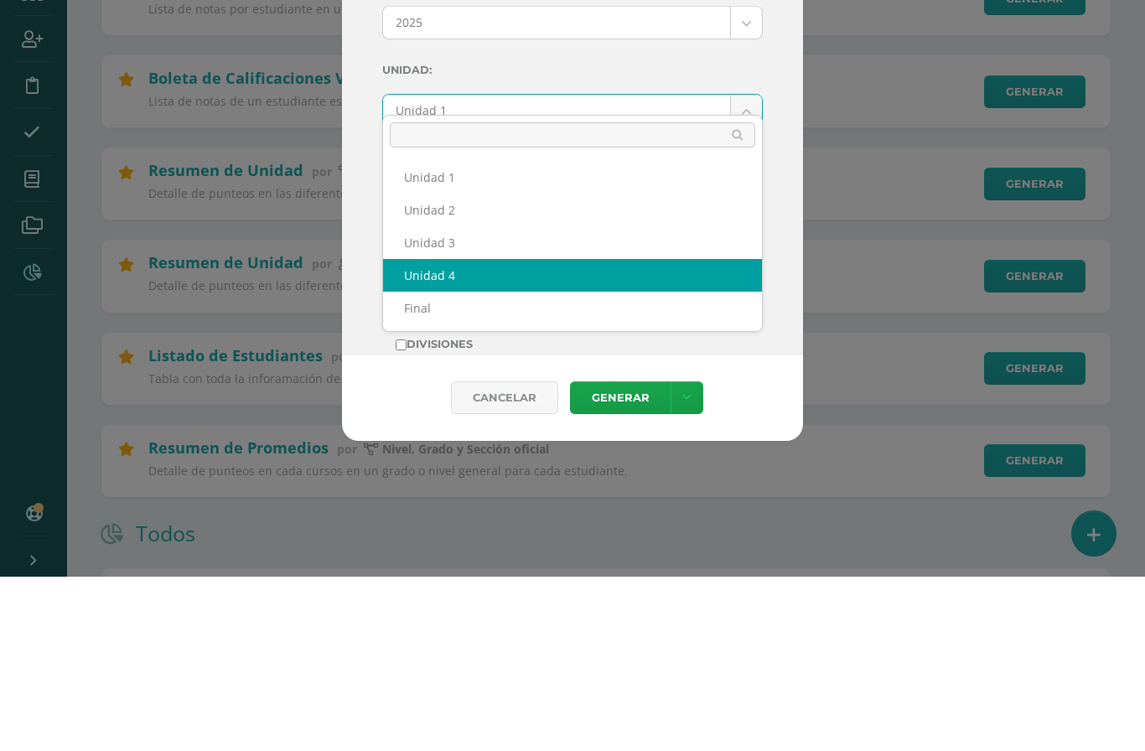
select select "Unidad 4"
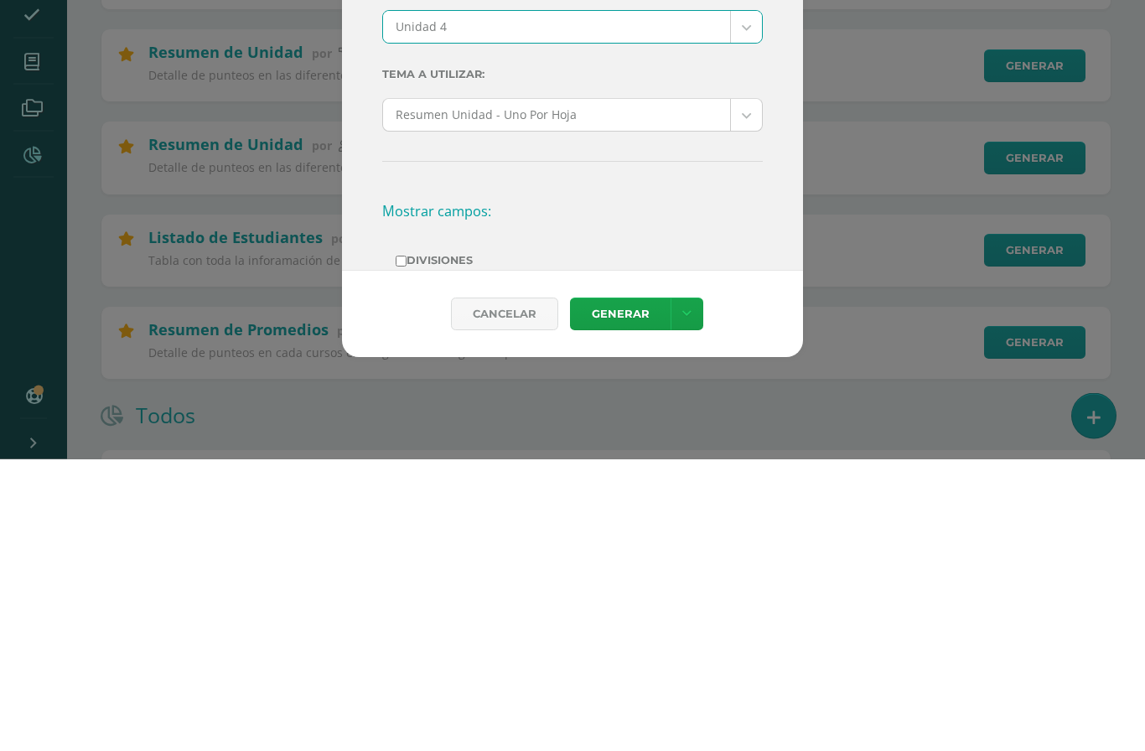
click at [629, 590] on link "Generar" at bounding box center [620, 606] width 101 height 33
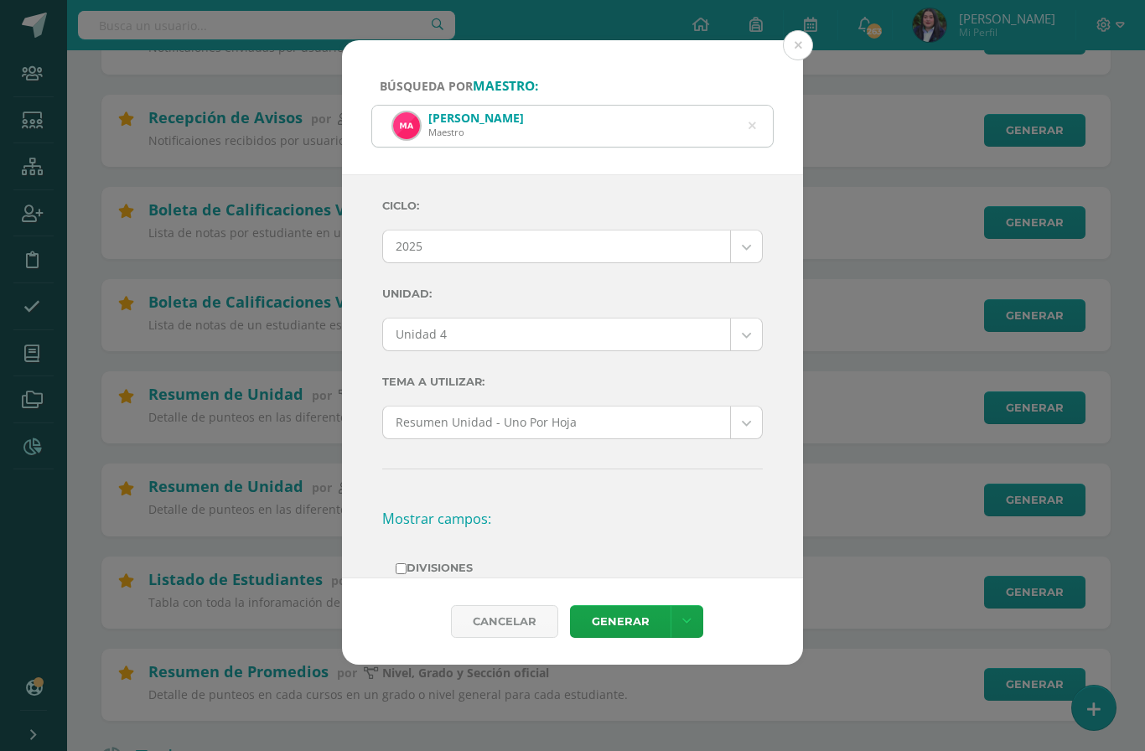
scroll to position [278, 0]
click at [753, 122] on icon at bounding box center [752, 126] width 43 height 8
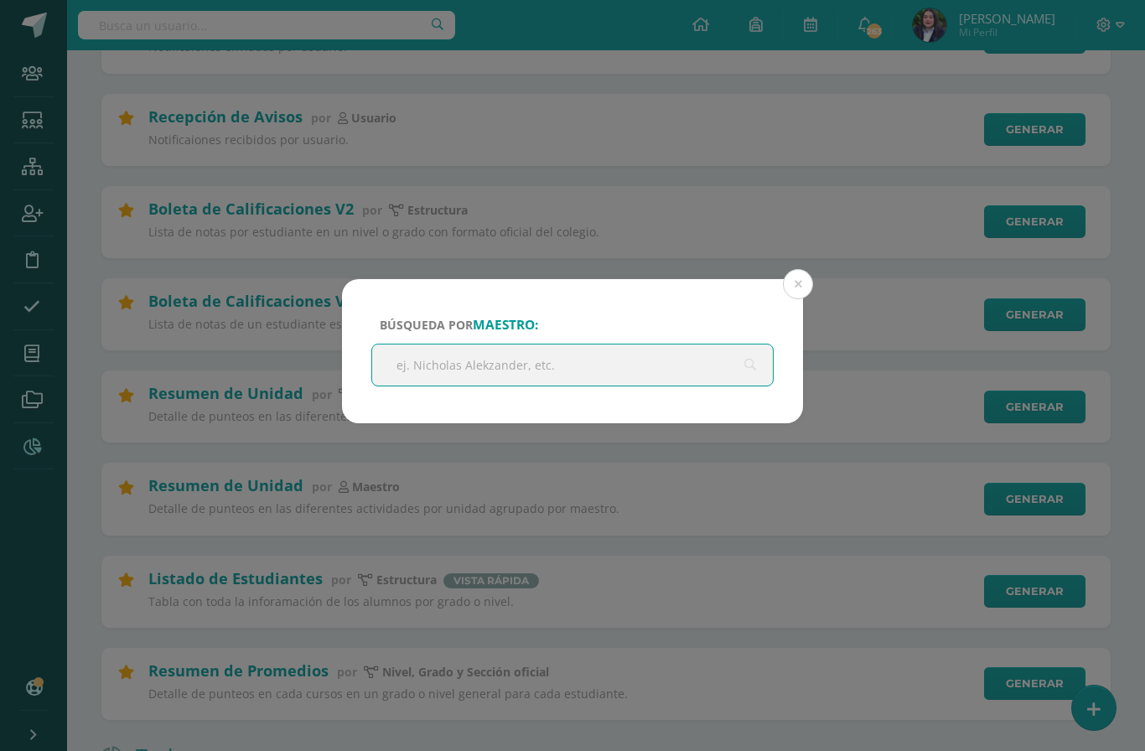
scroll to position [277, 0]
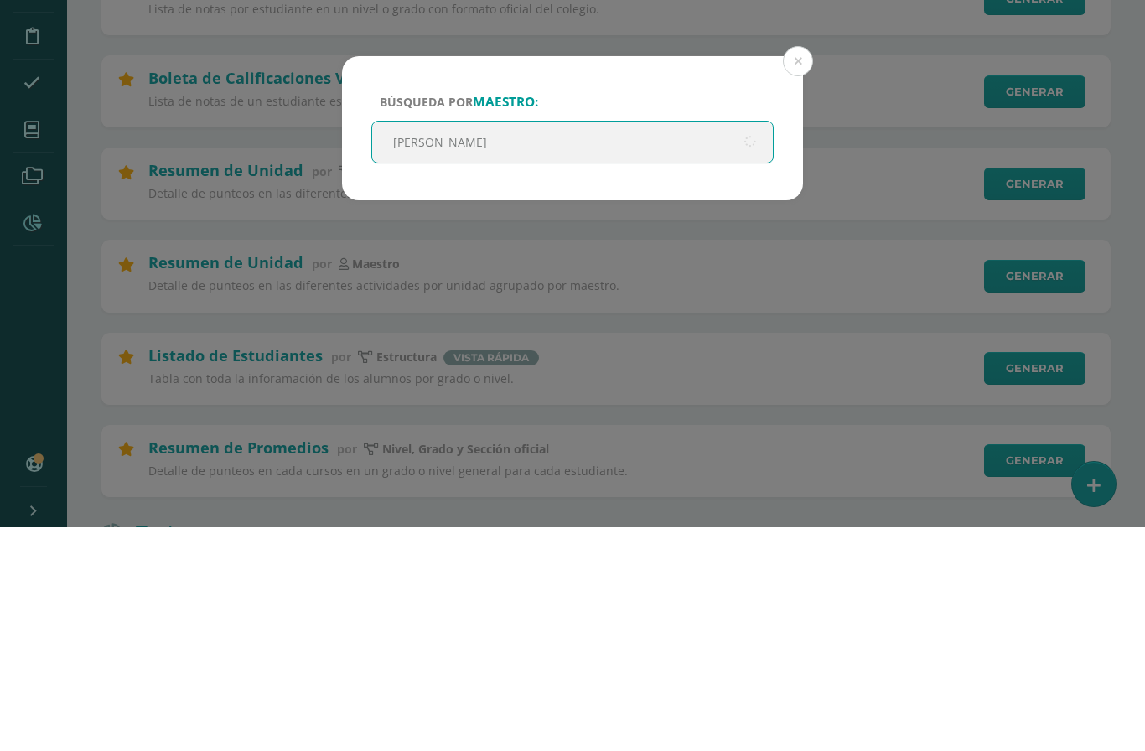
type input "[PERSON_NAME]"
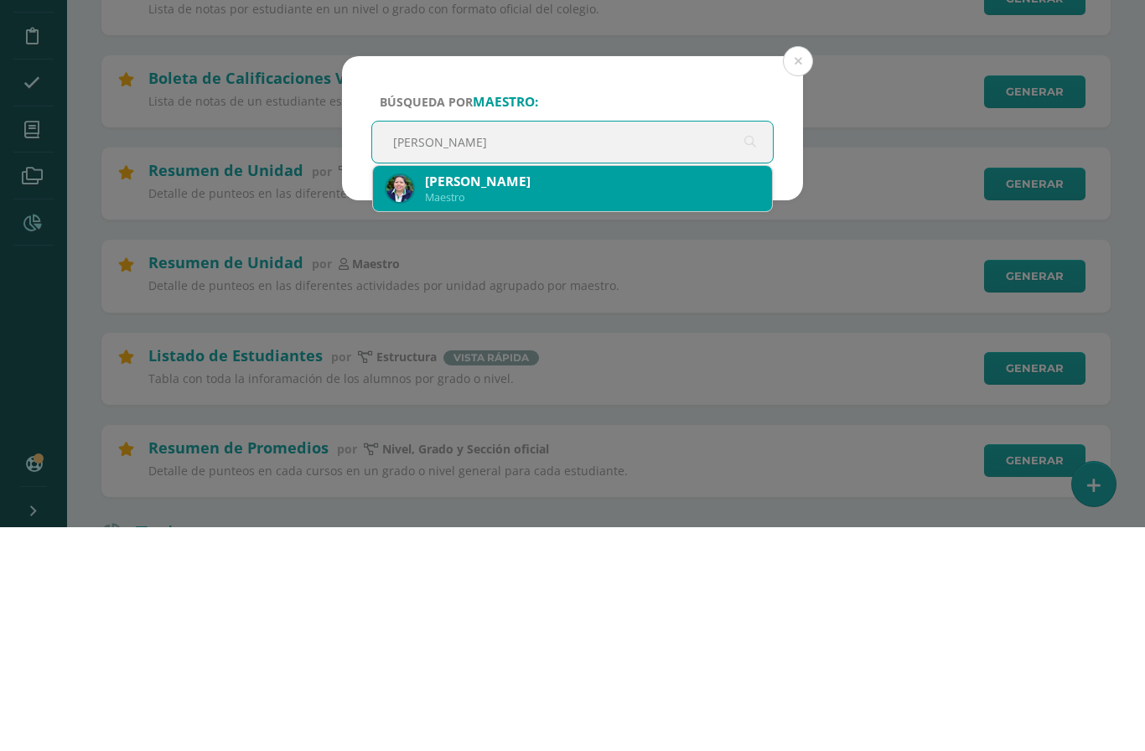
click at [561, 397] on div "[PERSON_NAME]" at bounding box center [592, 406] width 334 height 18
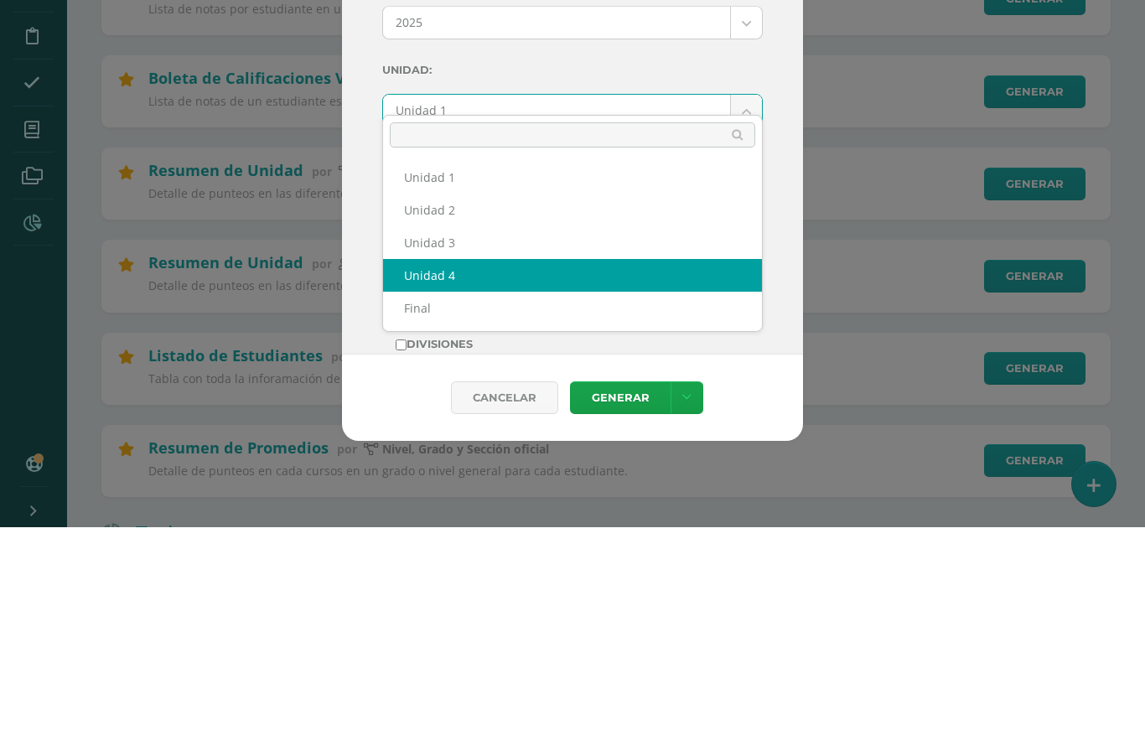
select select "Unidad 4"
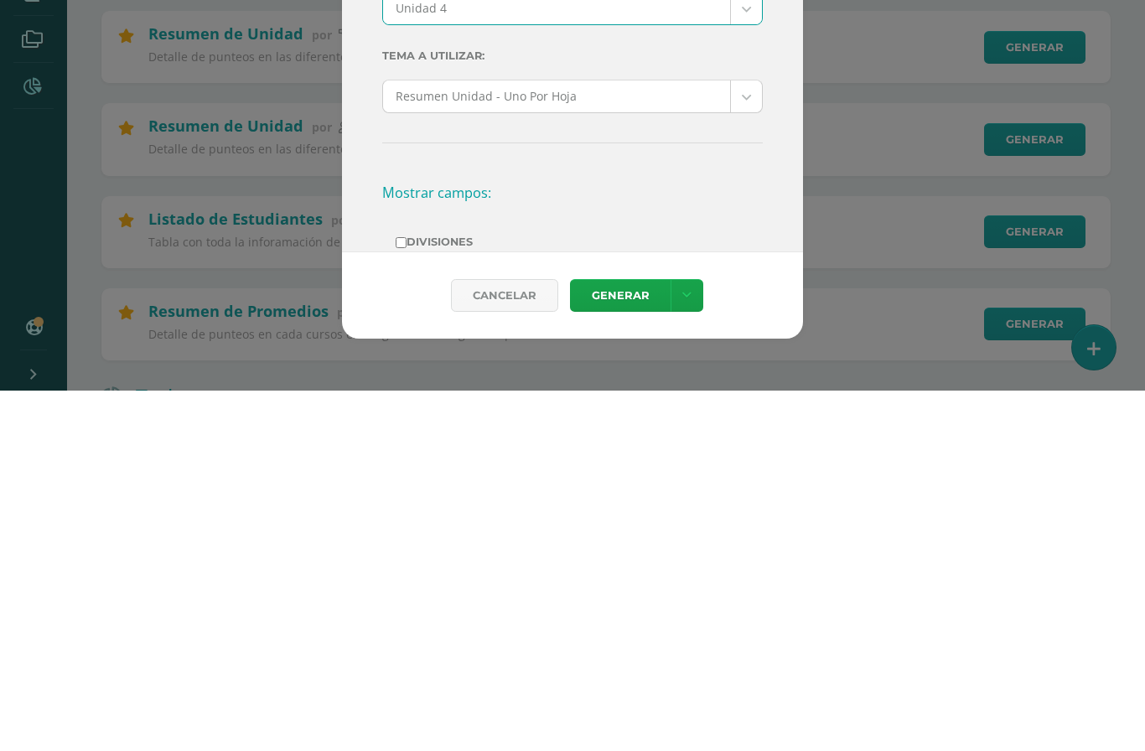
click at [621, 640] on link "Generar" at bounding box center [620, 656] width 101 height 33
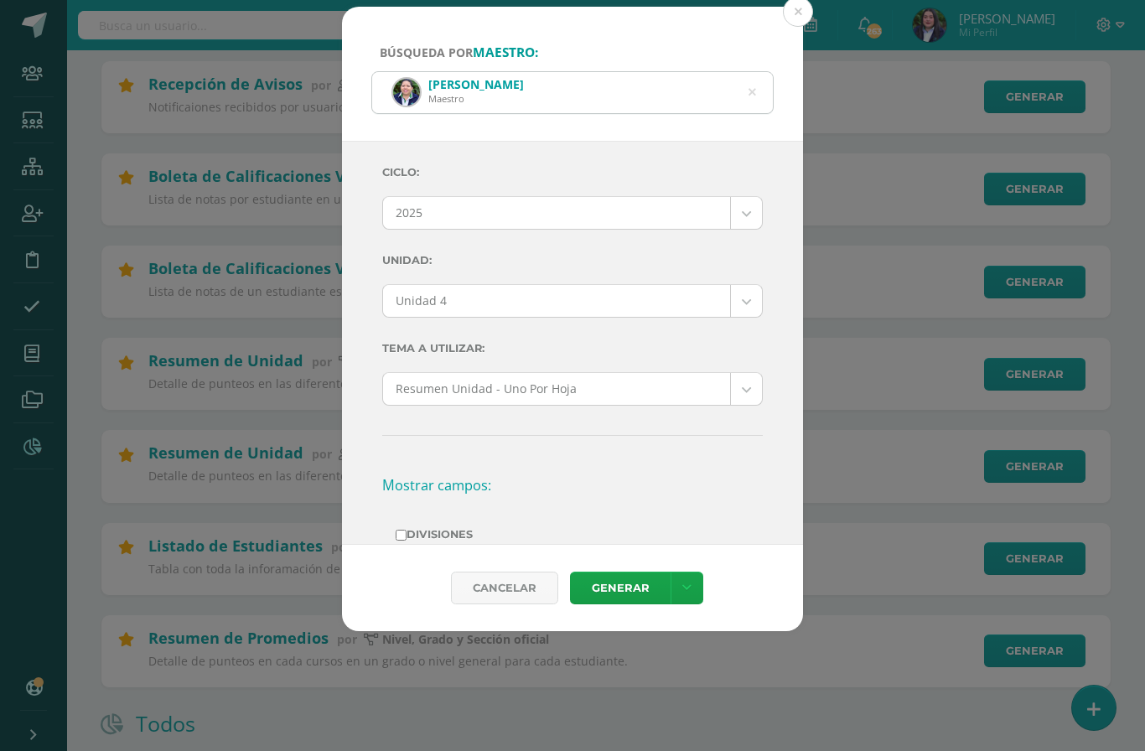
scroll to position [313, 0]
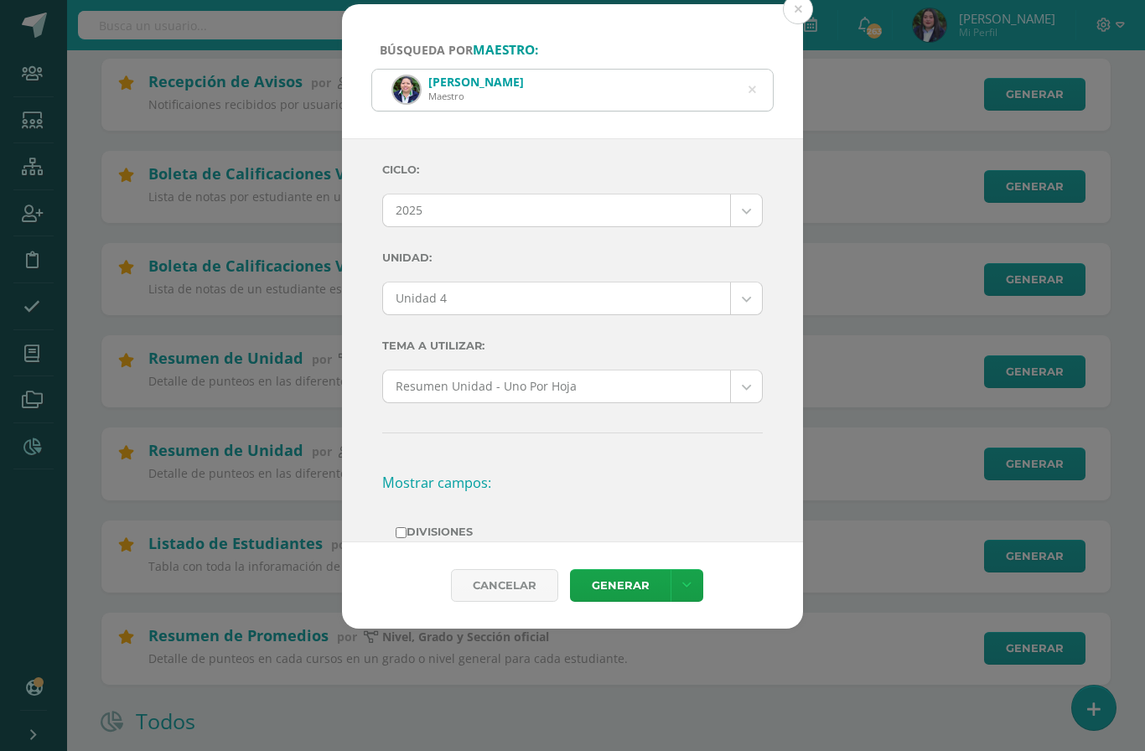
click at [756, 72] on icon at bounding box center [752, 89] width 35 height 35
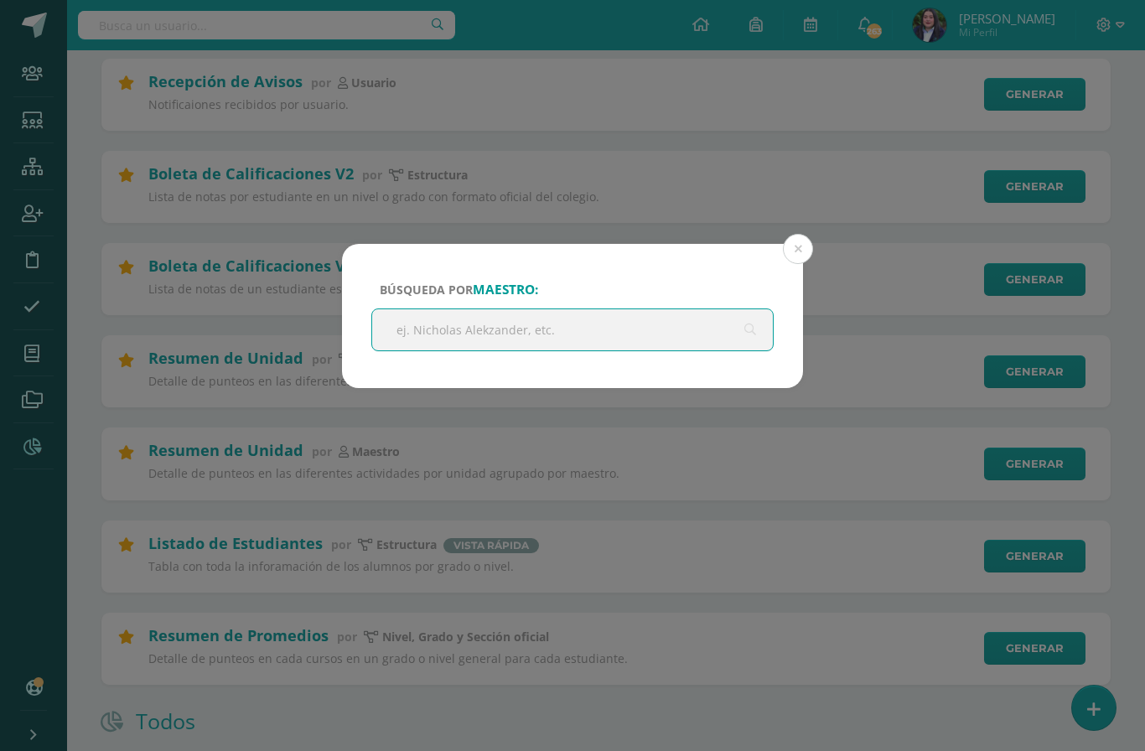
scroll to position [312, 0]
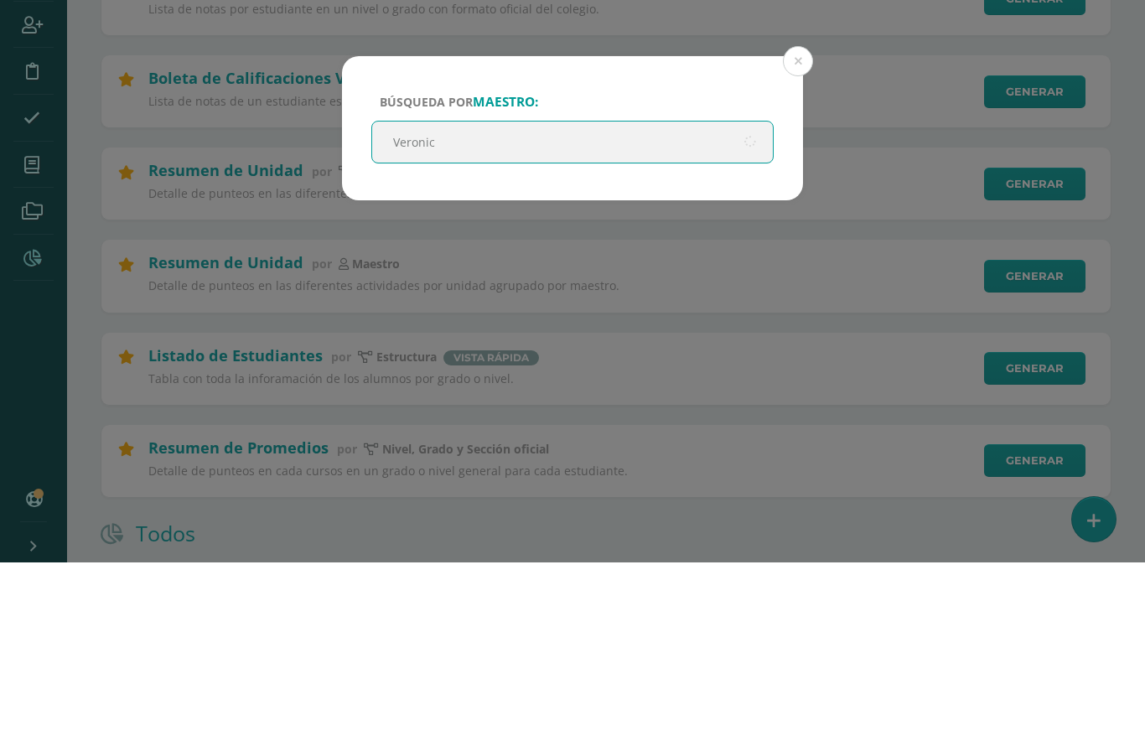
type input "[PERSON_NAME]"
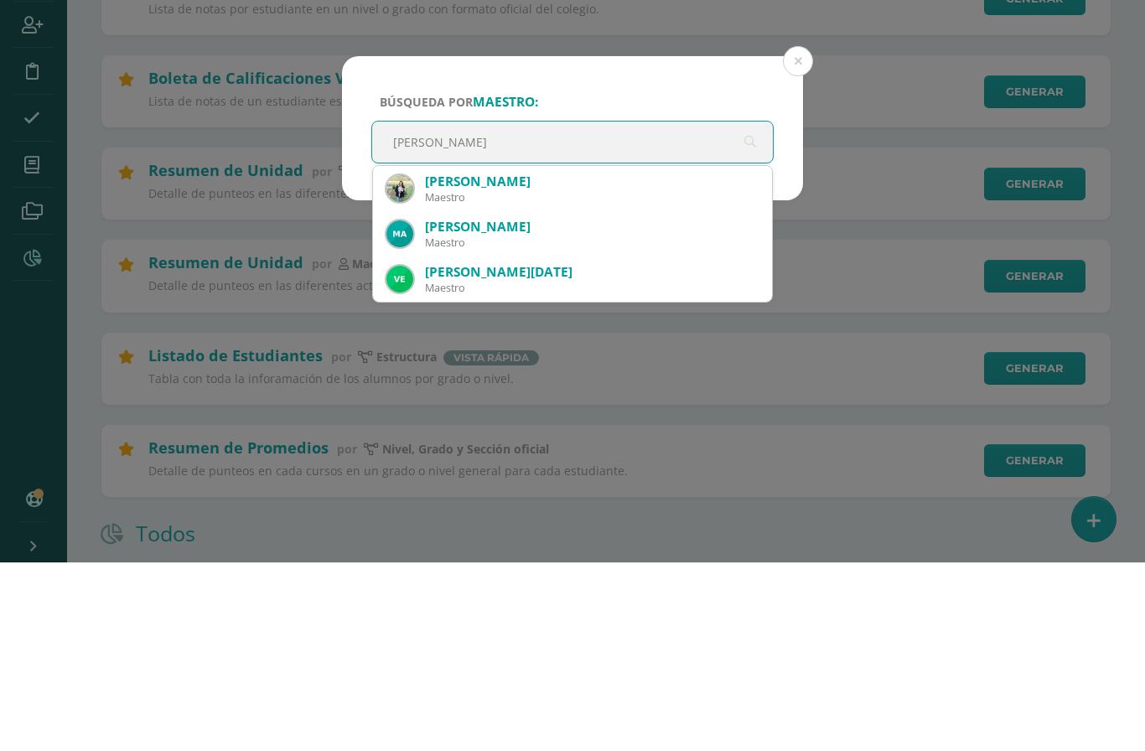
click at [532, 361] on div "[PERSON_NAME]" at bounding box center [592, 370] width 334 height 18
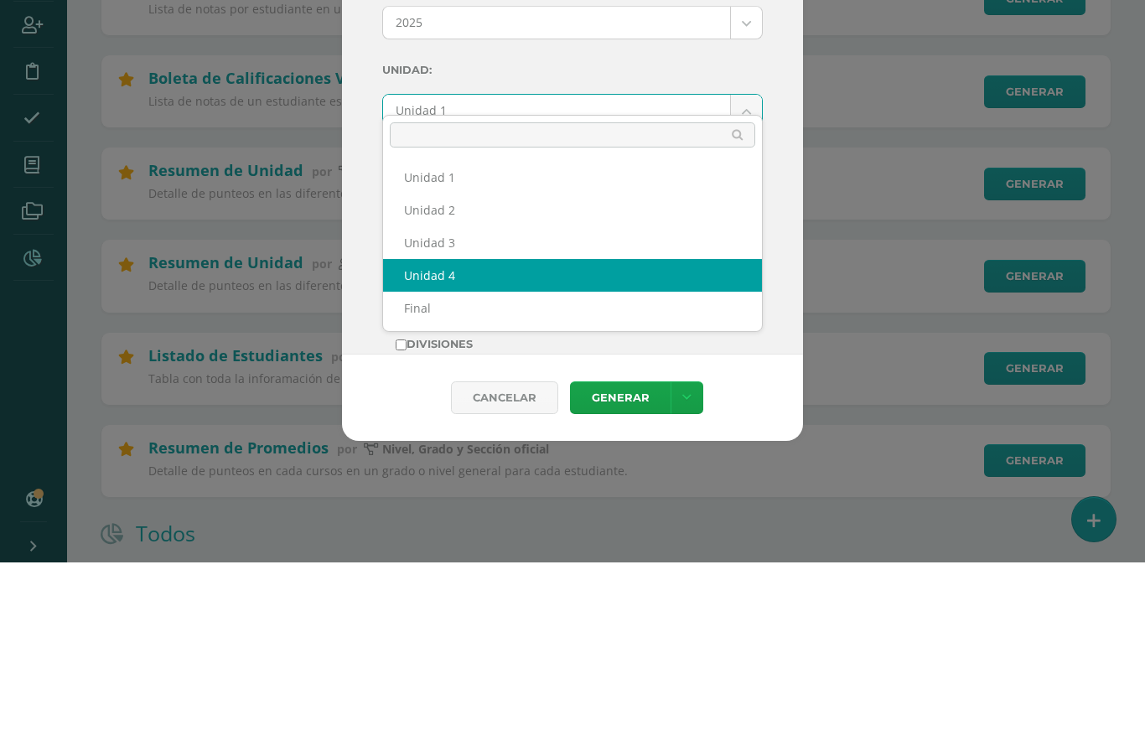
select select "Unidad 4"
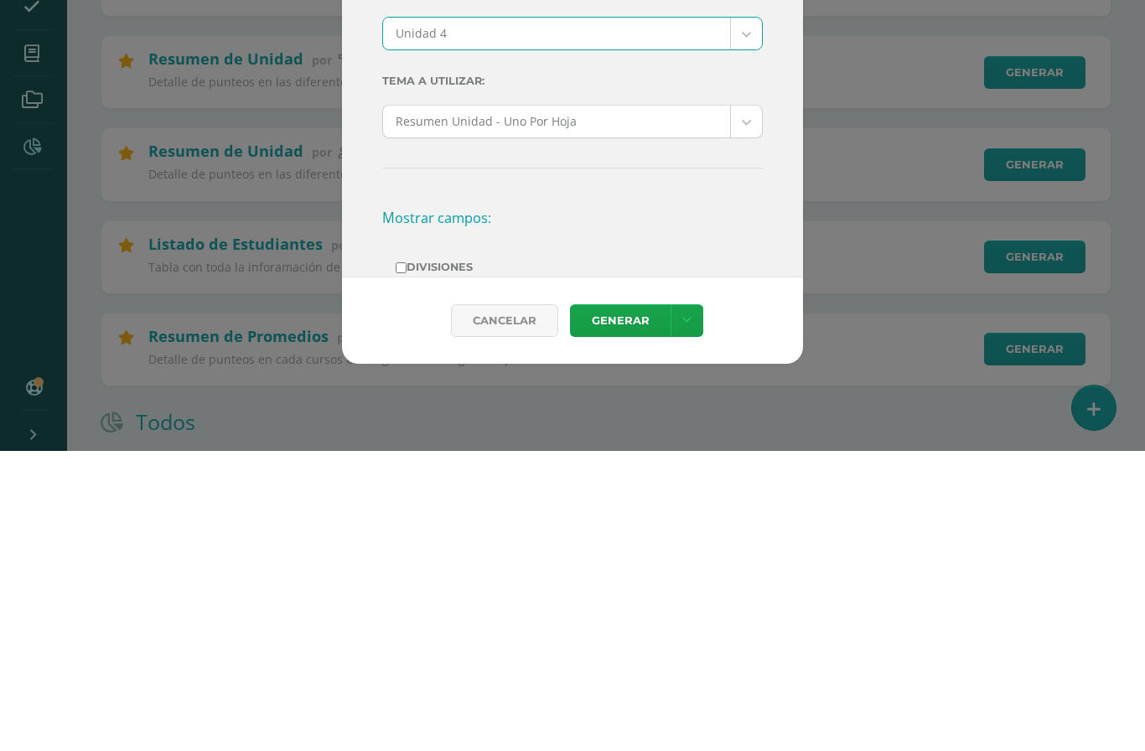
click at [624, 605] on link "Generar" at bounding box center [620, 621] width 101 height 33
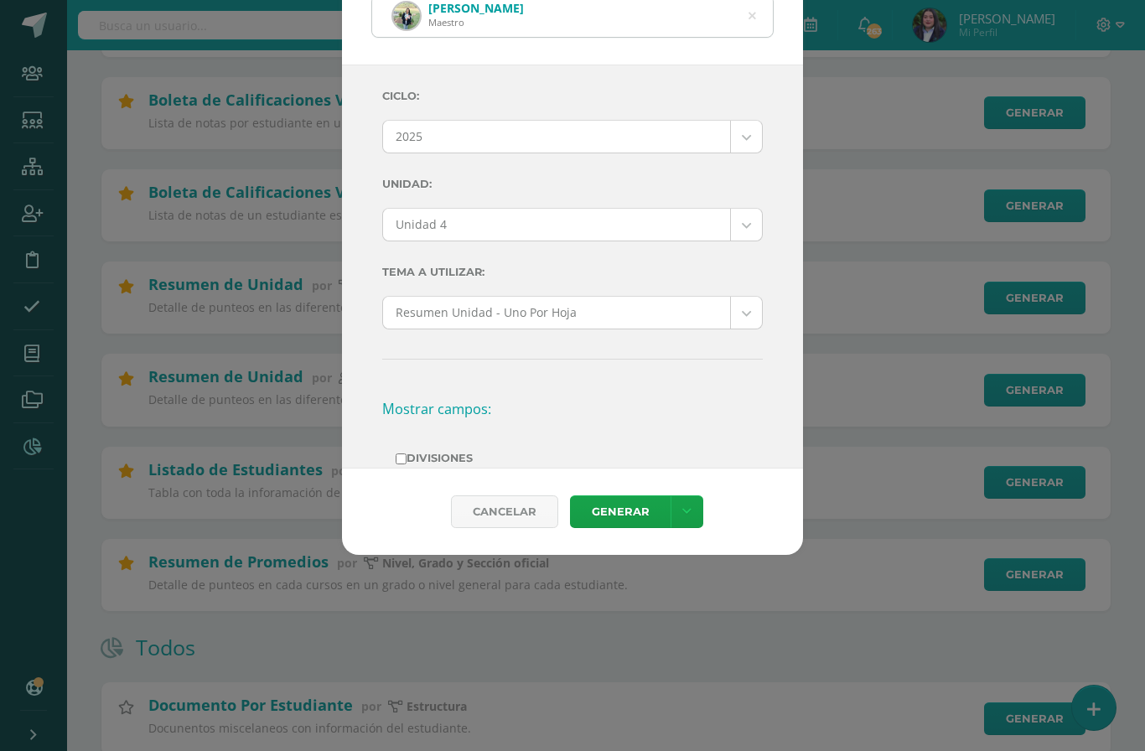
scroll to position [387, 0]
click at [616, 527] on link "Generar" at bounding box center [620, 511] width 101 height 33
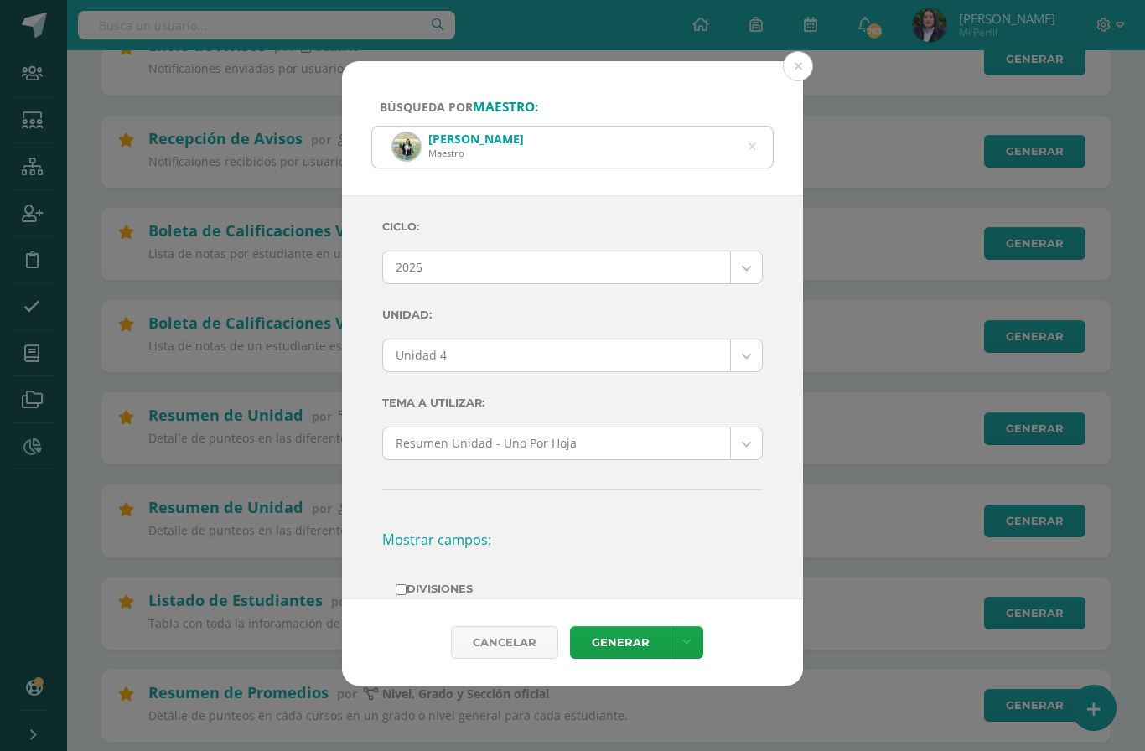
scroll to position [258, 0]
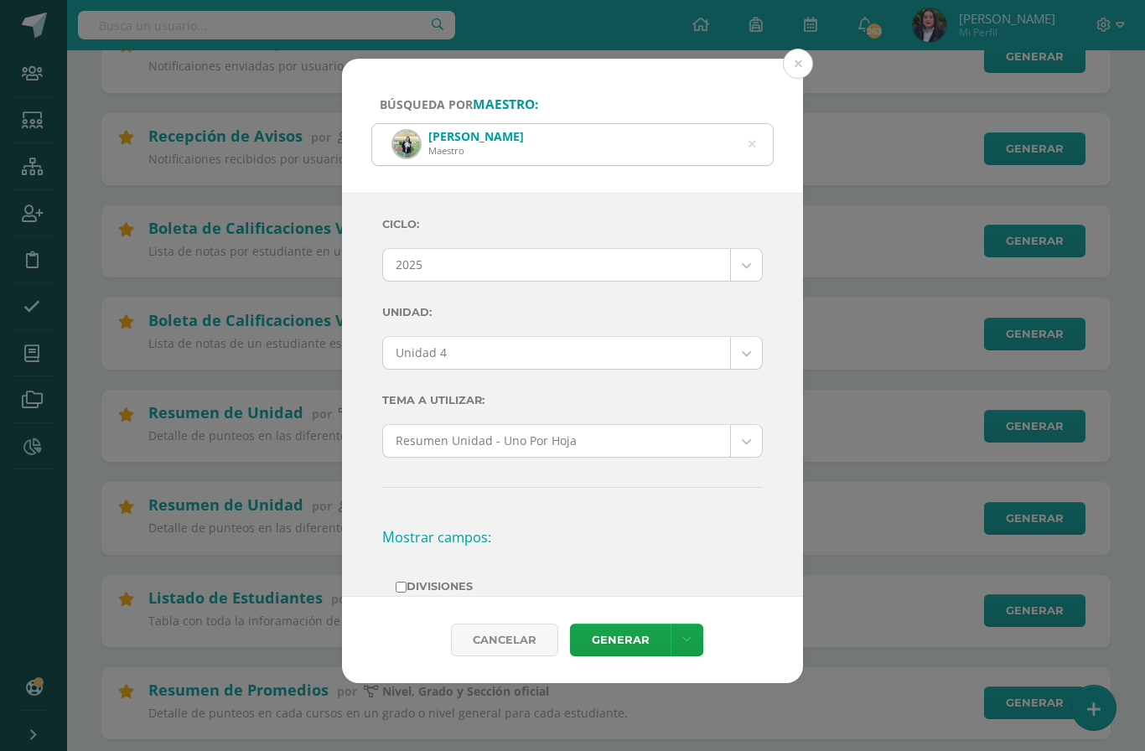
click at [766, 124] on div "[PERSON_NAME]" at bounding box center [572, 144] width 401 height 41
click at [751, 127] on icon at bounding box center [752, 144] width 35 height 35
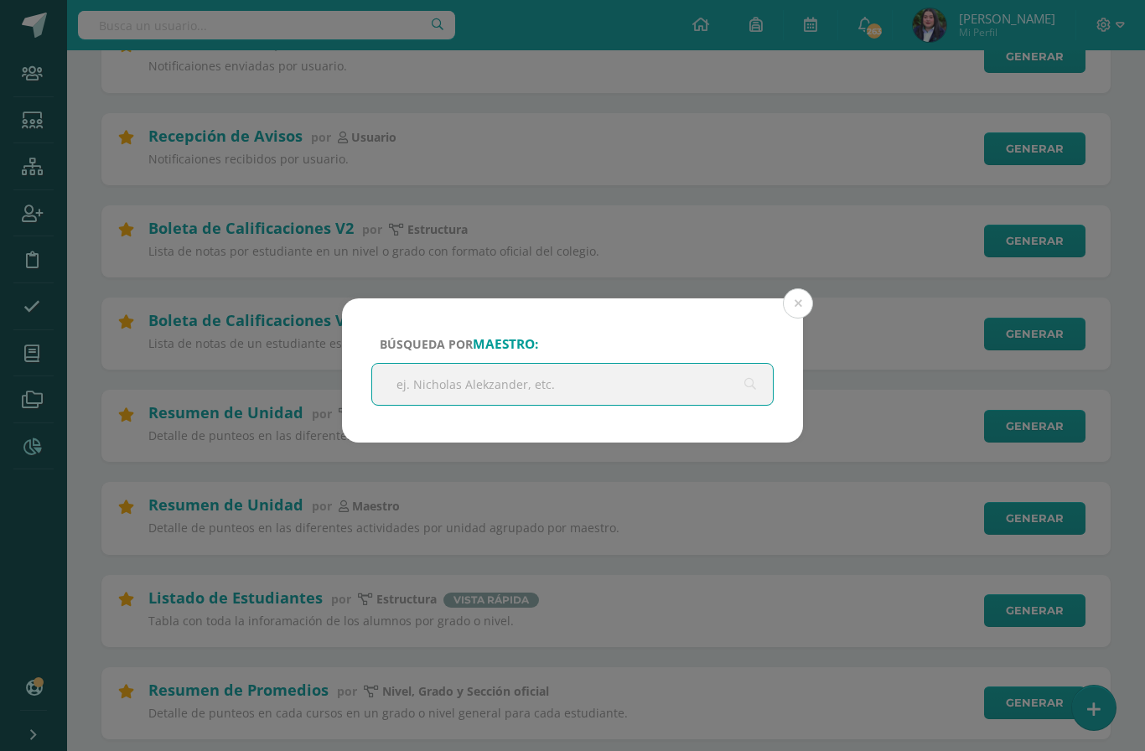
scroll to position [257, 0]
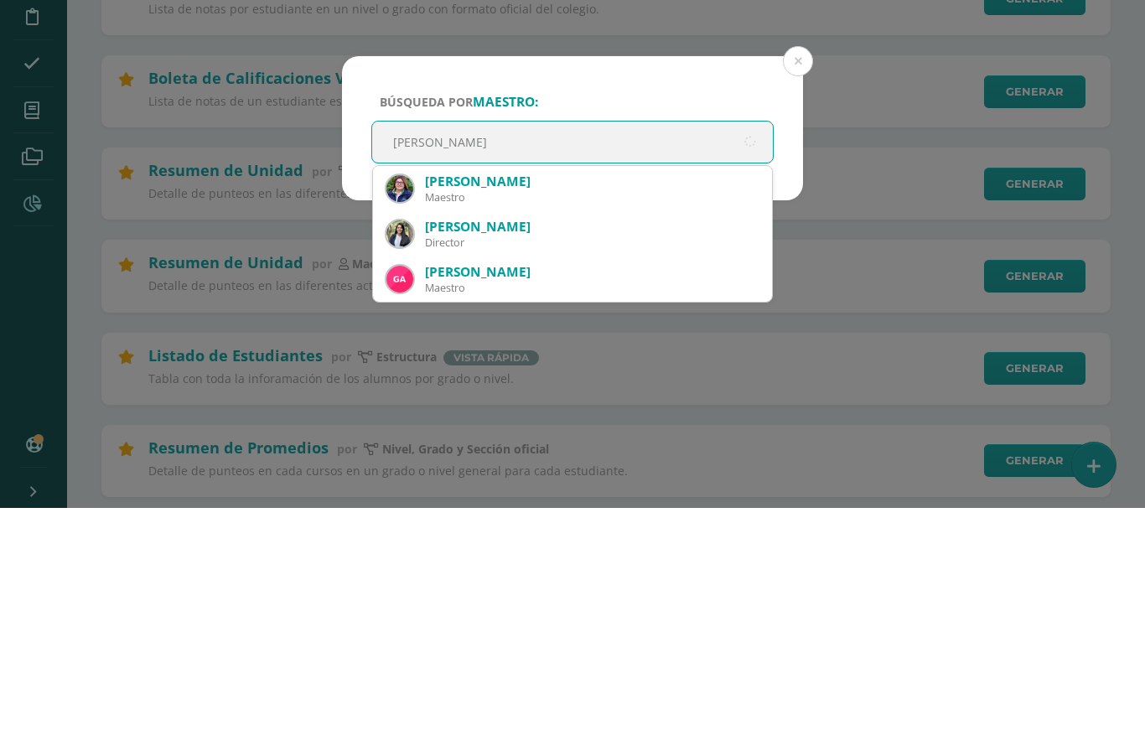
type input "[PERSON_NAME]"
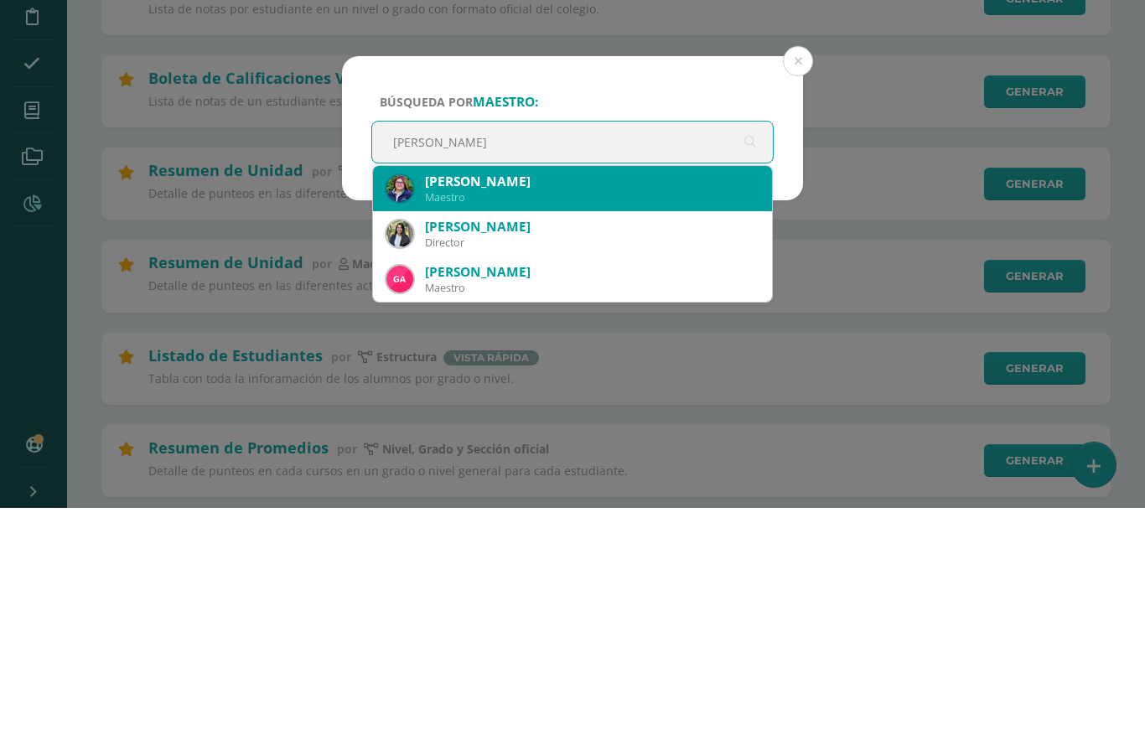
click at [559, 416] on div "[PERSON_NAME]" at bounding box center [592, 425] width 334 height 18
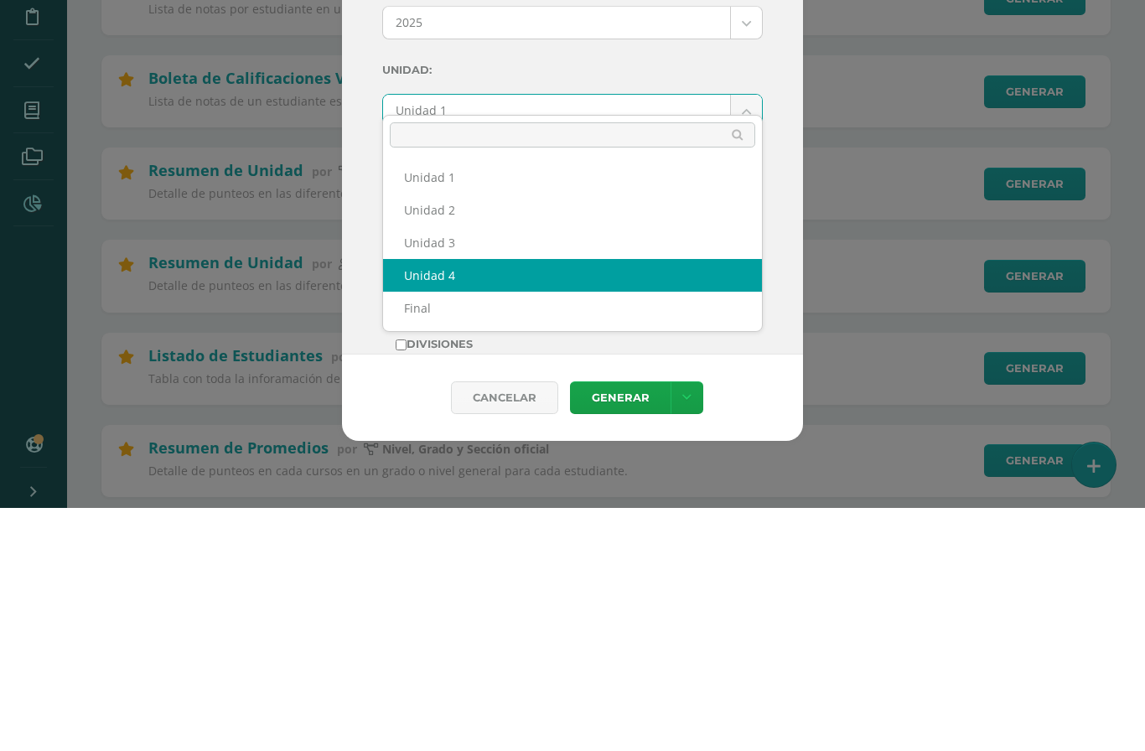
select select "Unidad 4"
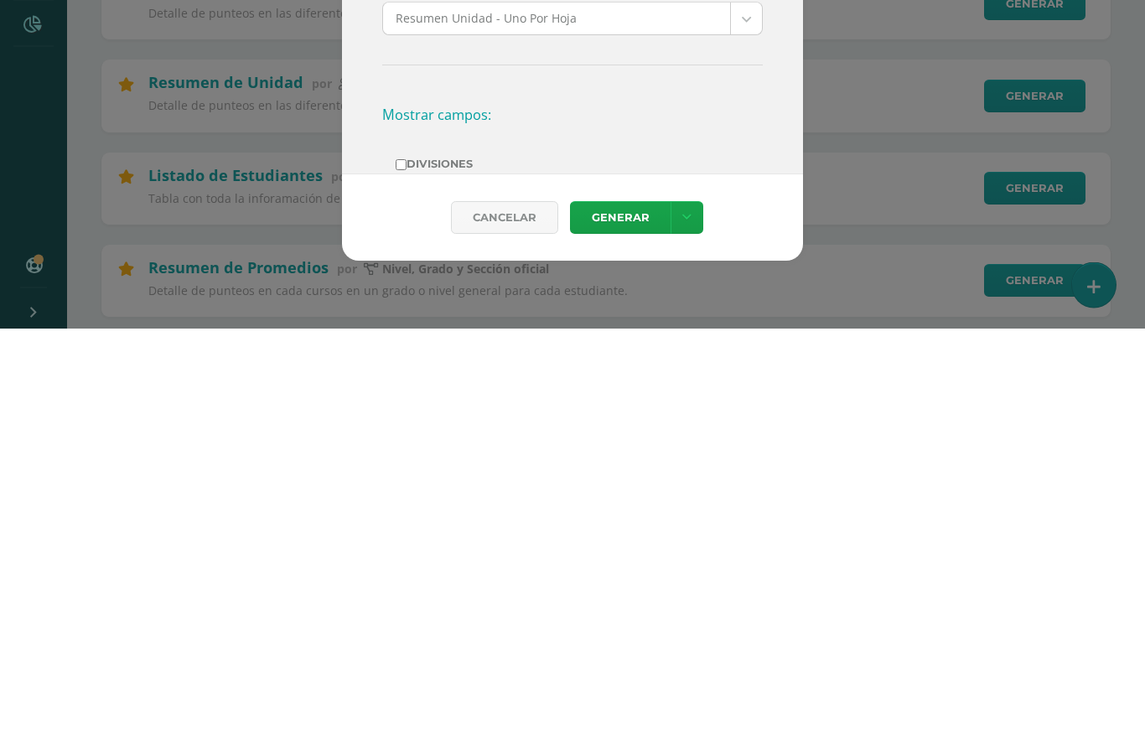
click at [625, 625] on link "Generar" at bounding box center [620, 641] width 101 height 33
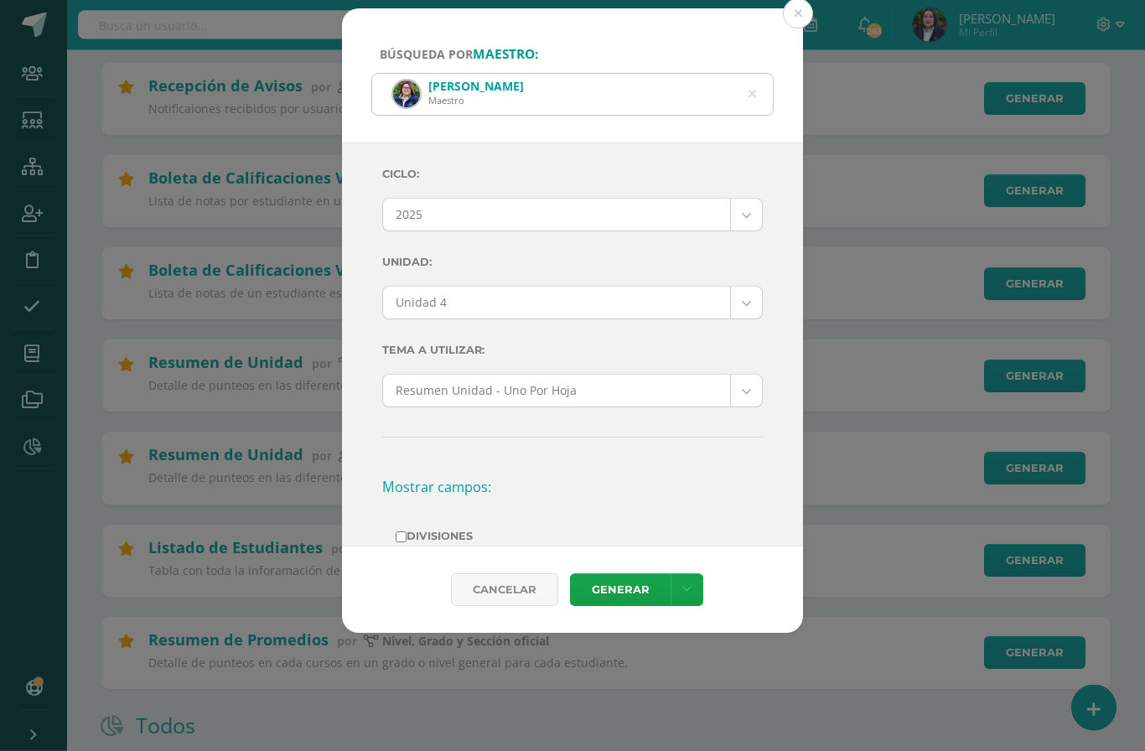
scroll to position [307, 0]
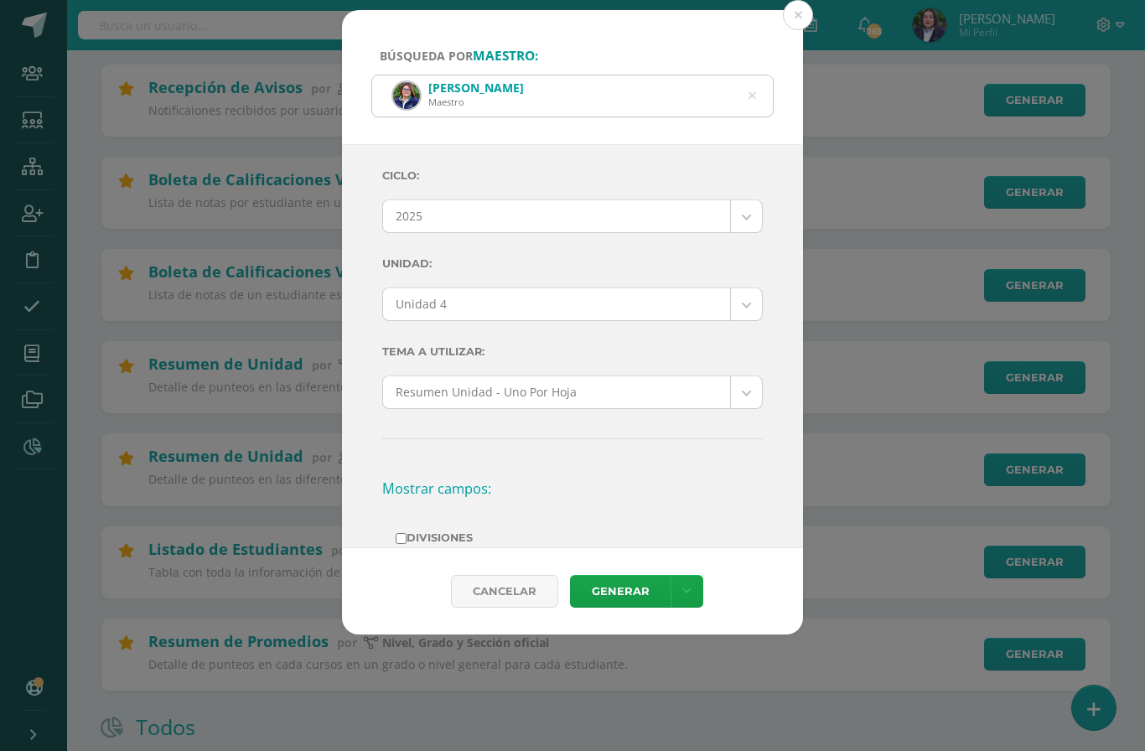
click at [754, 78] on icon at bounding box center [752, 95] width 35 height 35
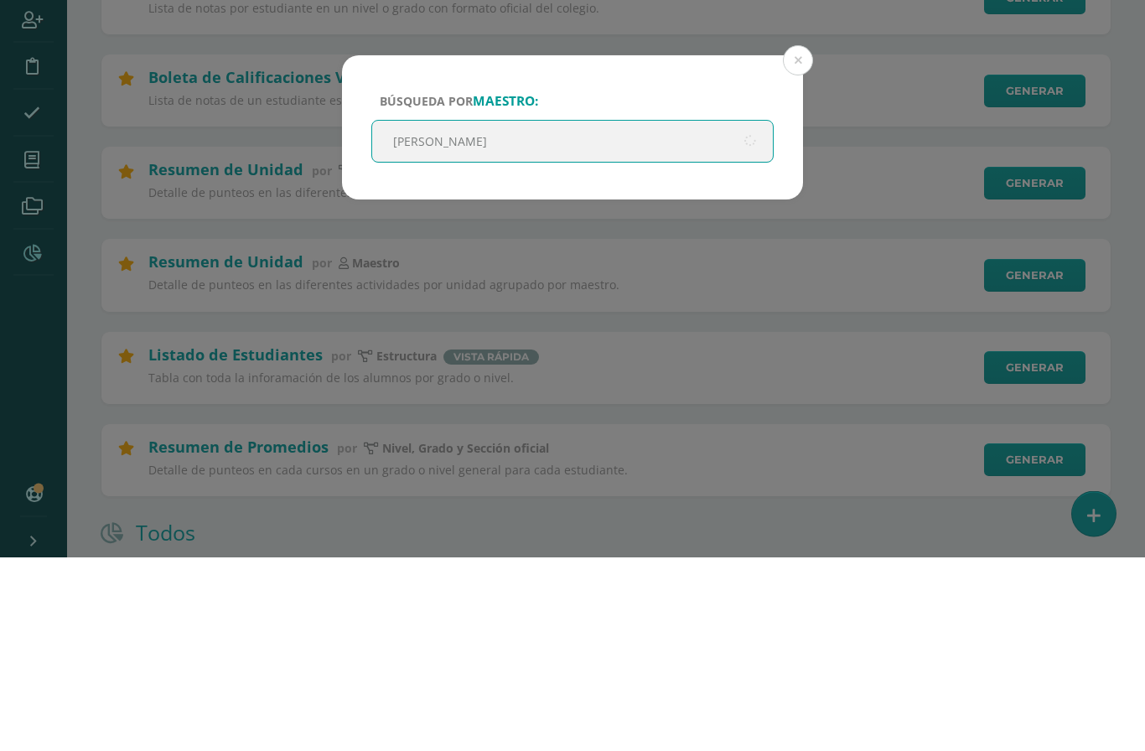
type input "[PERSON_NAME]"
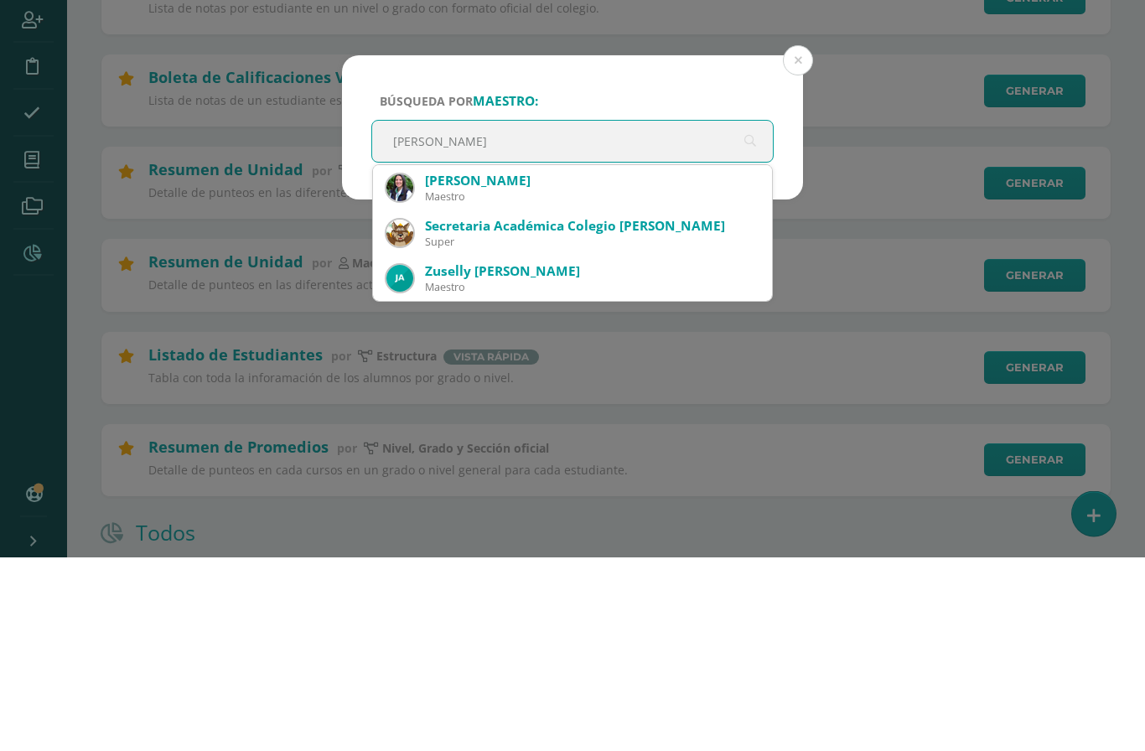
click at [587, 359] on span "[PERSON_NAME] Maestro Secretaria Académica Colegio [PERSON_NAME] Super Zuselly …" at bounding box center [572, 428] width 401 height 138
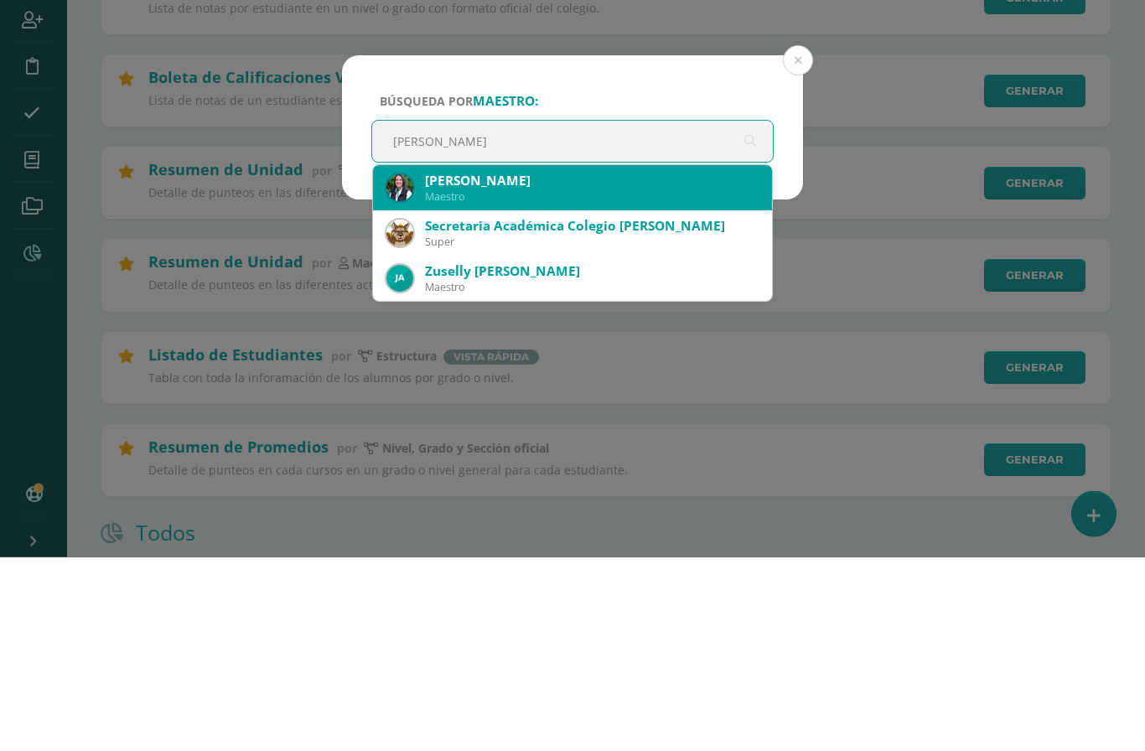
click at [571, 366] on div "[PERSON_NAME]" at bounding box center [592, 375] width 334 height 18
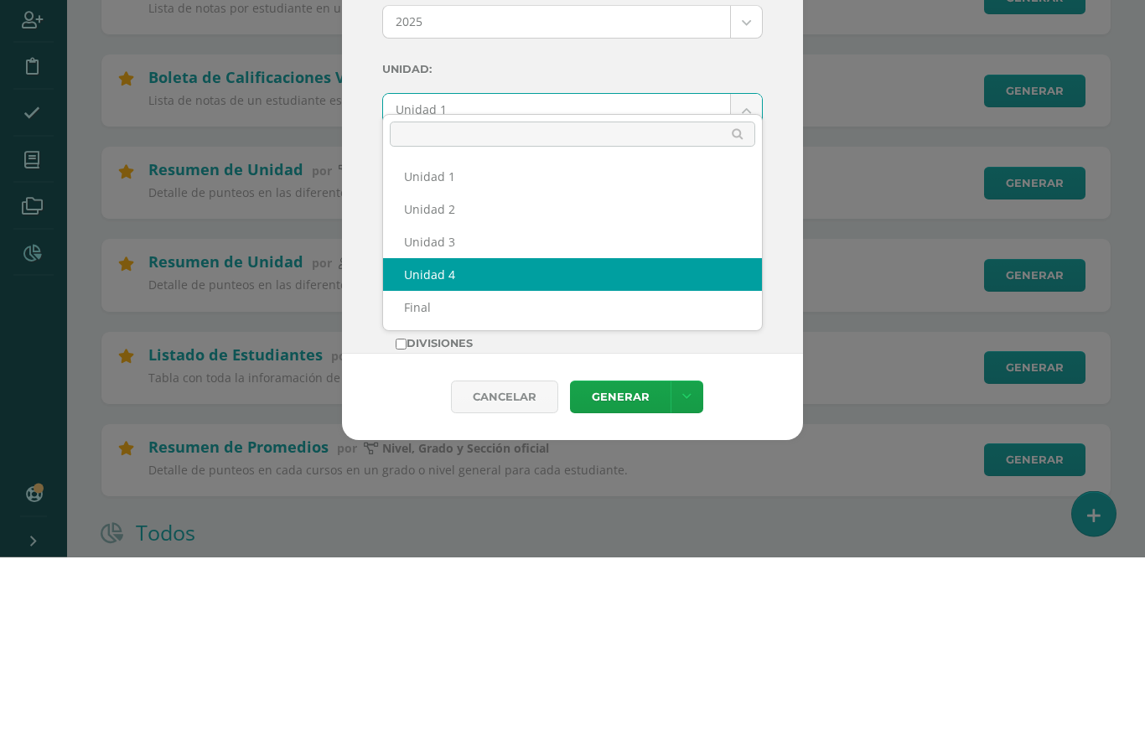
select select "Unidad 4"
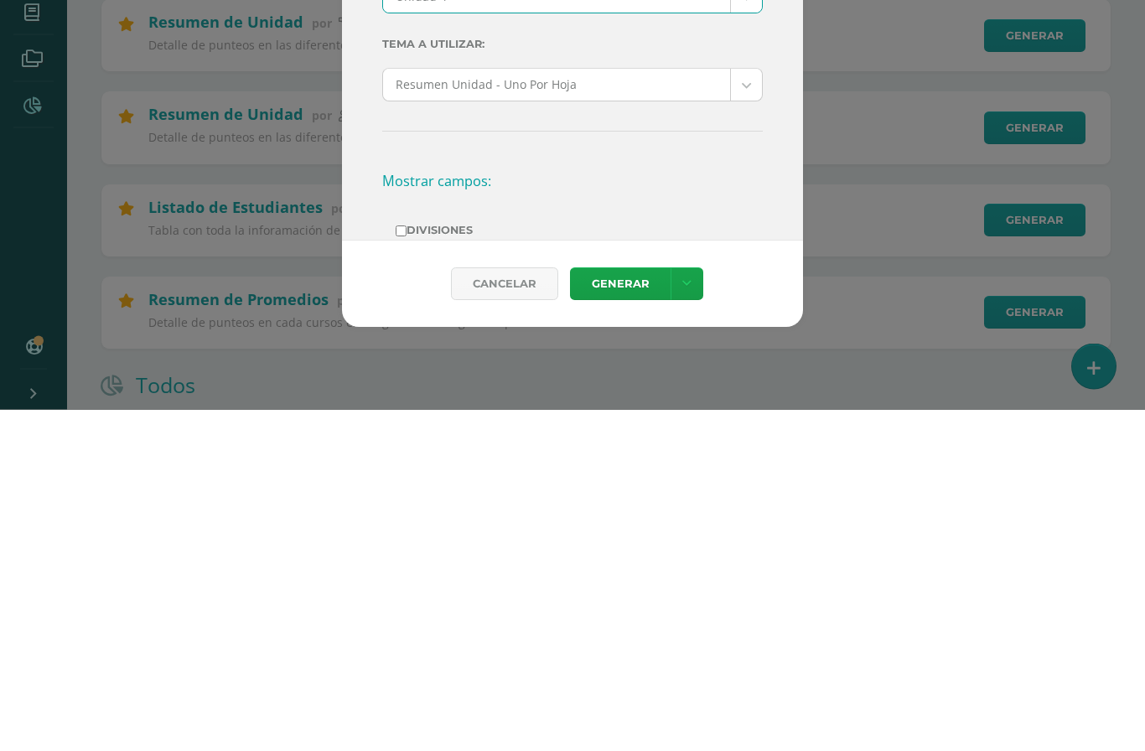
click at [639, 610] on link "Generar" at bounding box center [620, 626] width 101 height 33
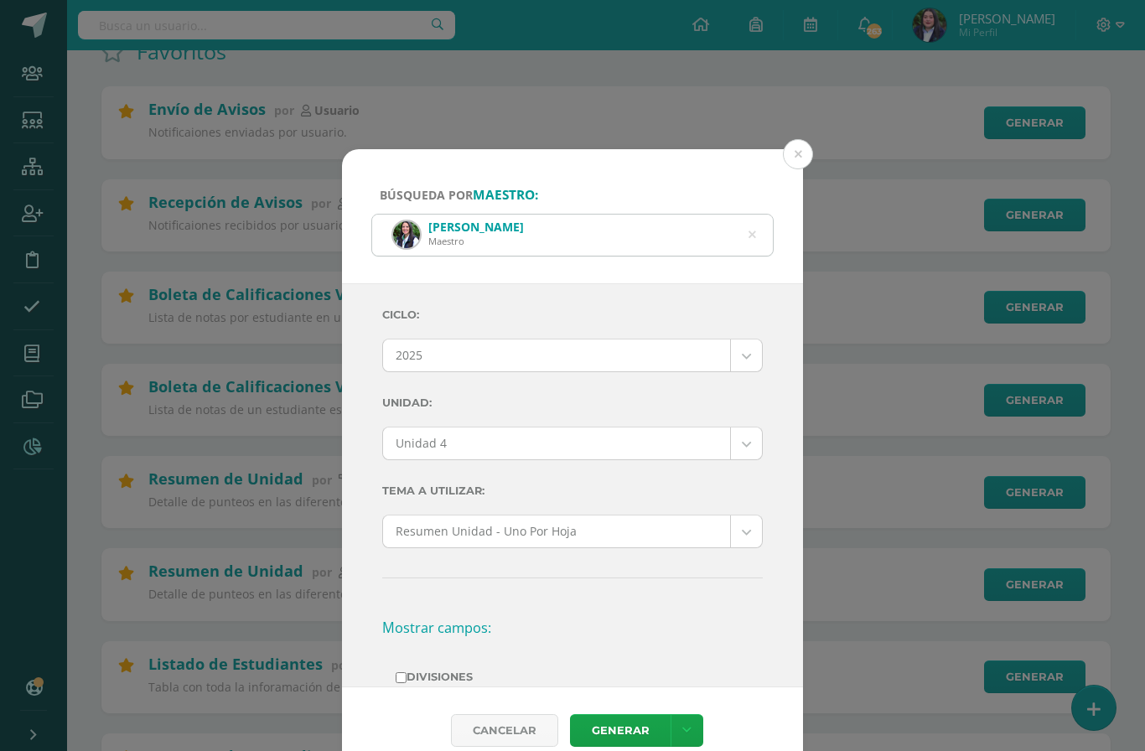
scroll to position [201, 0]
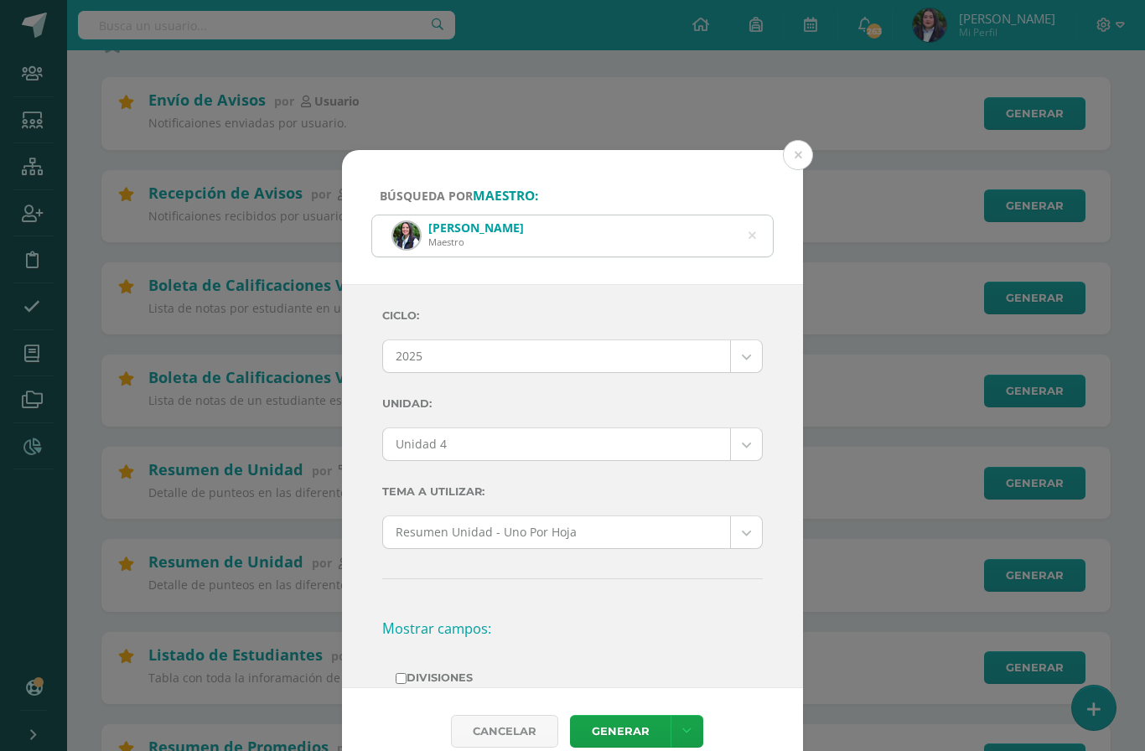
click at [751, 218] on icon at bounding box center [752, 235] width 35 height 35
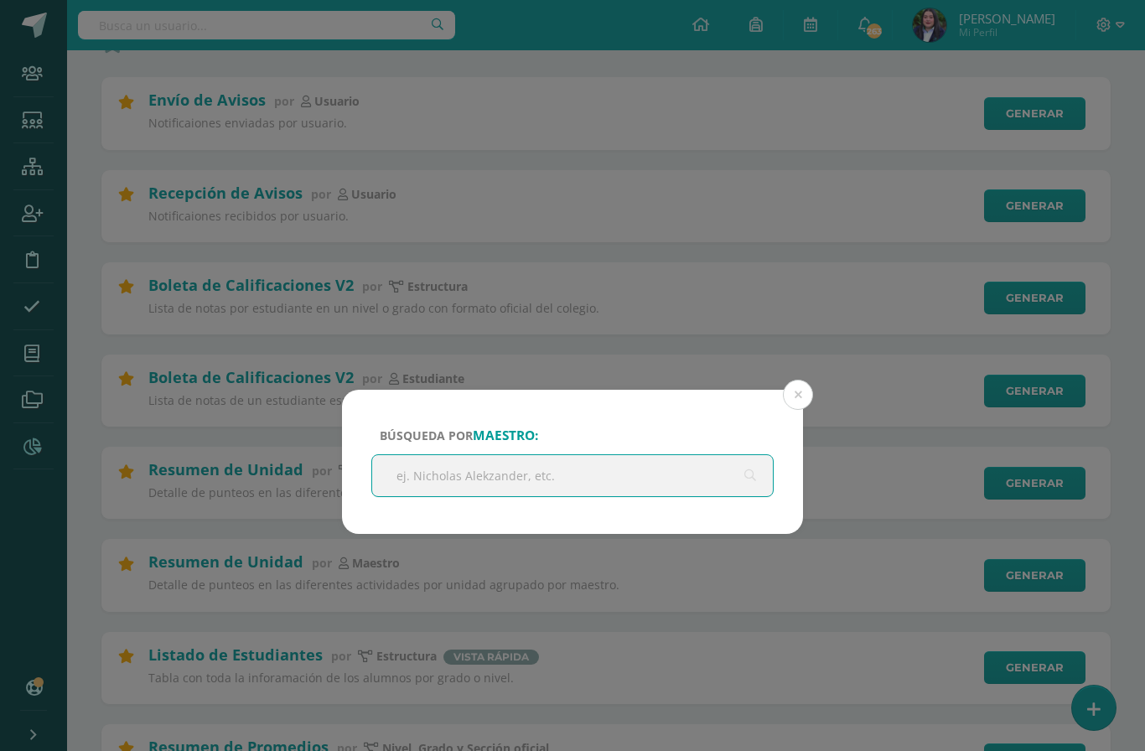
scroll to position [200, 0]
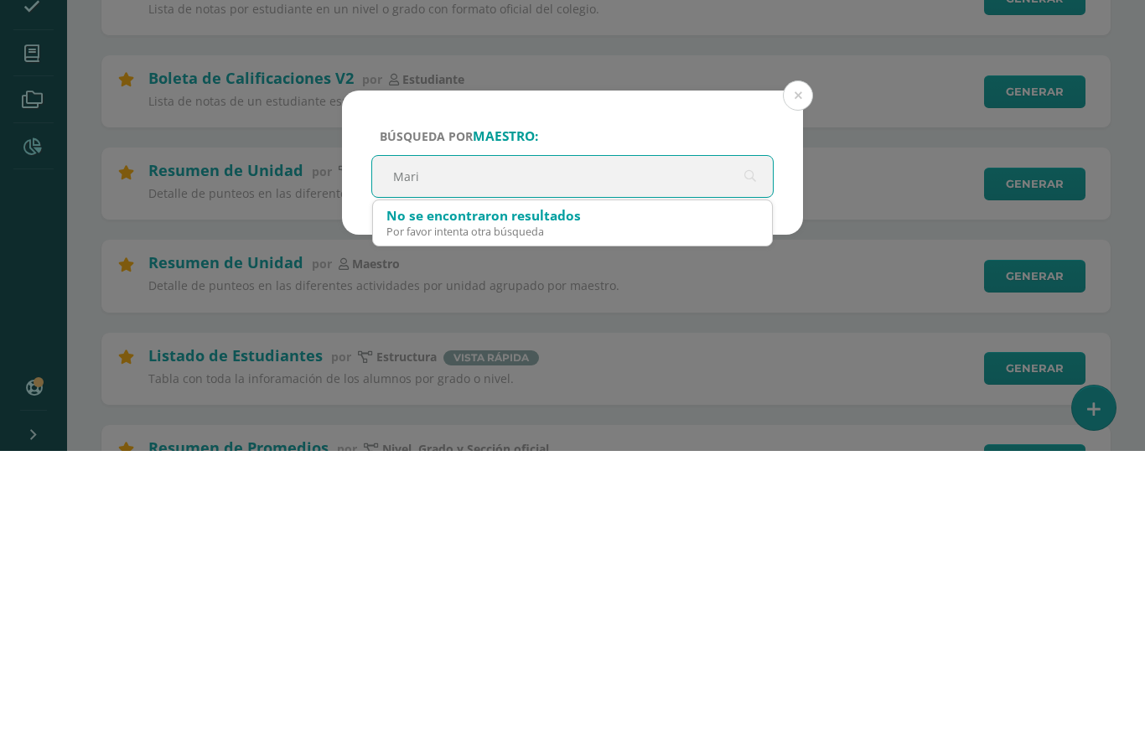
type input "Mario"
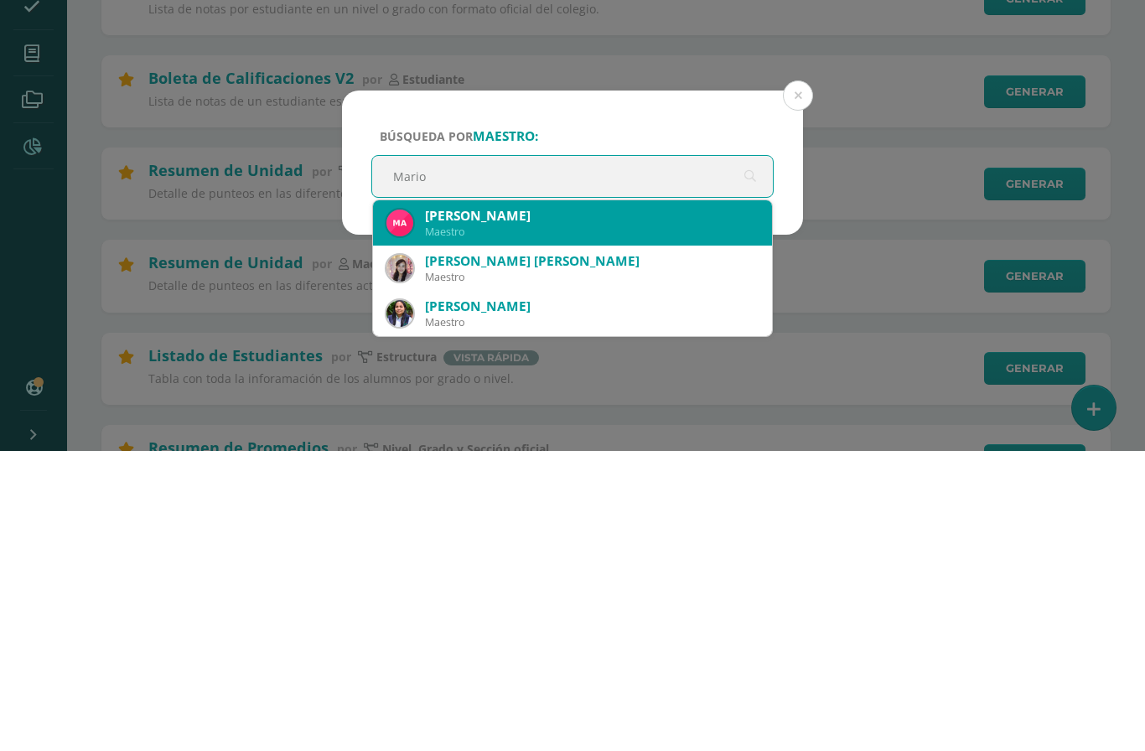
click at [506, 507] on div "[PERSON_NAME]" at bounding box center [592, 516] width 334 height 18
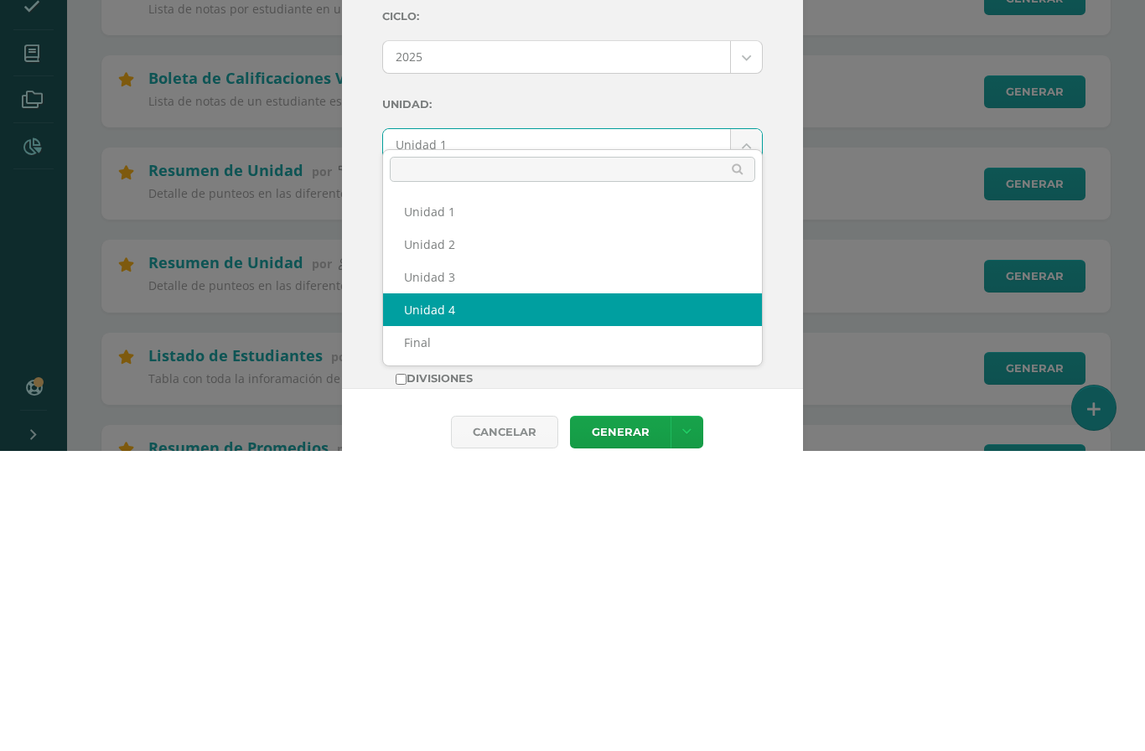
select select "Unidad 4"
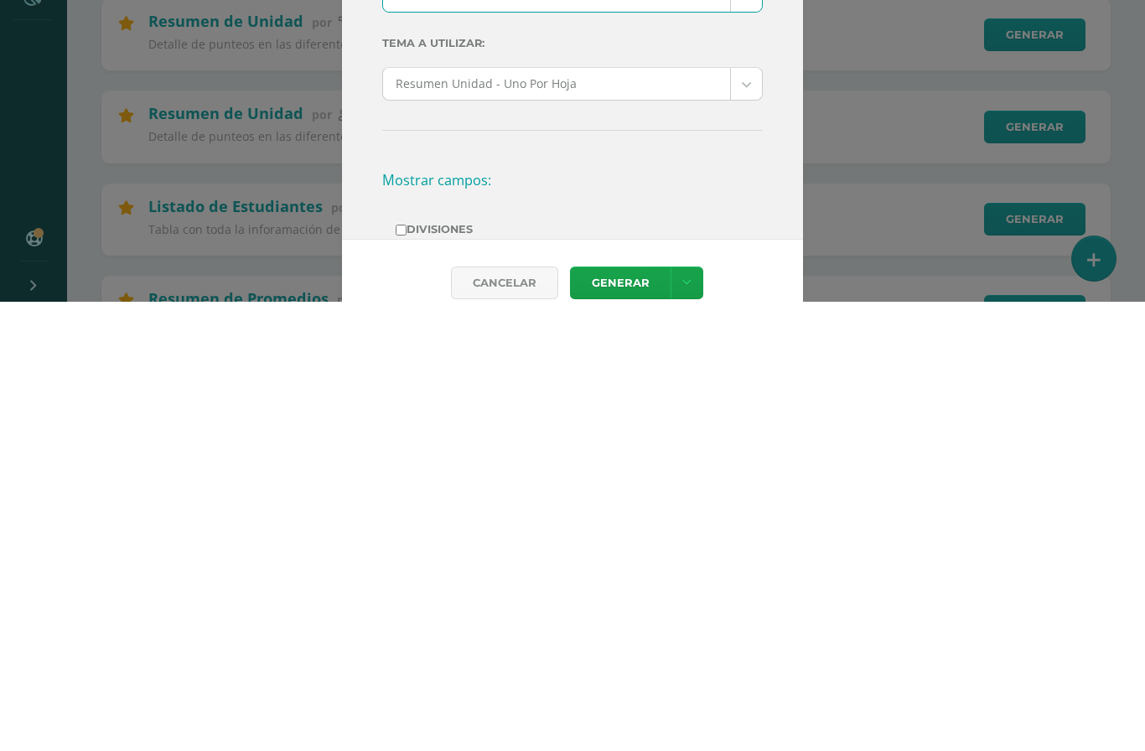
scroll to position [220, 0]
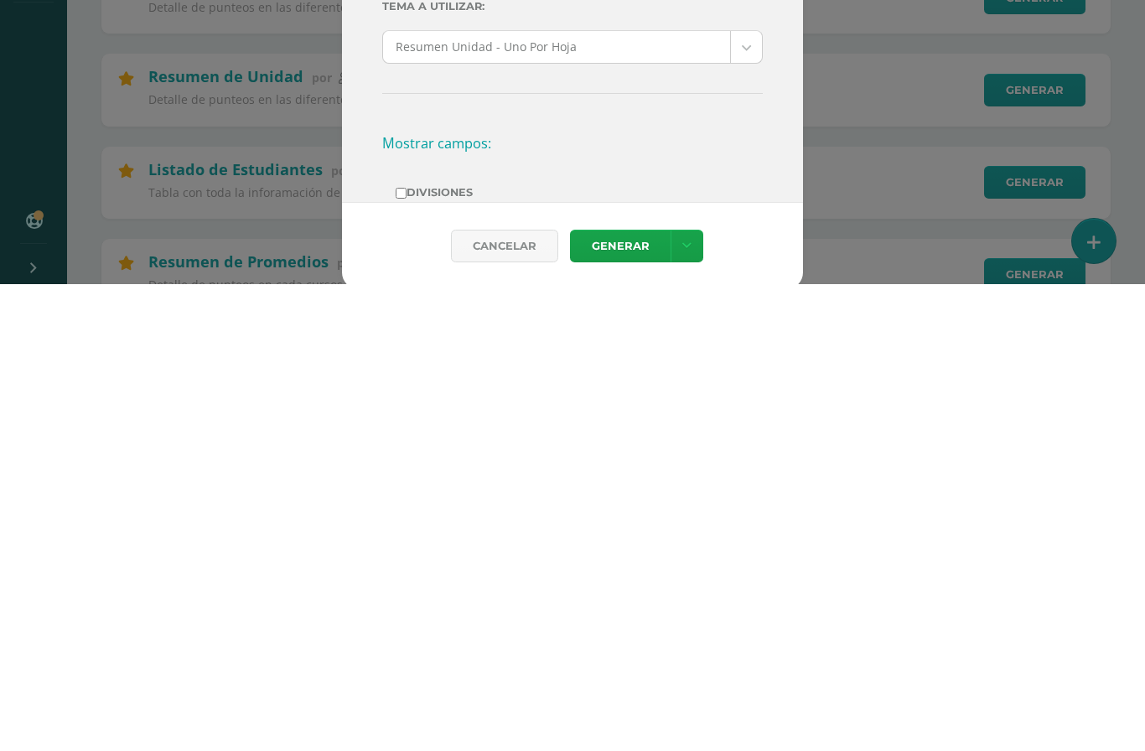
click at [630, 697] on link "Generar" at bounding box center [620, 713] width 101 height 33
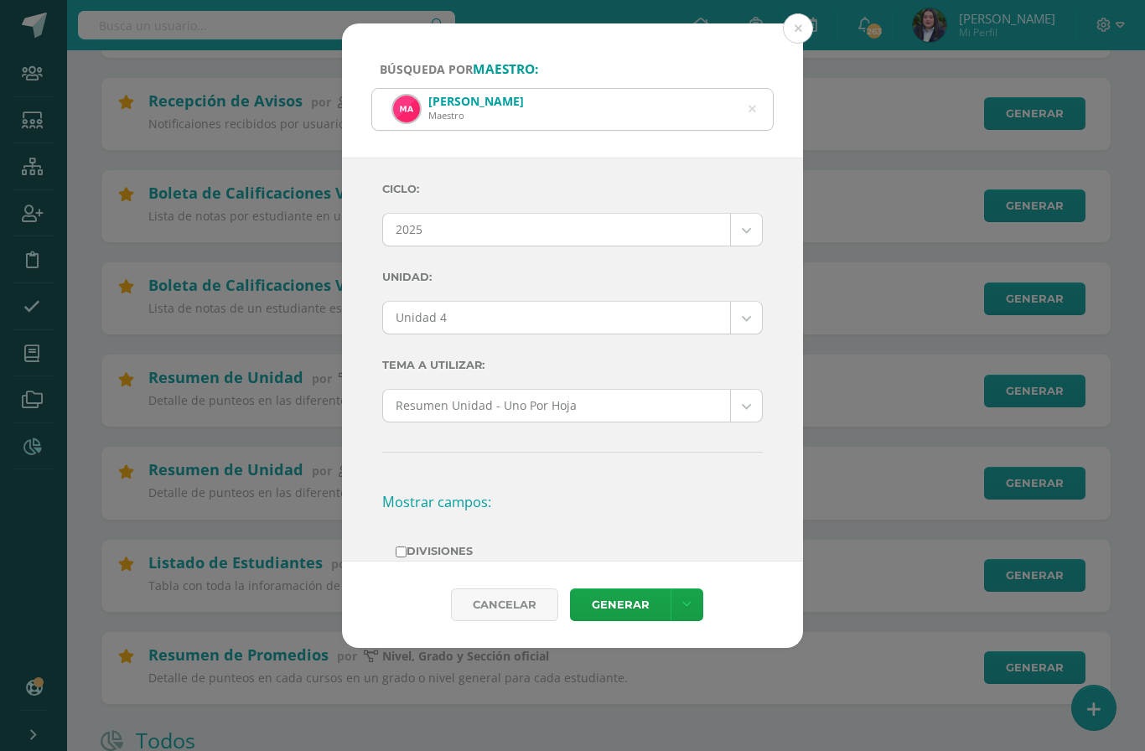
scroll to position [294, 0]
click at [798, 13] on button at bounding box center [798, 28] width 30 height 30
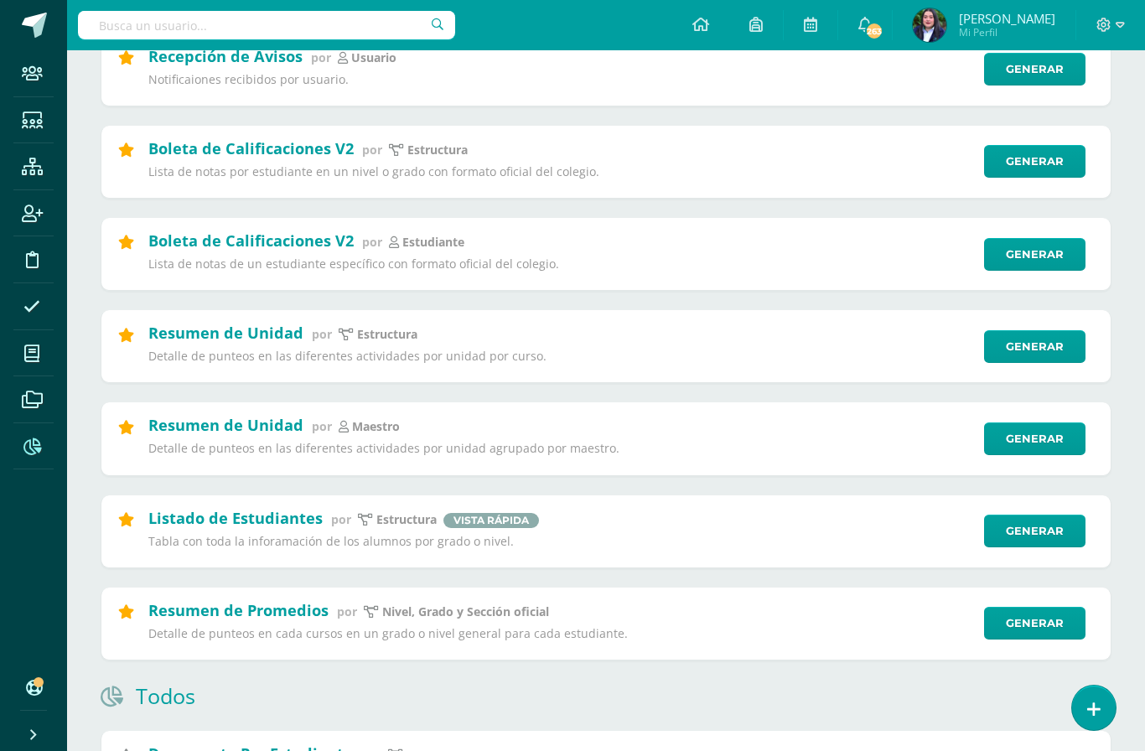
scroll to position [345, 0]
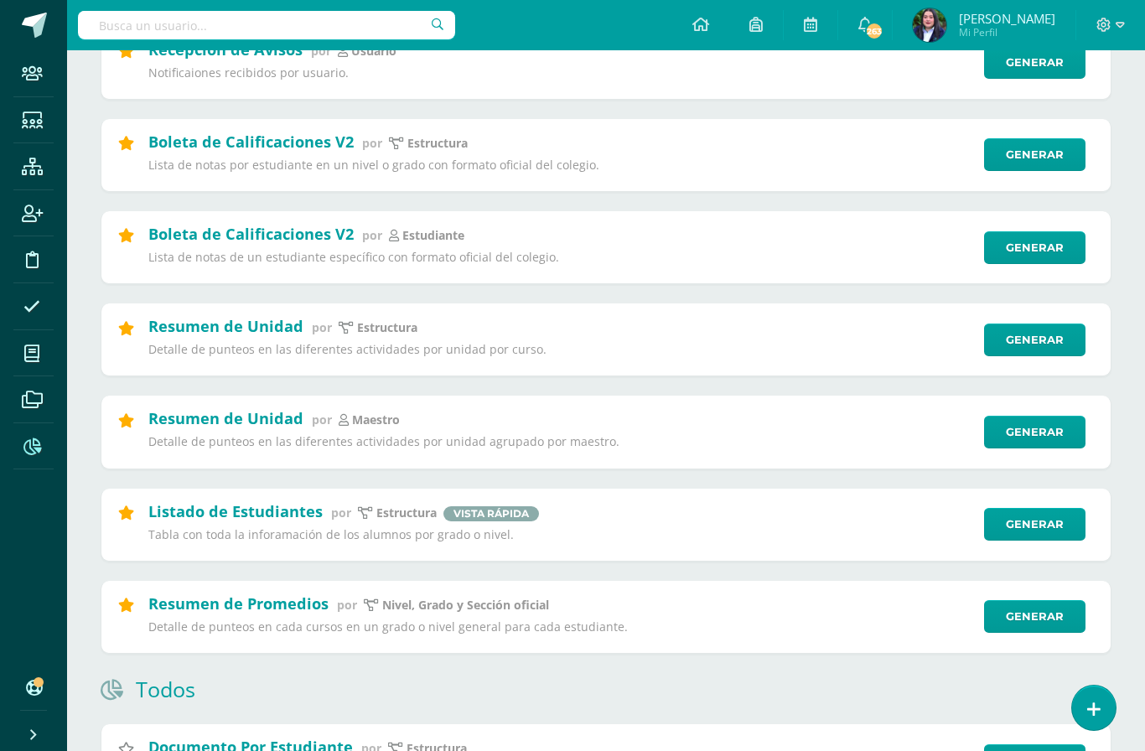
click at [1035, 356] on link "Generar" at bounding box center [1034, 340] width 101 height 33
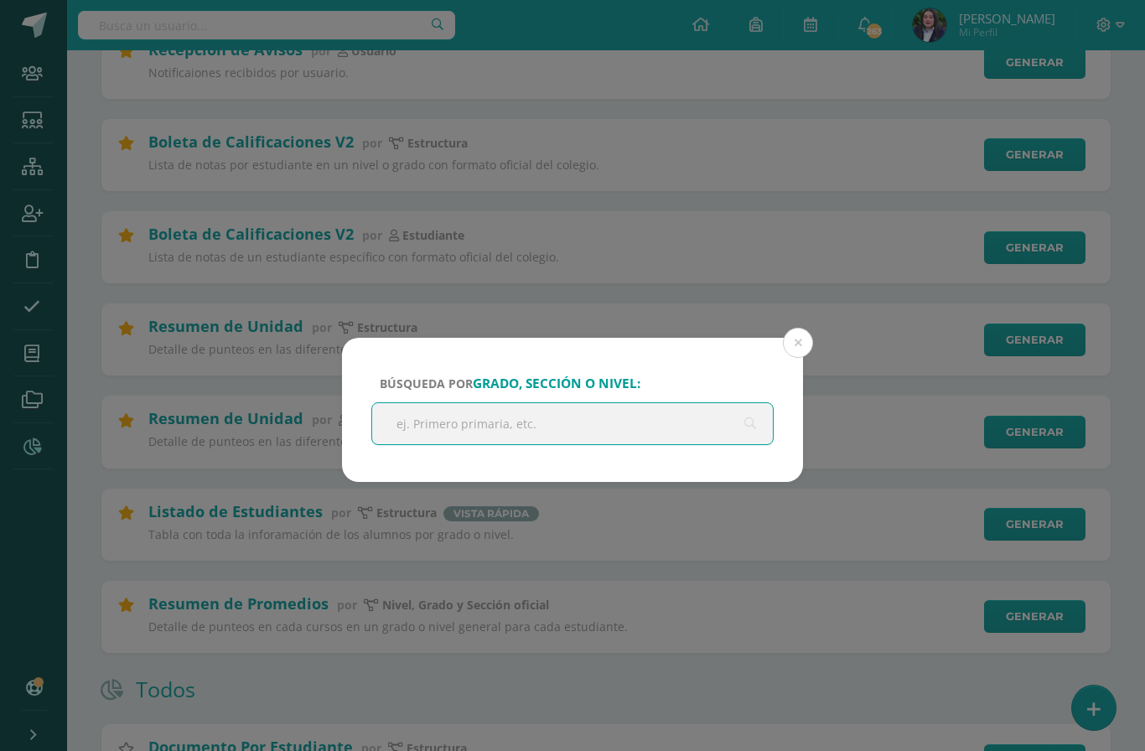
click at [650, 418] on input "text" at bounding box center [572, 423] width 401 height 41
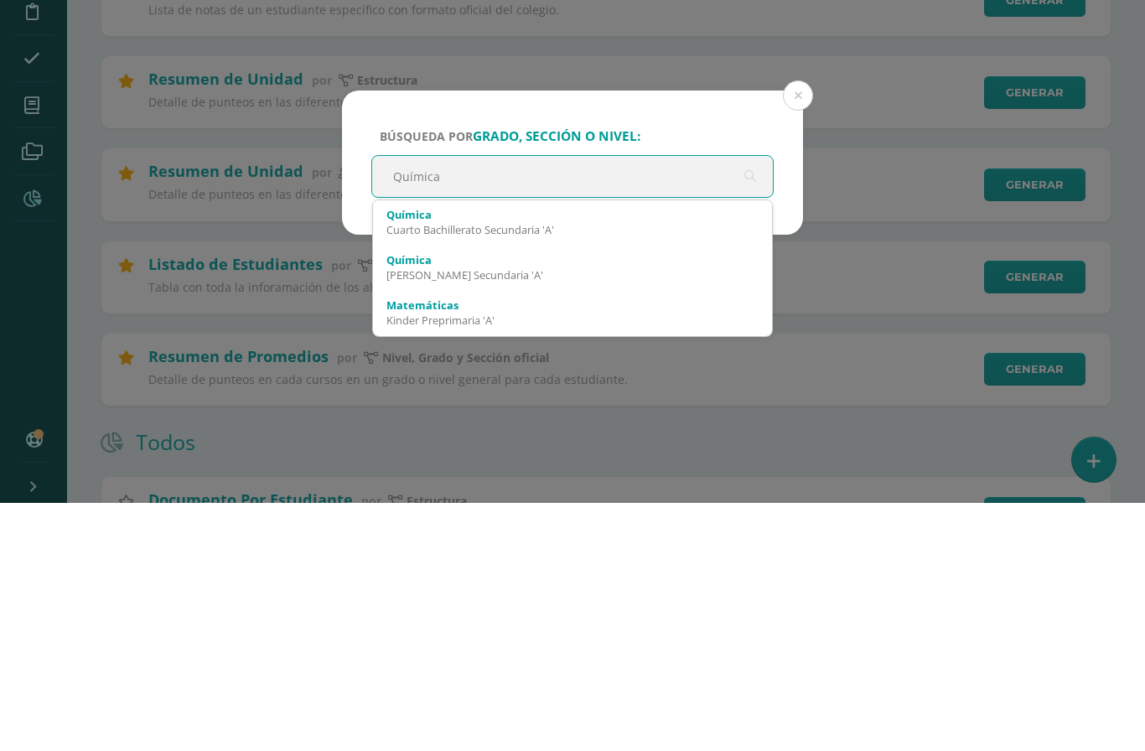
type input "Química c"
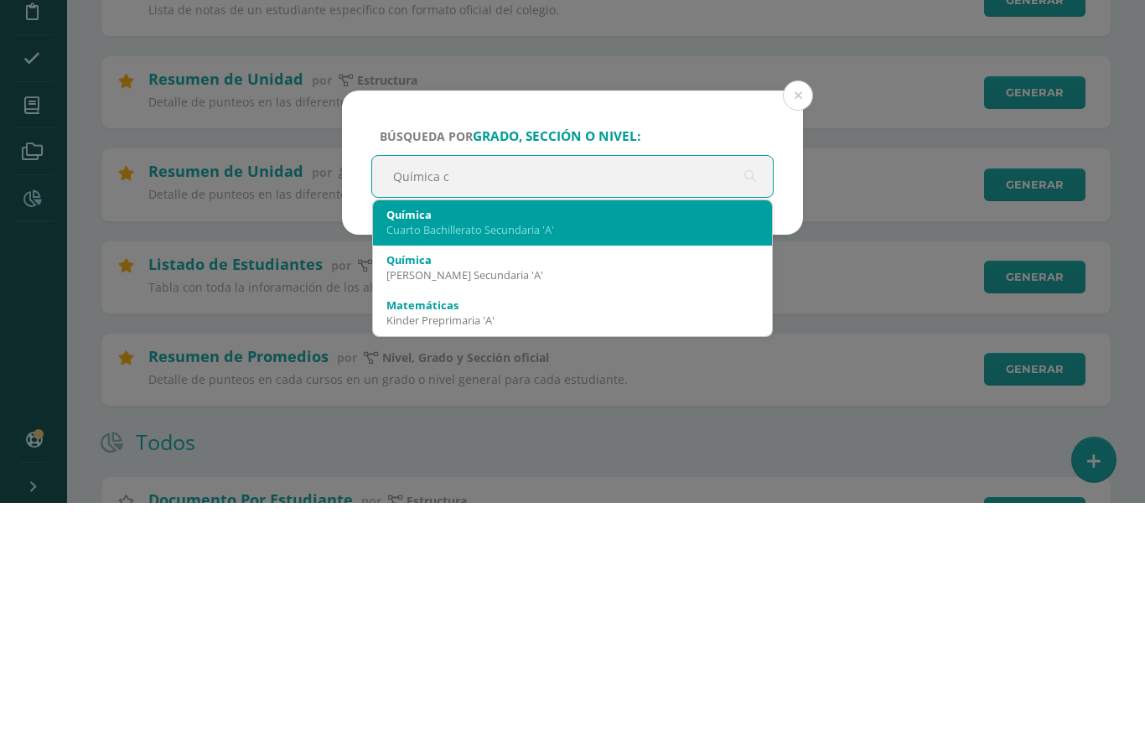
click at [516, 470] on div "Cuarto Bachillerato Secundaria 'A'" at bounding box center [573, 477] width 372 height 15
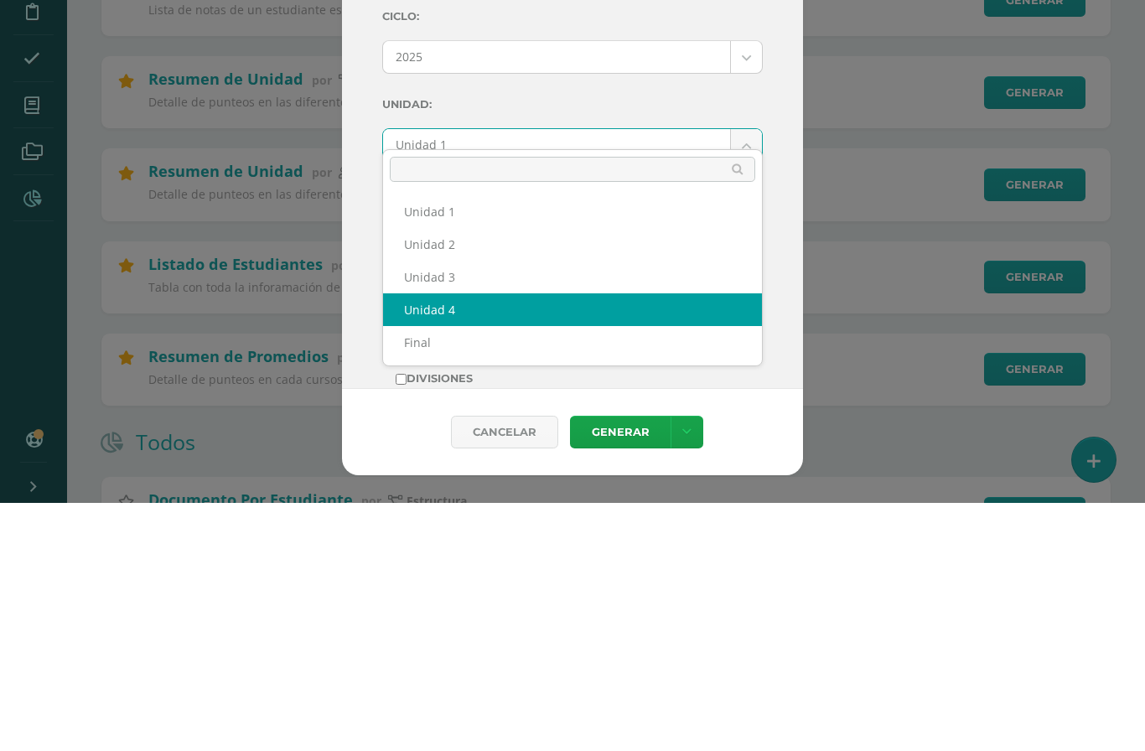
select select "Unidad 4"
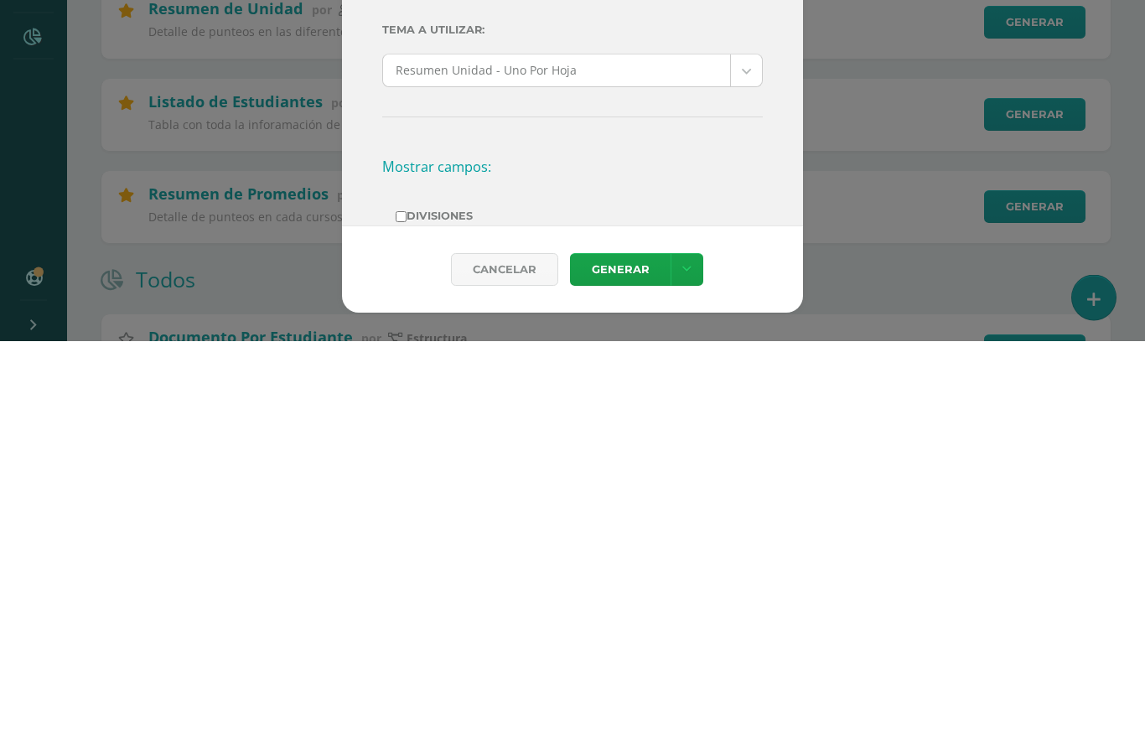
click at [634, 664] on link "Generar" at bounding box center [620, 680] width 101 height 33
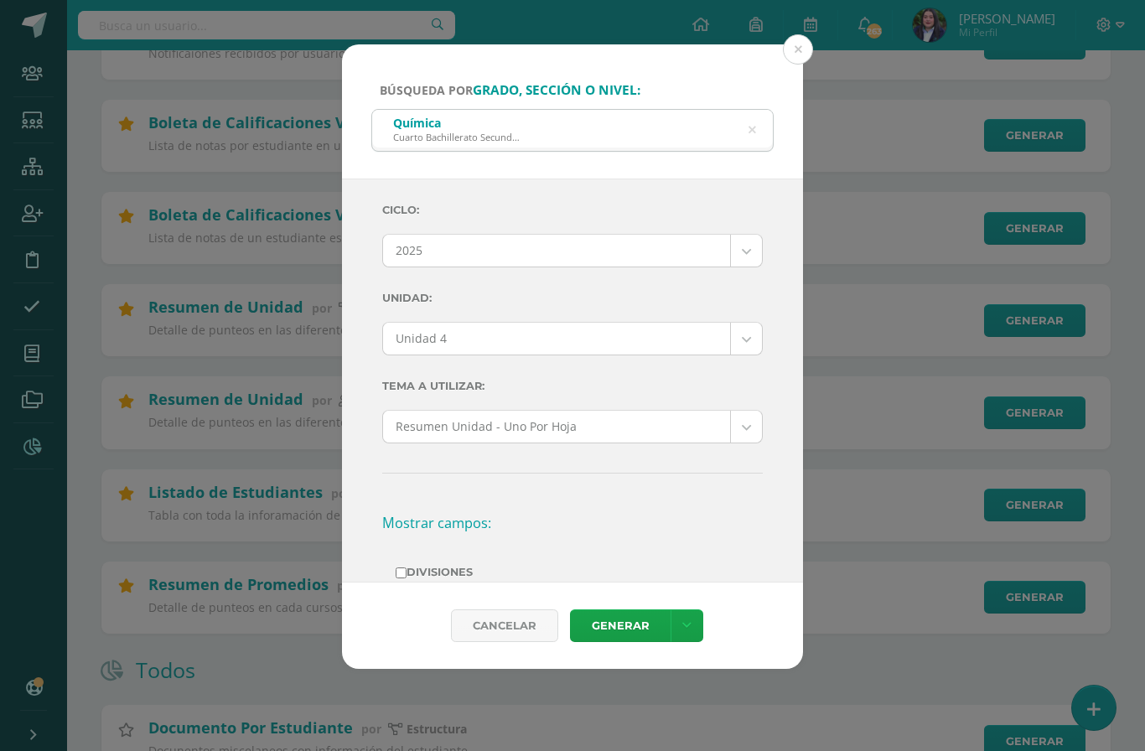
scroll to position [366, 0]
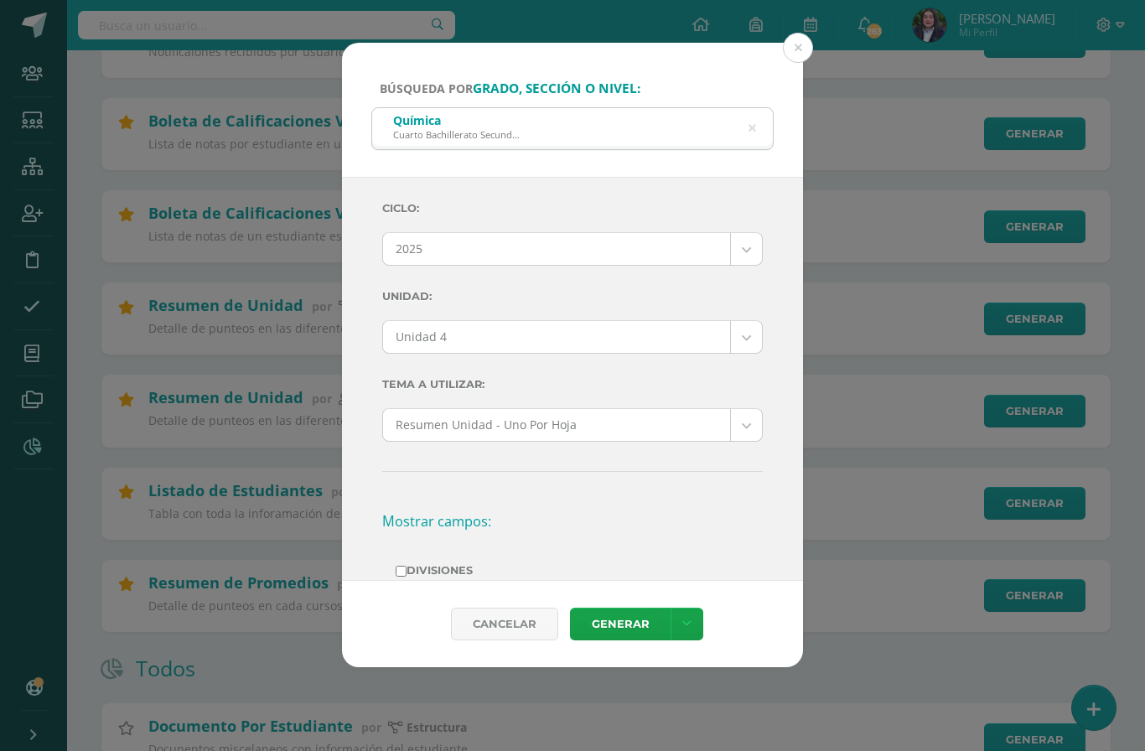
click at [754, 107] on icon at bounding box center [753, 128] width 8 height 43
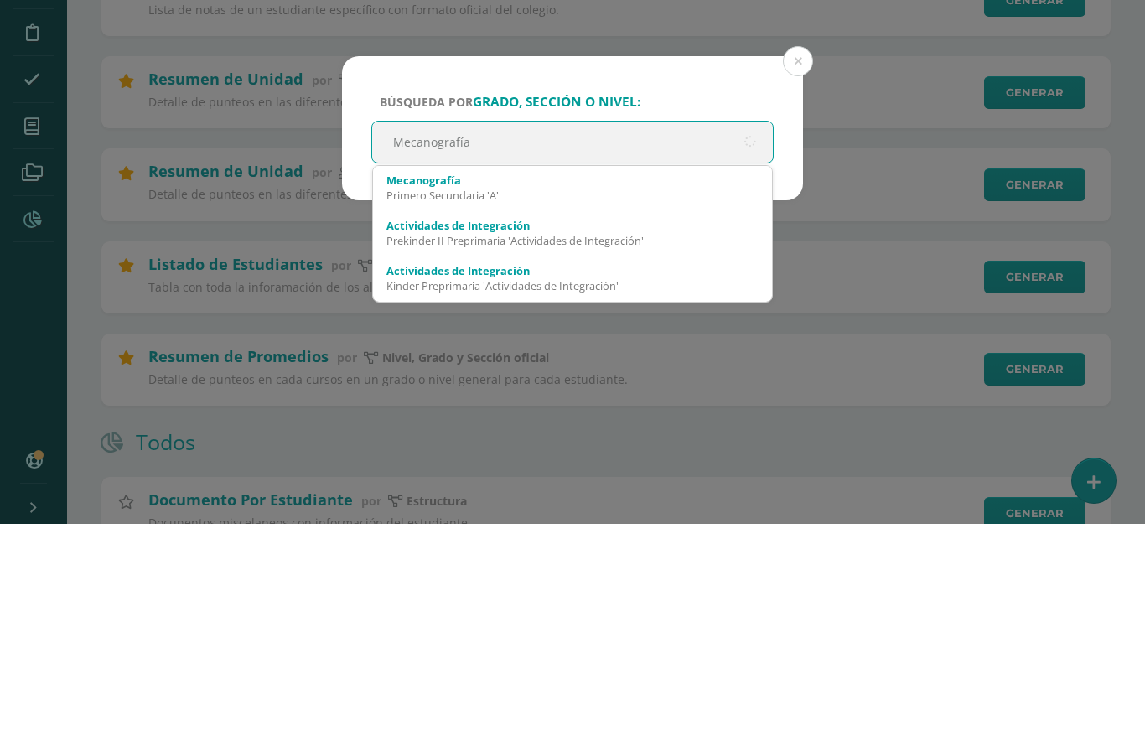
type input "Mecanografía"
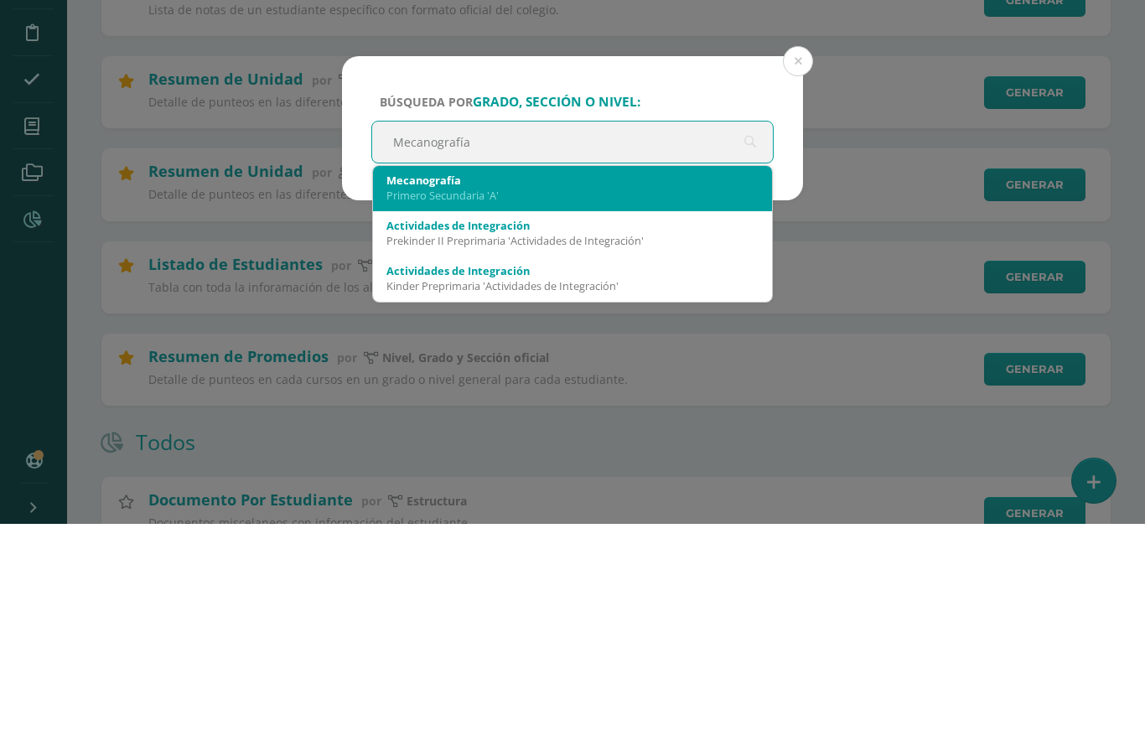
click at [463, 415] on div "Primero Secundaria 'A'" at bounding box center [573, 422] width 372 height 15
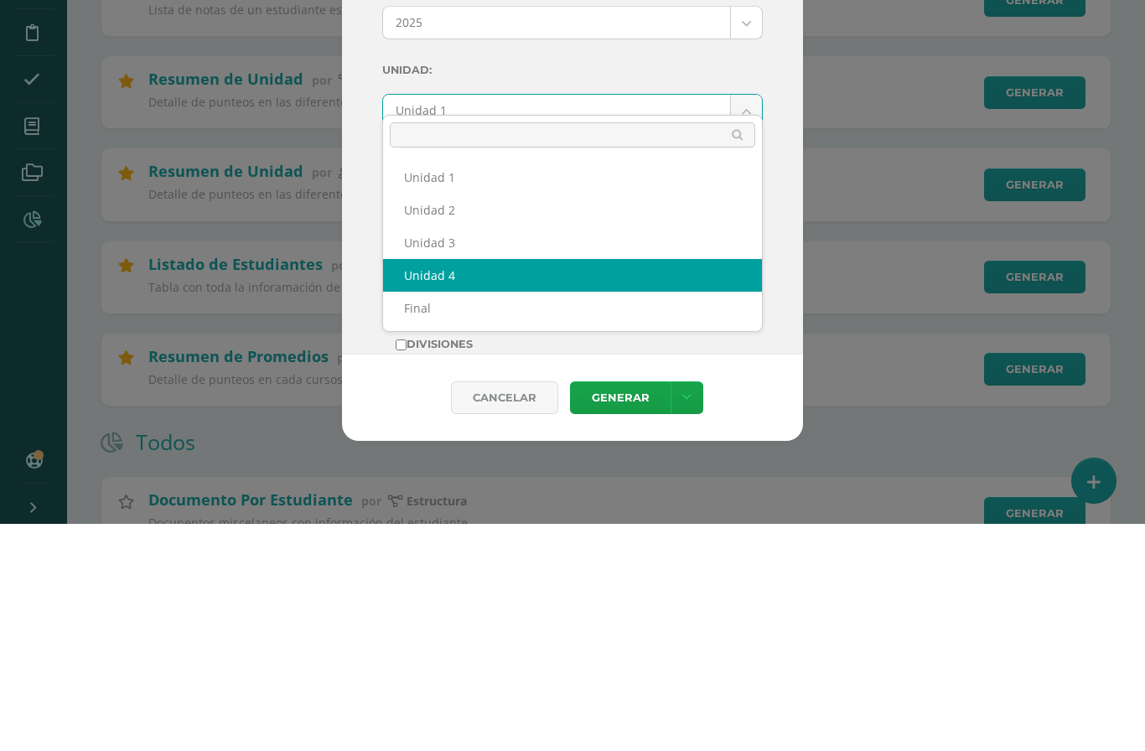
select select "Unidad 4"
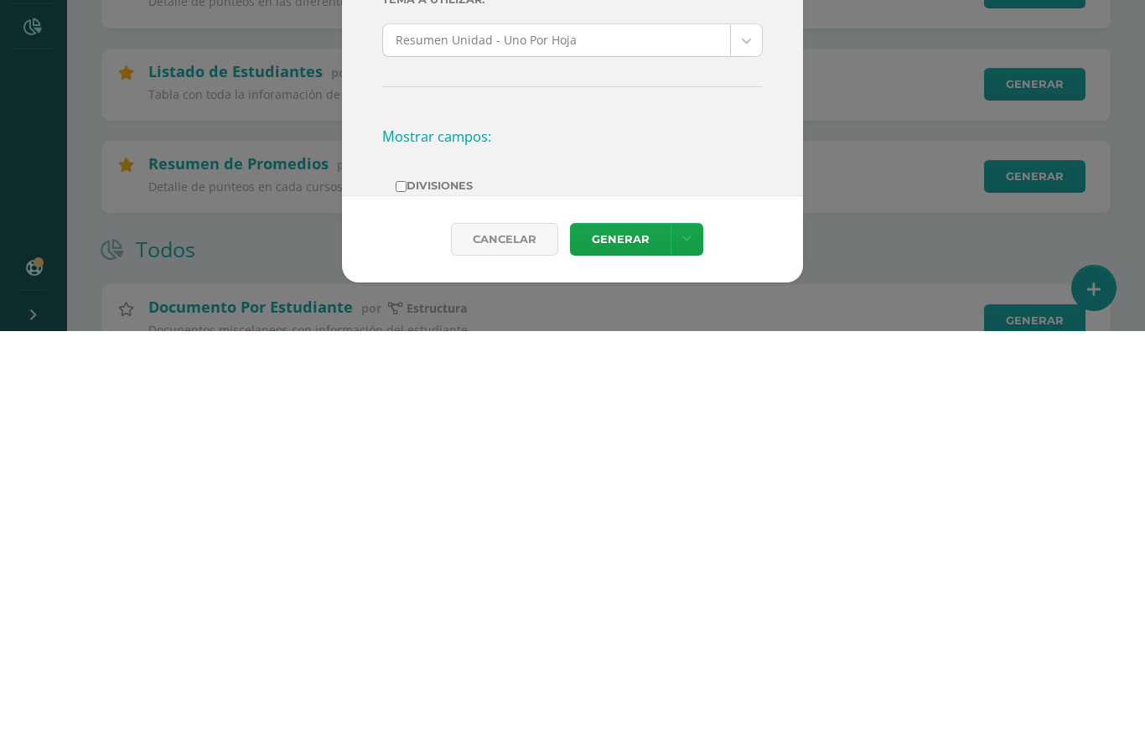
click at [629, 643] on link "Generar" at bounding box center [620, 659] width 101 height 33
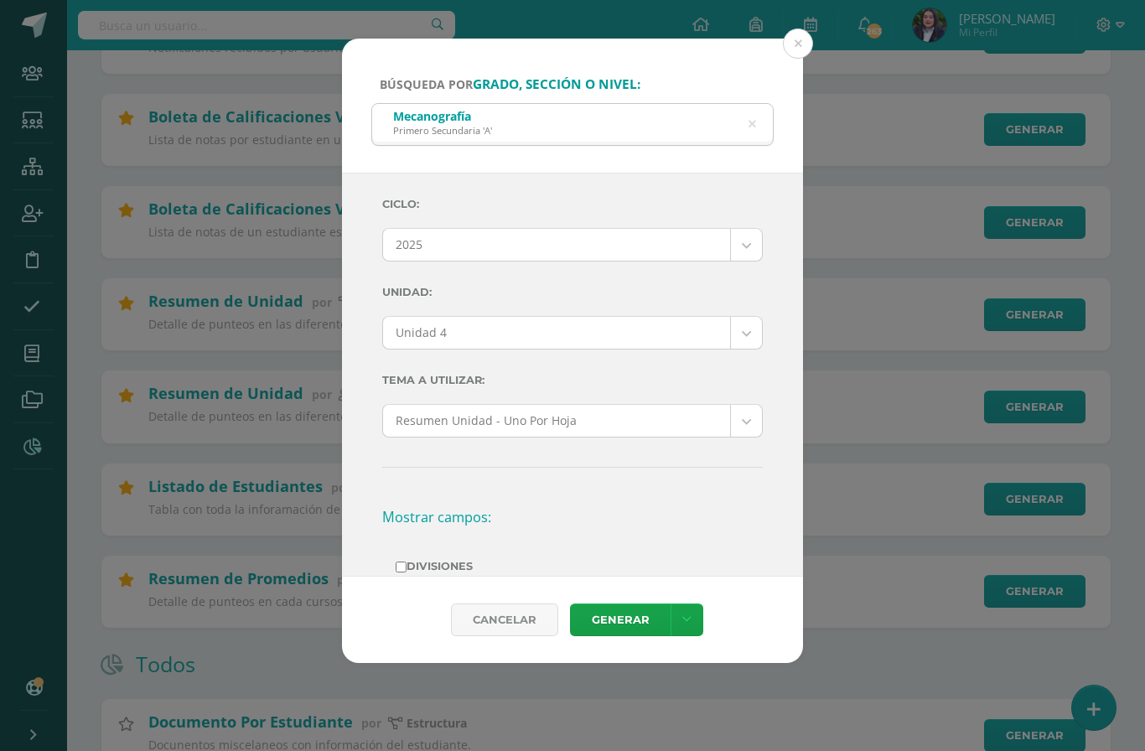
scroll to position [371, 0]
click at [794, 28] on button at bounding box center [798, 43] width 30 height 30
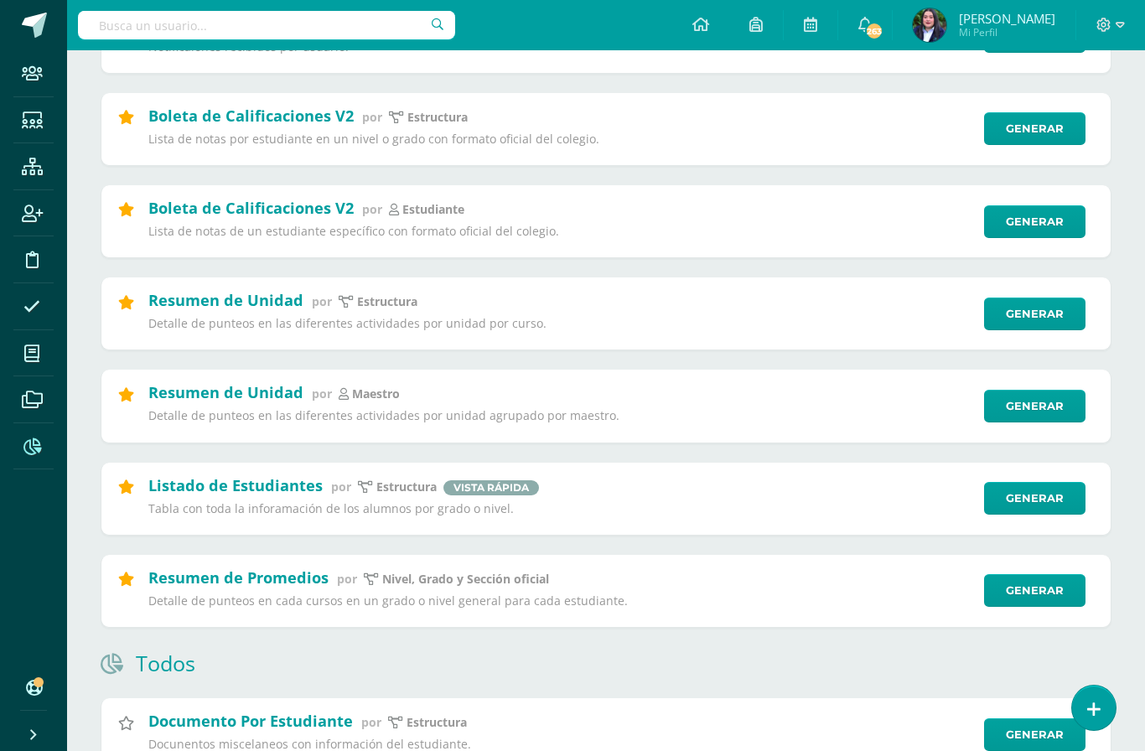
click at [1022, 416] on link "Generar" at bounding box center [1034, 406] width 101 height 33
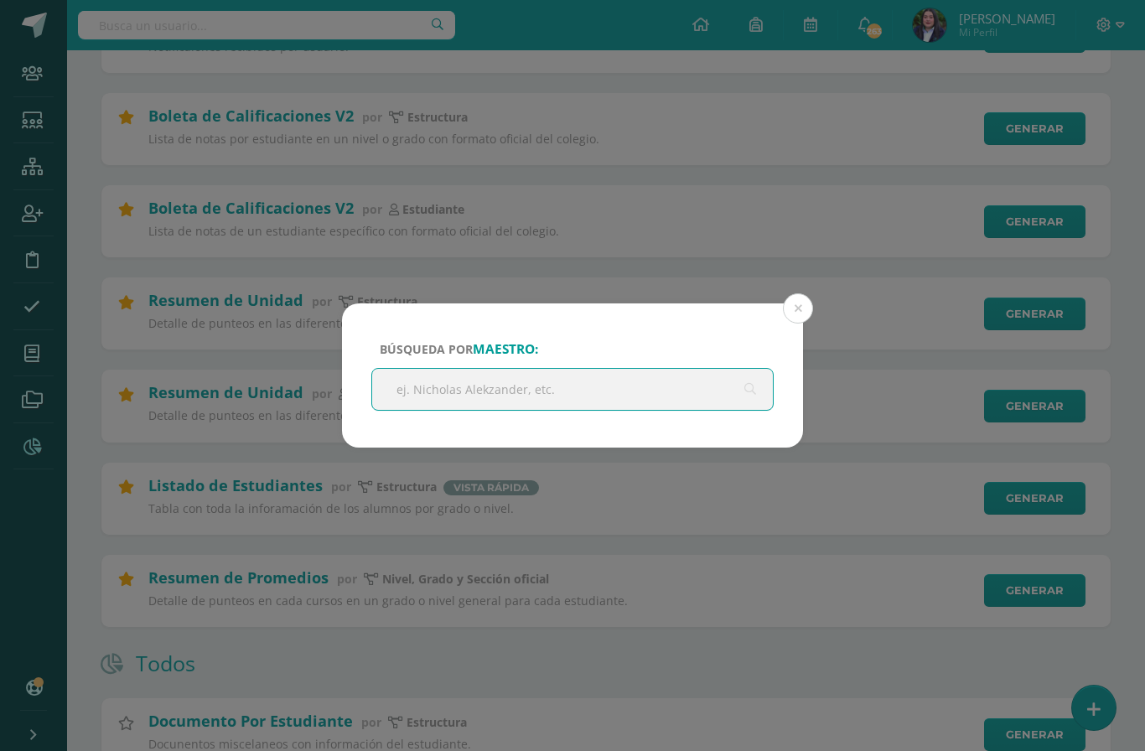
click at [594, 377] on input "text" at bounding box center [572, 389] width 401 height 41
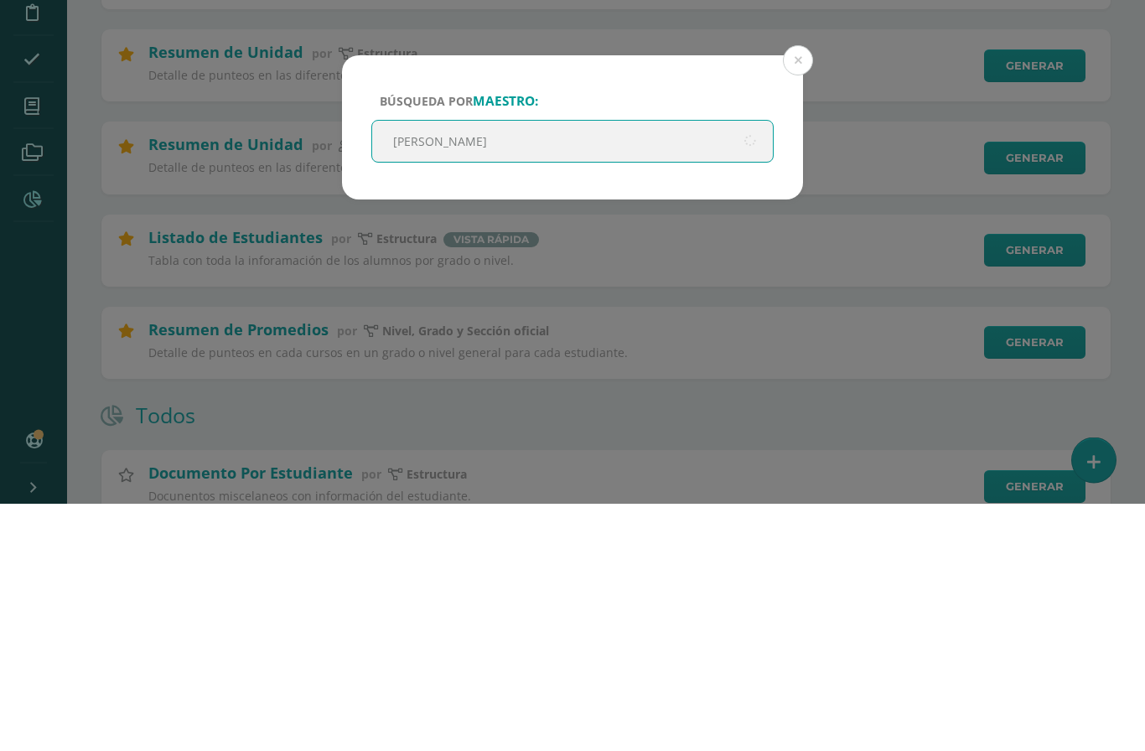
type input "Zuselly"
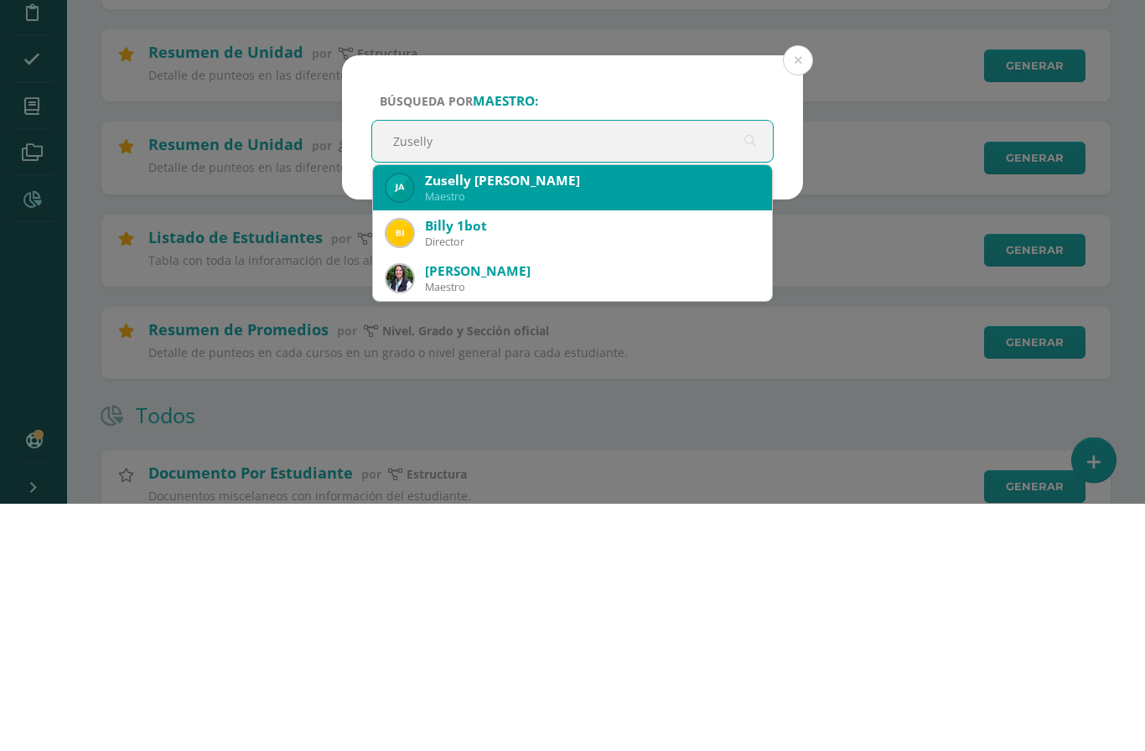
click at [545, 438] on div "Maestro" at bounding box center [592, 445] width 334 height 14
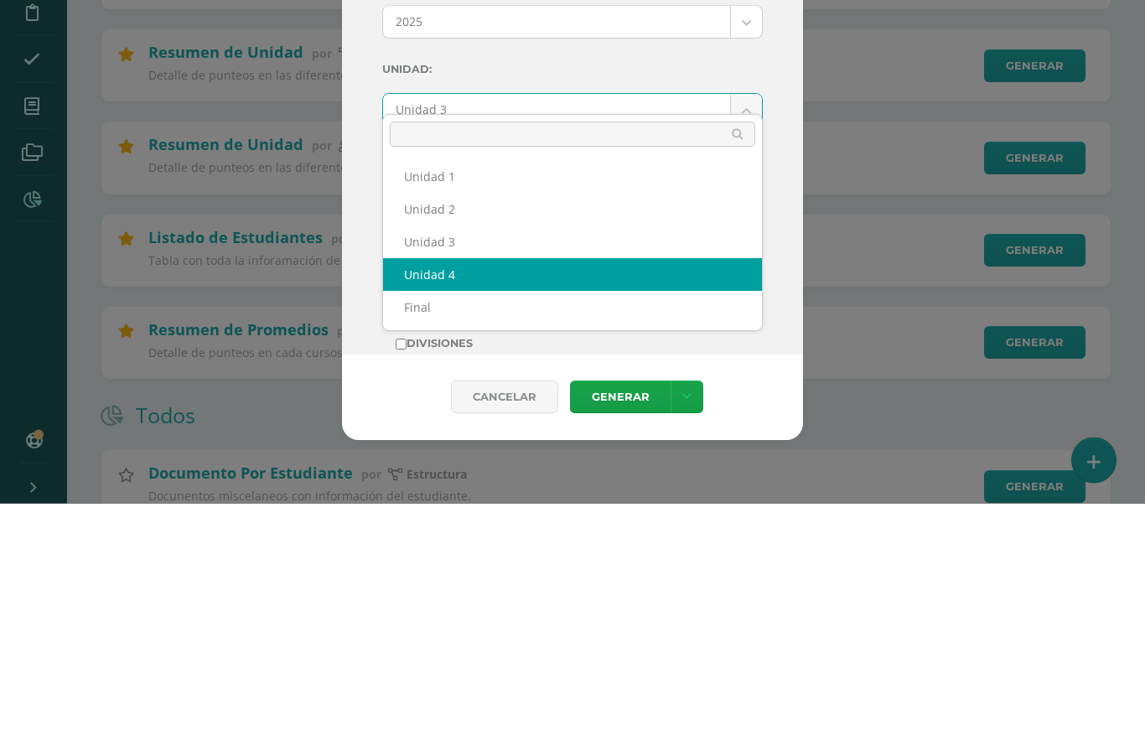
select select "Unidad 4"
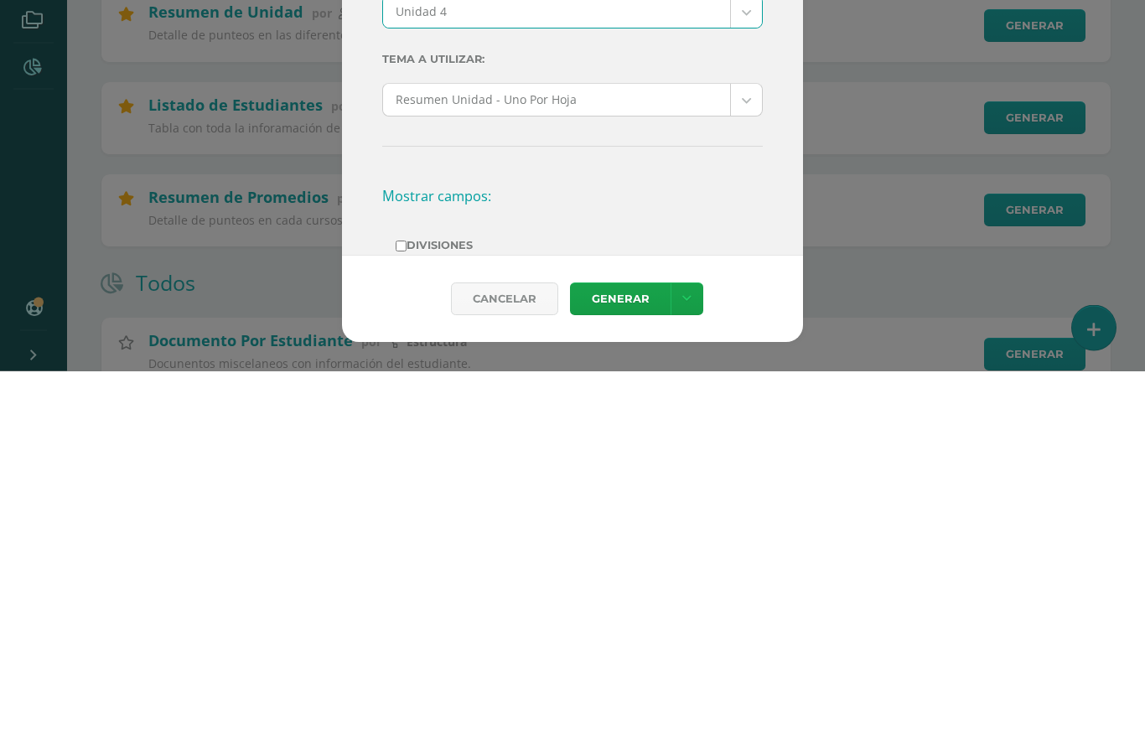
click at [628, 663] on link "Generar" at bounding box center [620, 679] width 101 height 33
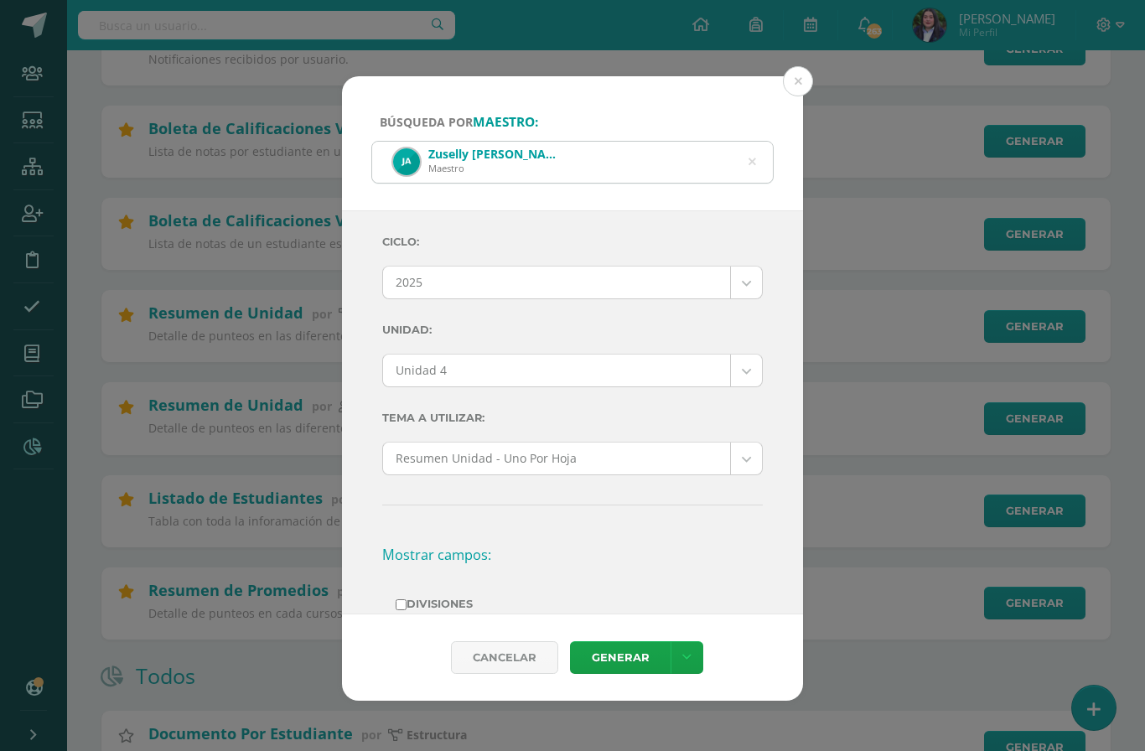
scroll to position [360, 0]
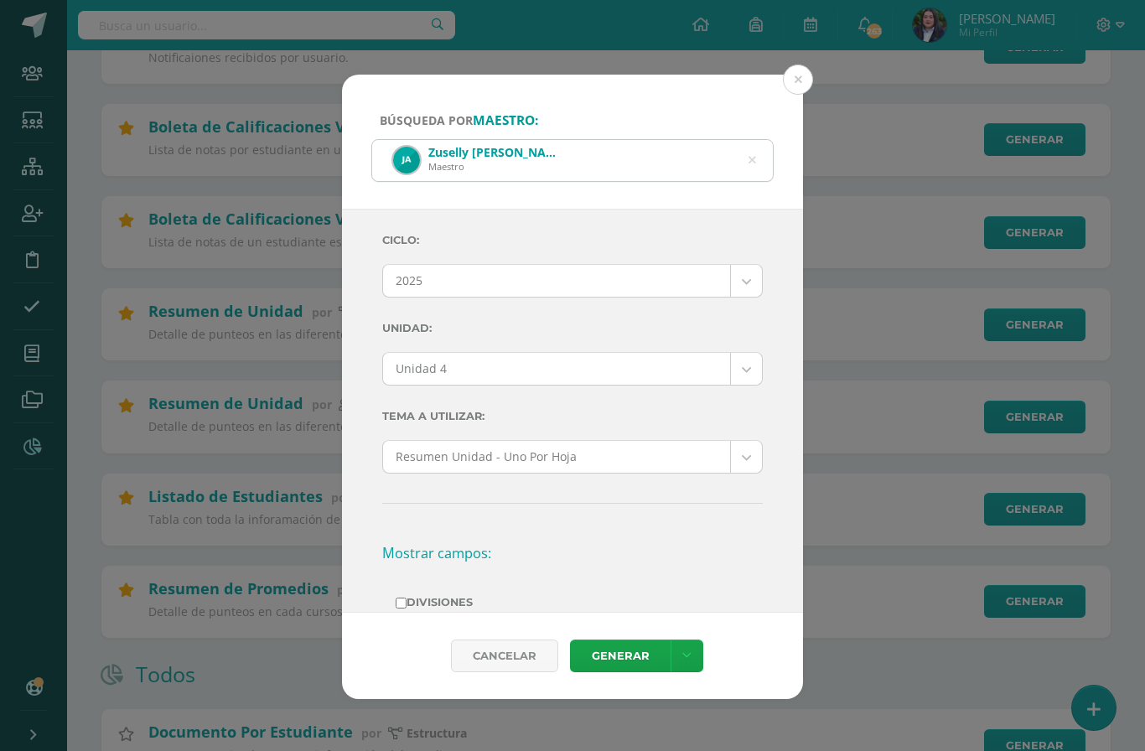
click at [738, 141] on div "Zuselly [PERSON_NAME] Maestro" at bounding box center [572, 160] width 401 height 41
click at [753, 157] on icon at bounding box center [752, 161] width 43 height 8
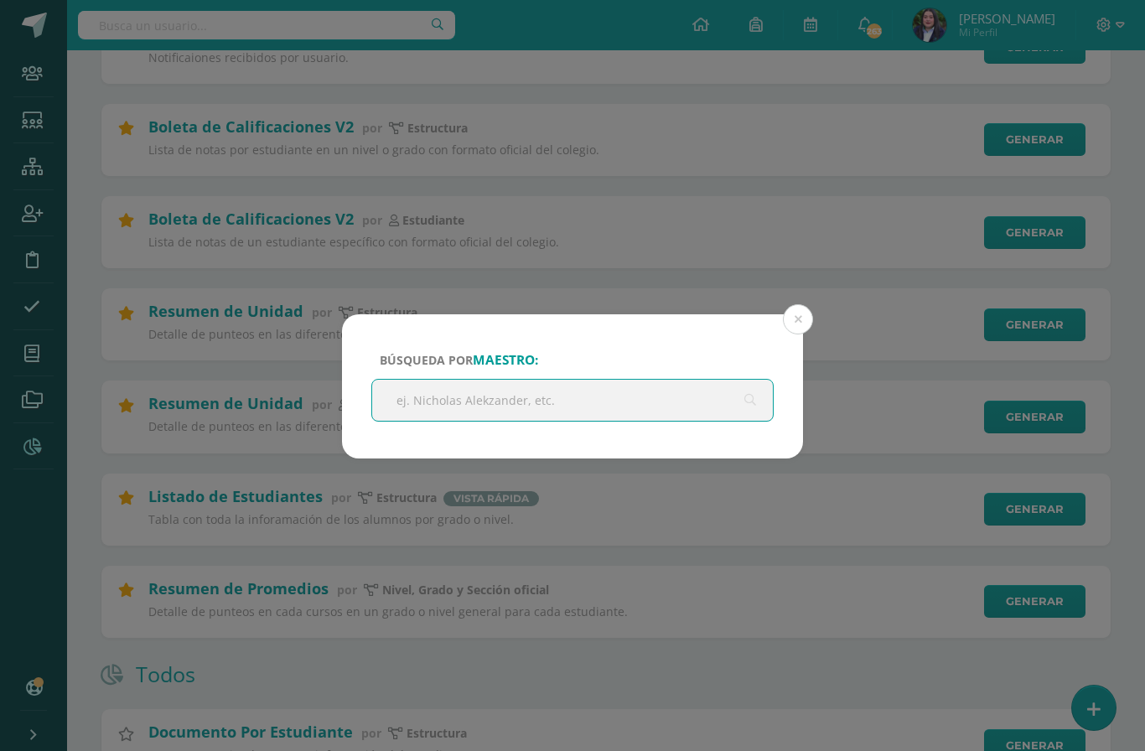
scroll to position [359, 0]
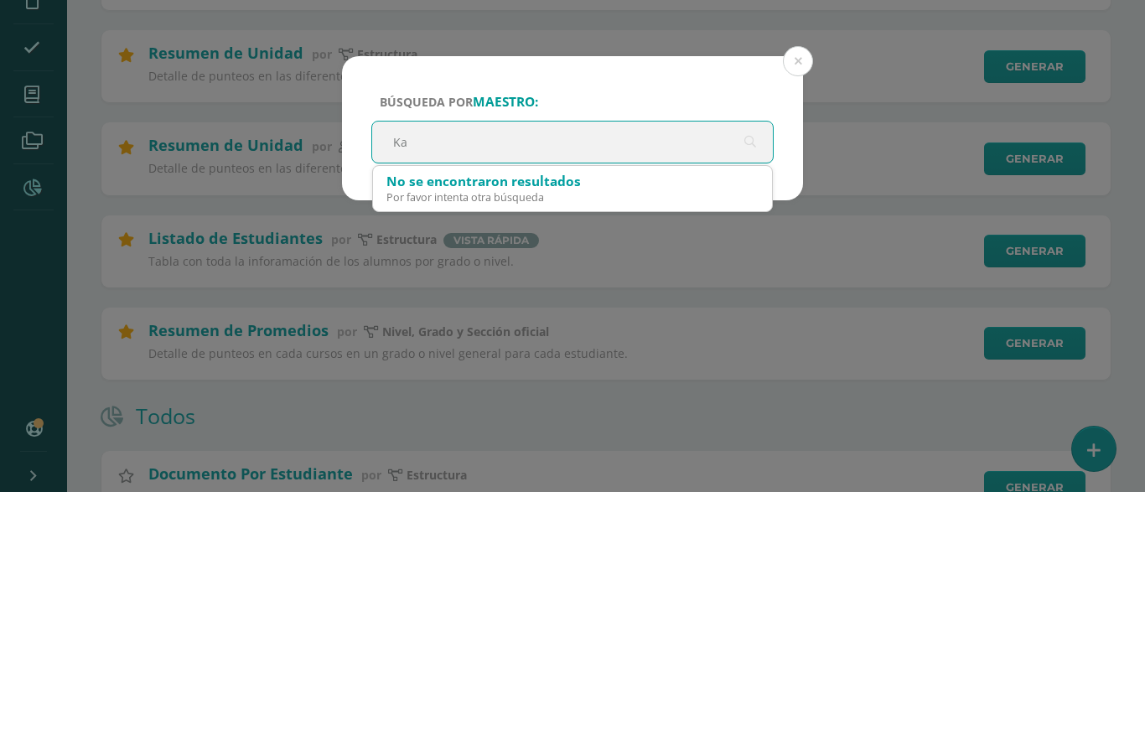
type input "K"
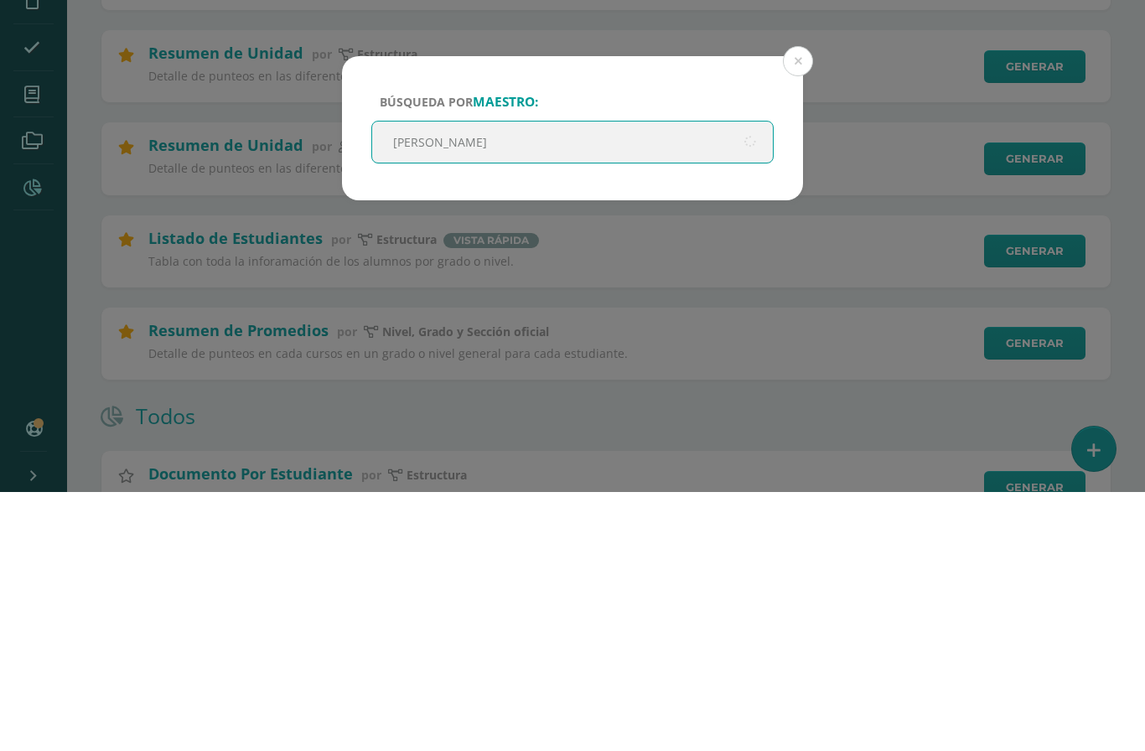
type input "[PERSON_NAME]"
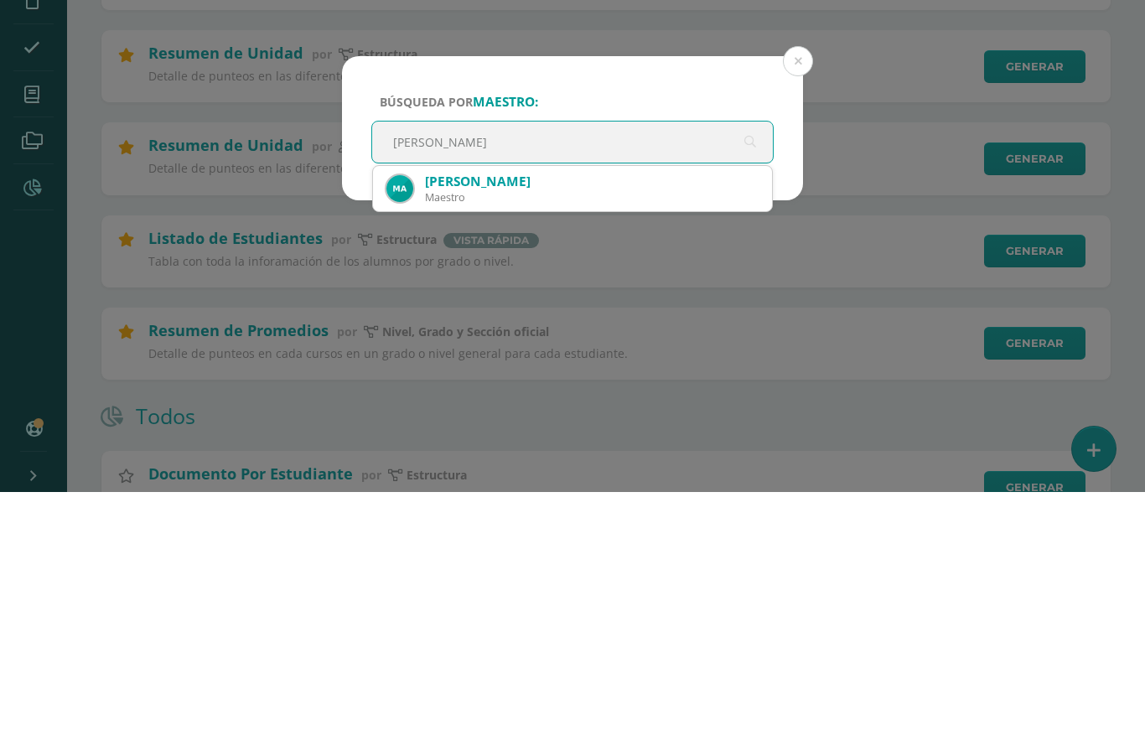
click at [569, 449] on div "Maestro" at bounding box center [592, 456] width 334 height 14
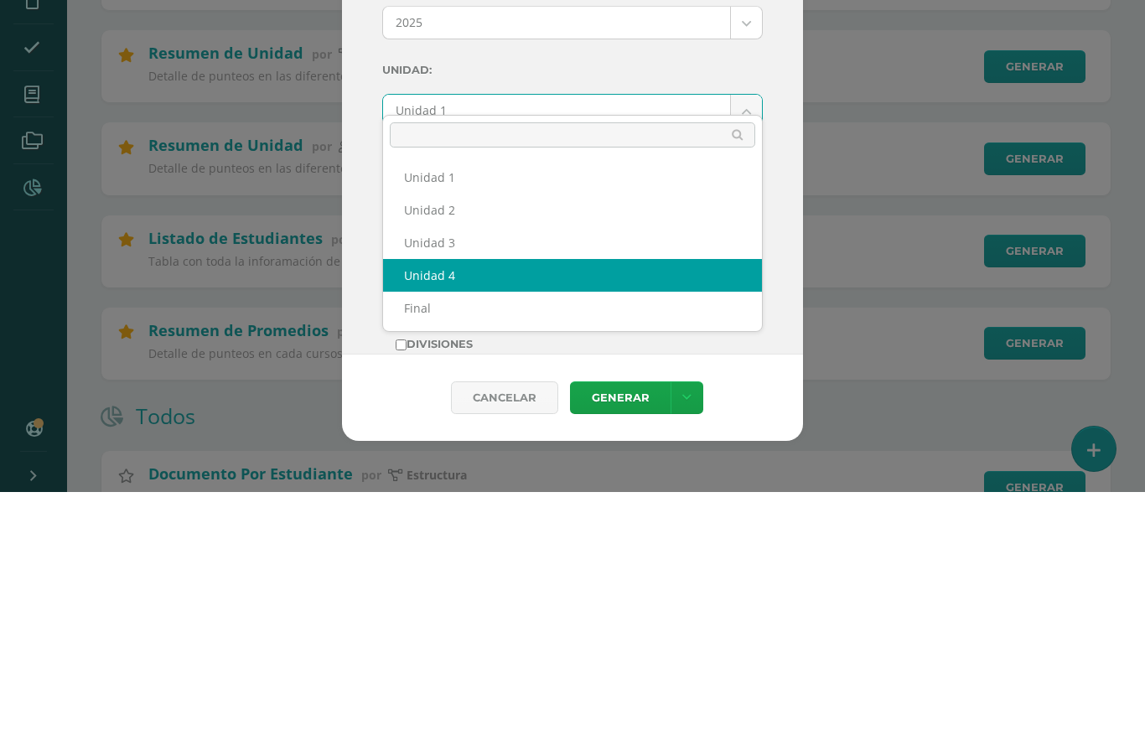
select select "Unidad 4"
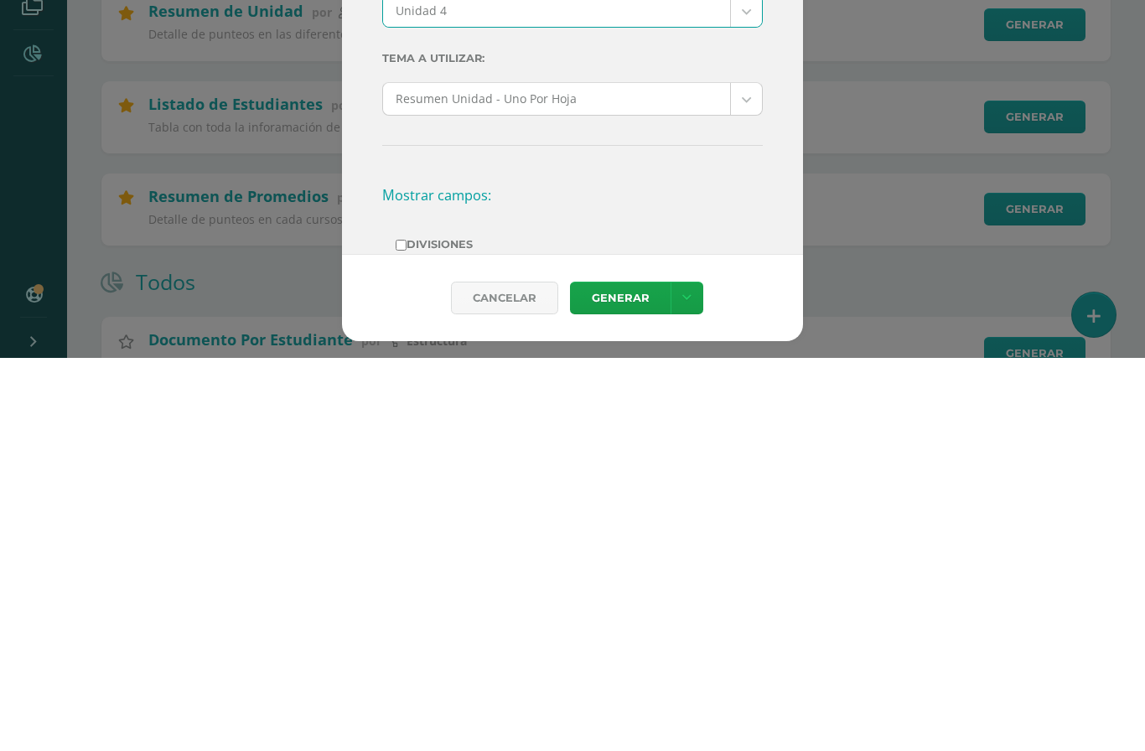
click at [629, 675] on link "Generar" at bounding box center [620, 691] width 101 height 33
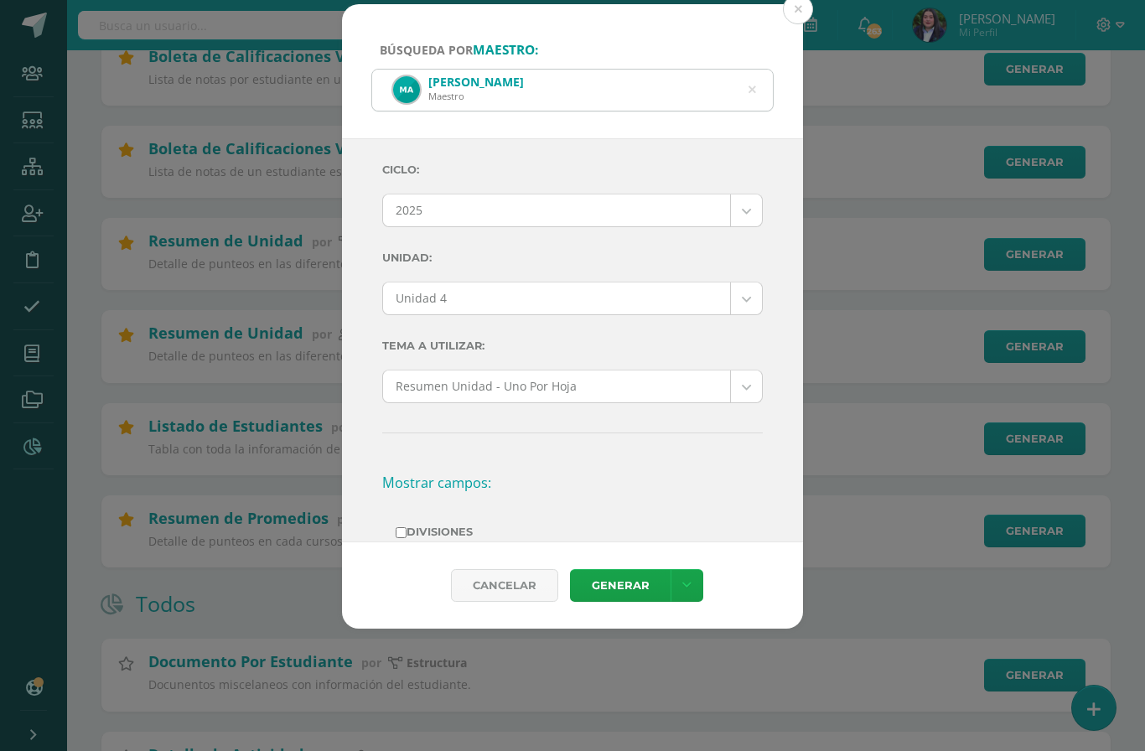
scroll to position [429, 0]
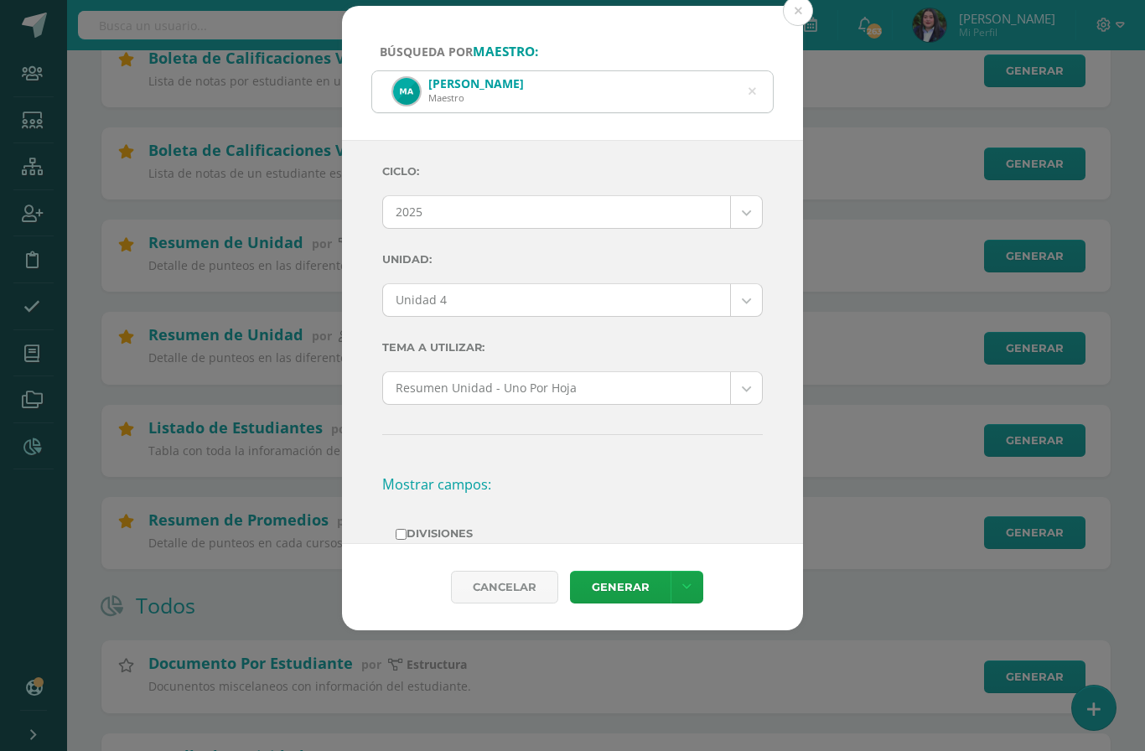
click at [751, 88] on icon at bounding box center [752, 92] width 43 height 8
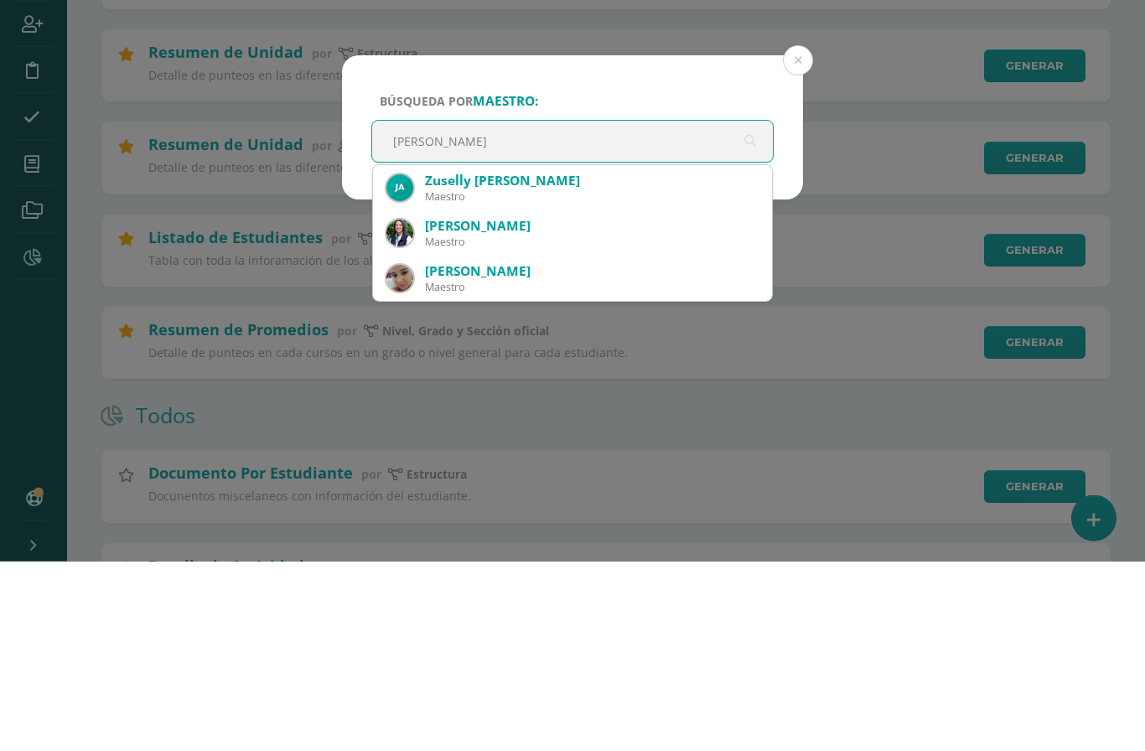
type input "Zuselly"
click at [496, 362] on div "Zuselly [PERSON_NAME]" at bounding box center [592, 371] width 334 height 18
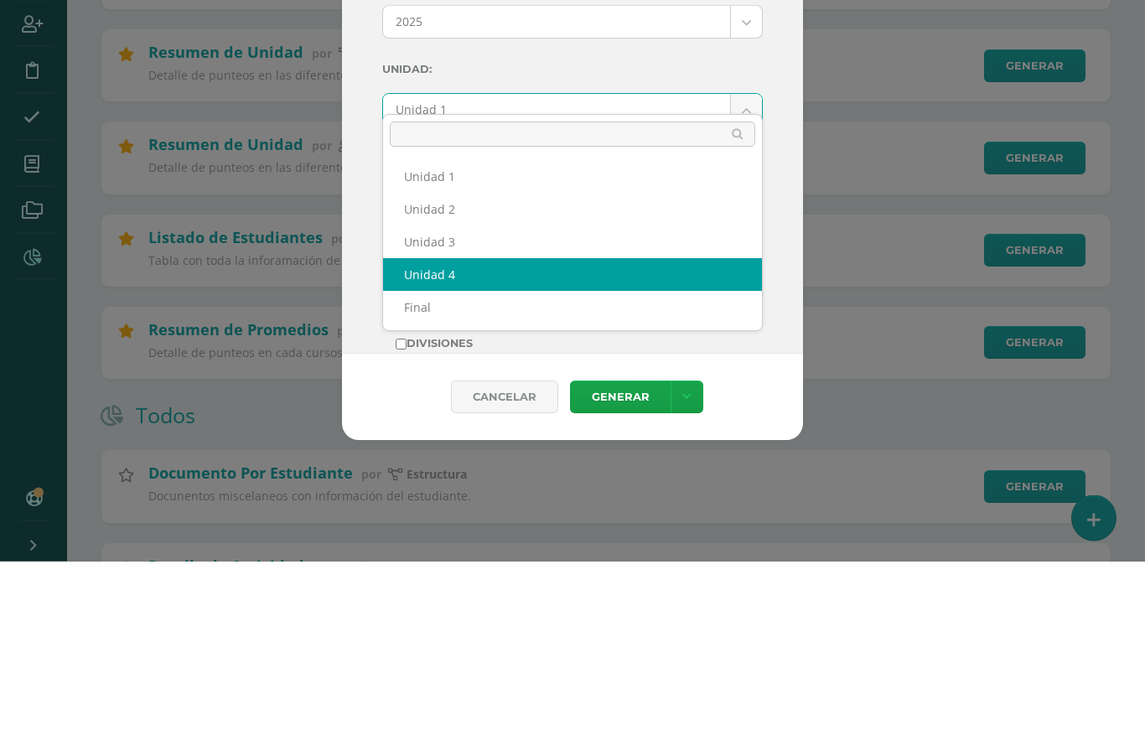
select select "Unidad 4"
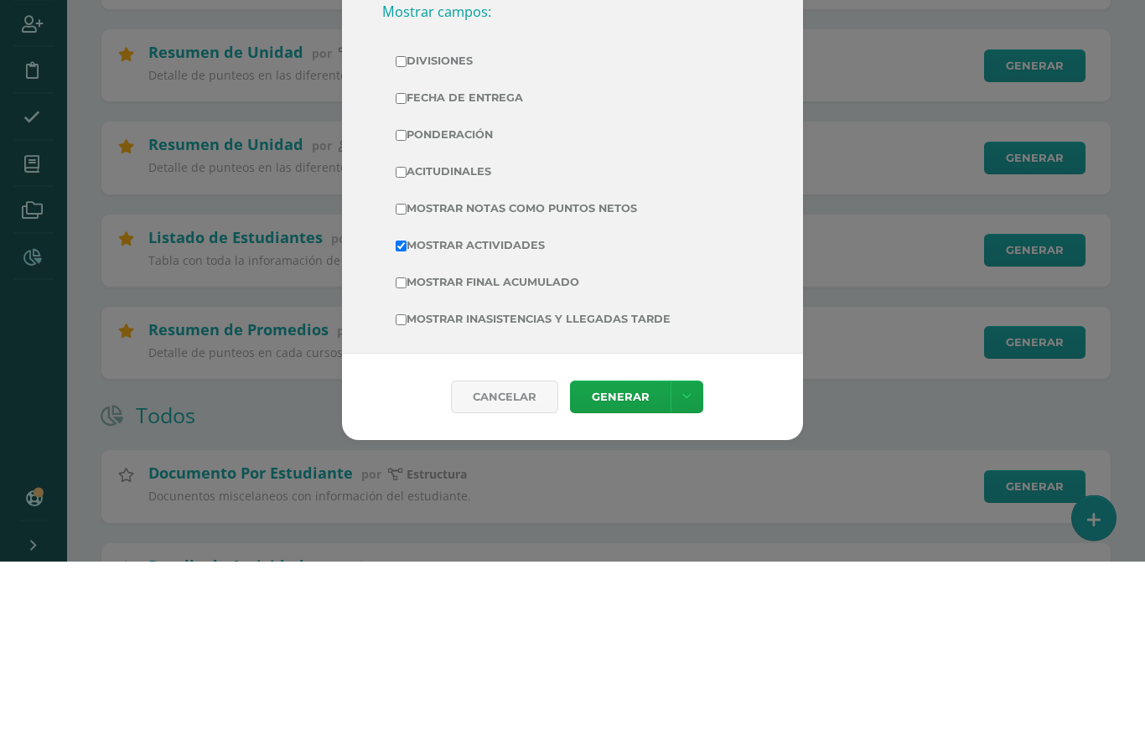
scroll to position [305, 0]
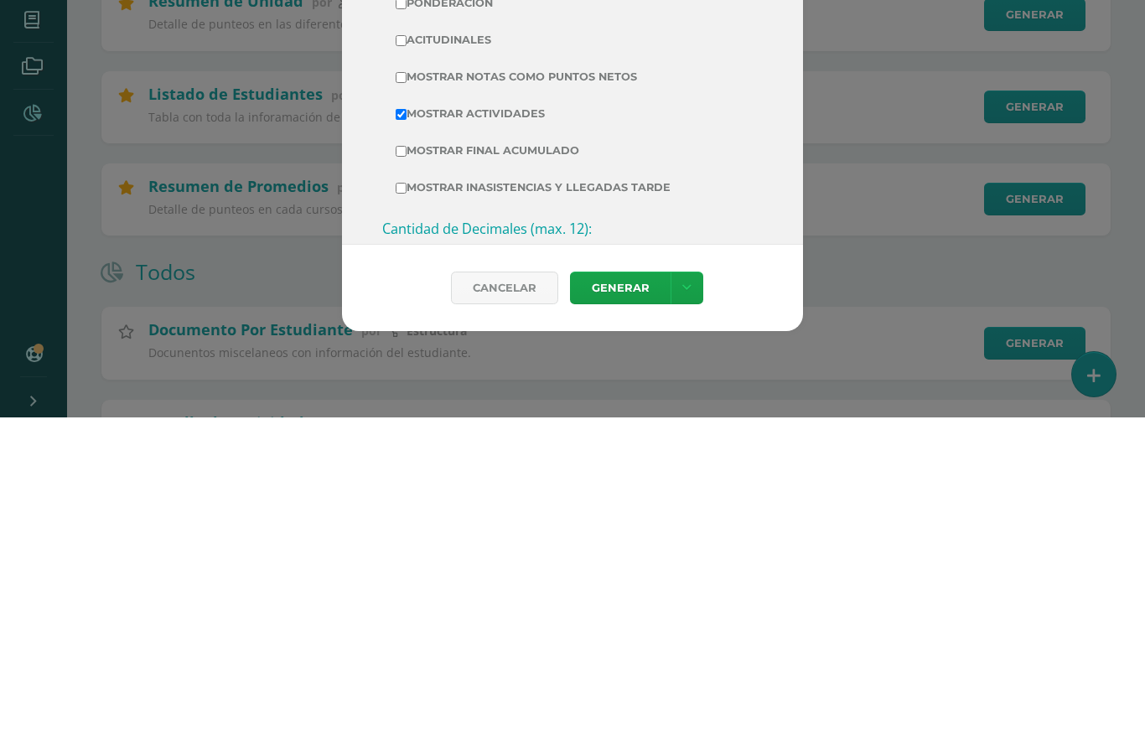
click at [632, 605] on link "Generar" at bounding box center [620, 621] width 101 height 33
